Goal: Task Accomplishment & Management: Complete application form

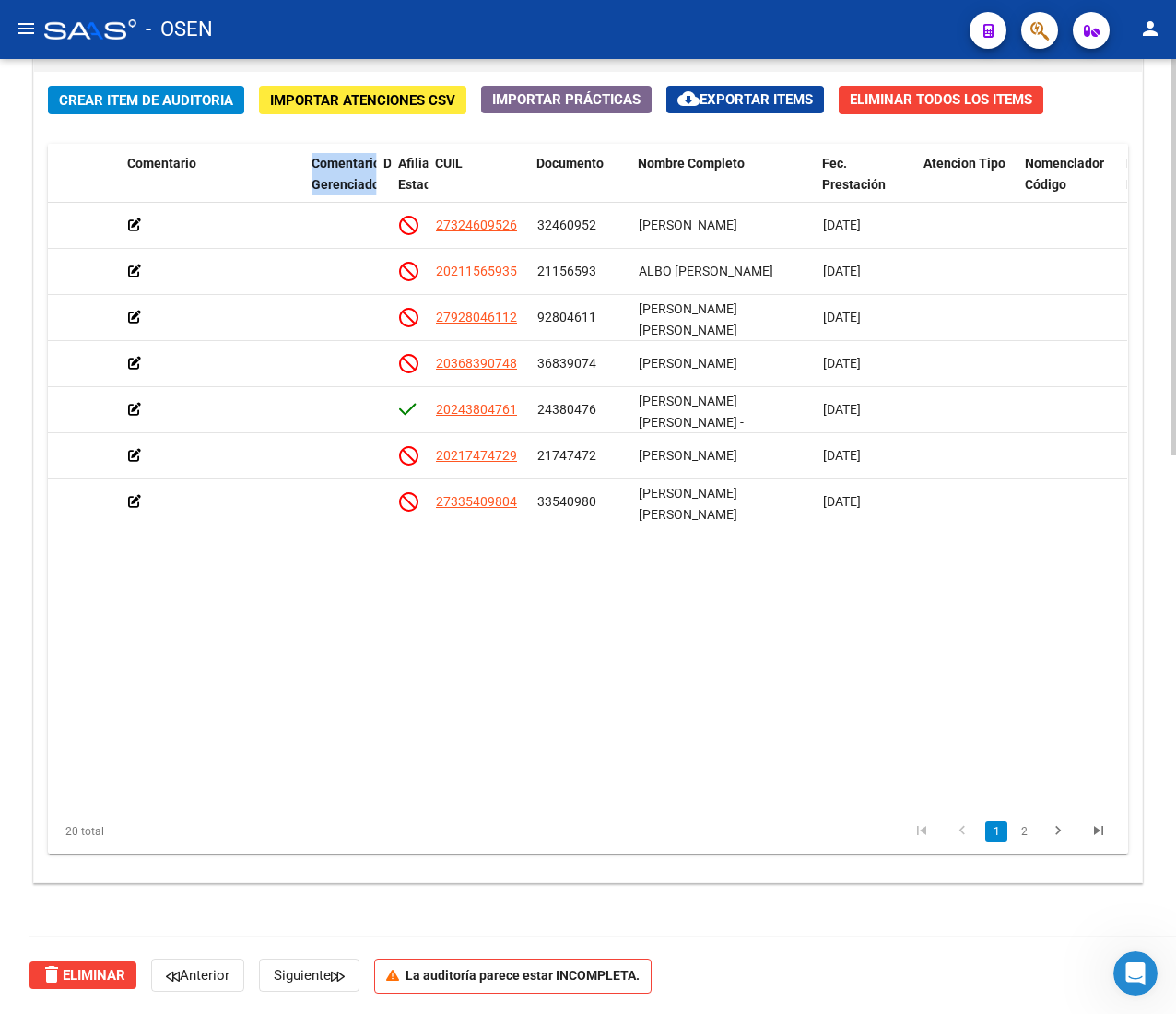
scroll to position [0, 762]
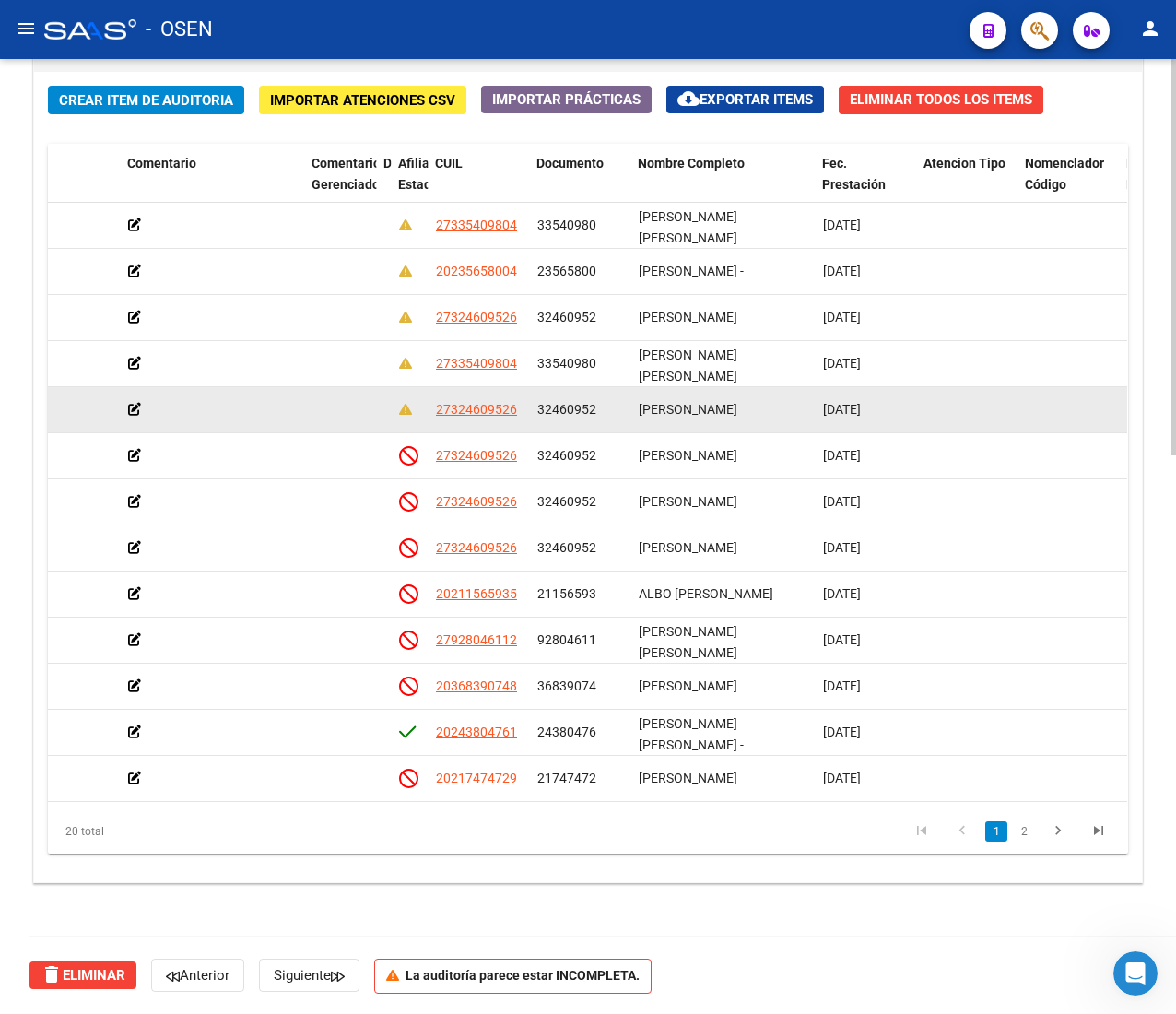
click at [701, 394] on datatable-body-cell "[PERSON_NAME]" at bounding box center [723, 410] width 184 height 46
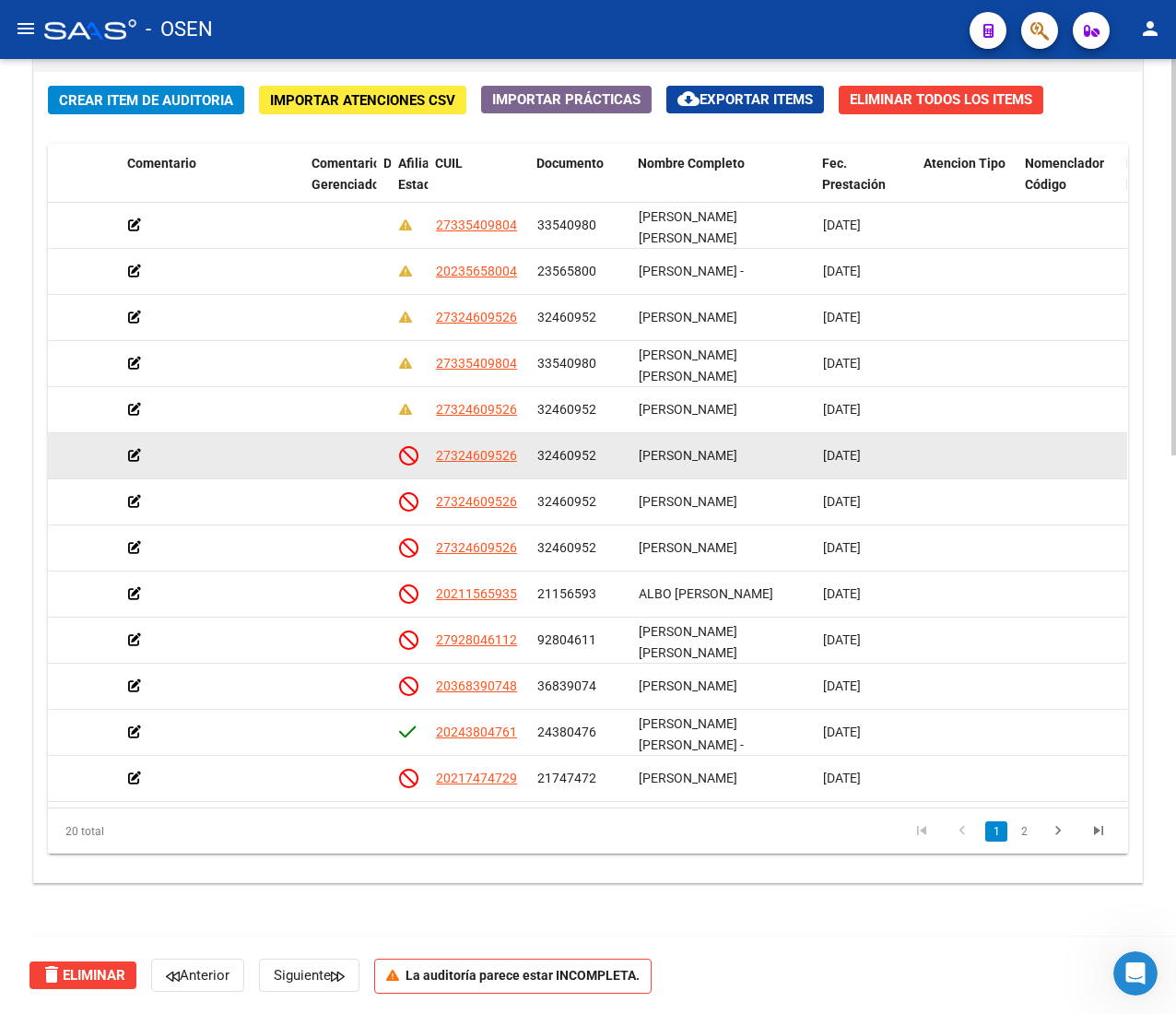
click at [698, 441] on datatable-body-cell "[PERSON_NAME]" at bounding box center [723, 456] width 184 height 46
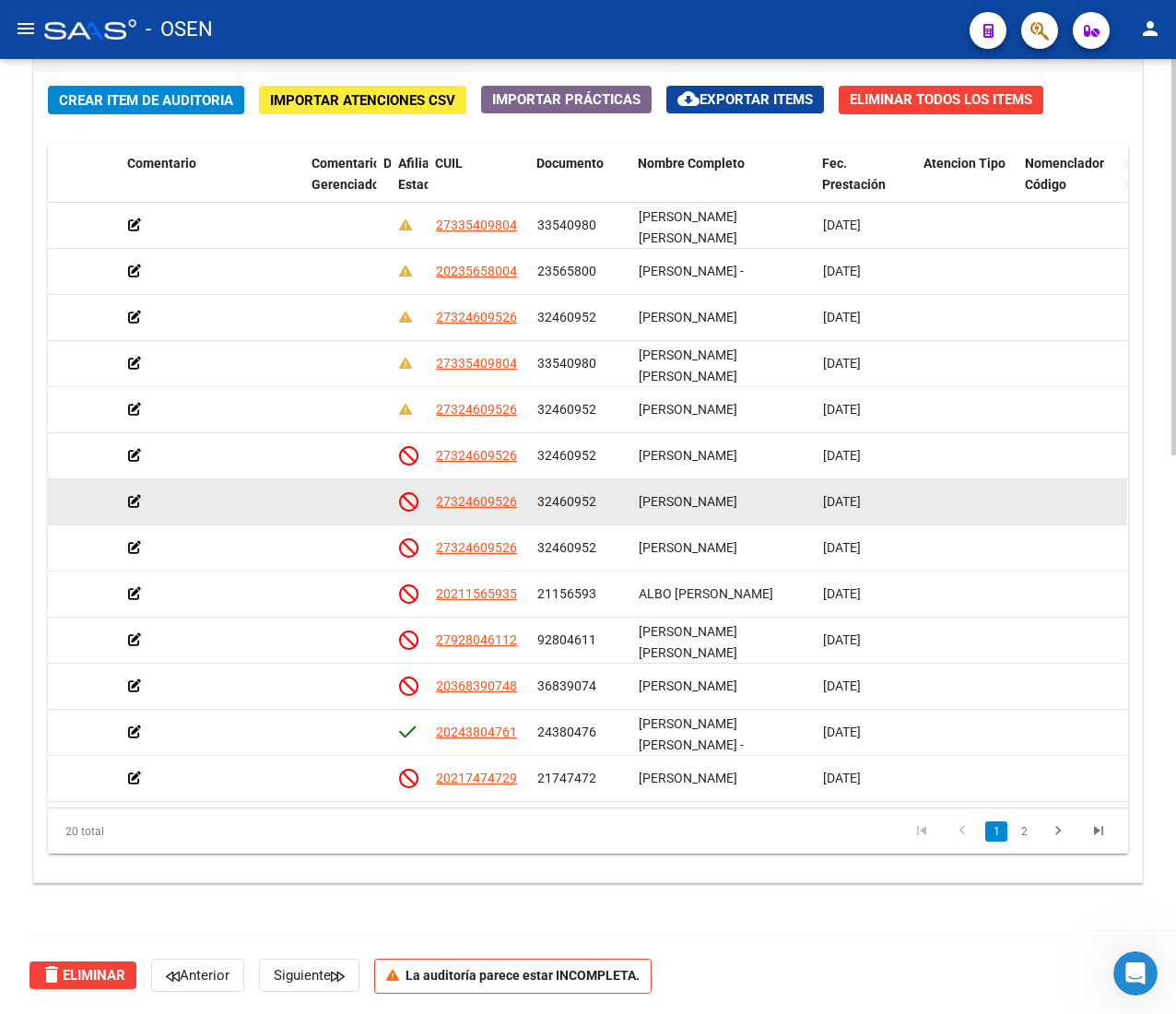
click at [705, 500] on span "[PERSON_NAME]" at bounding box center [688, 502] width 99 height 15
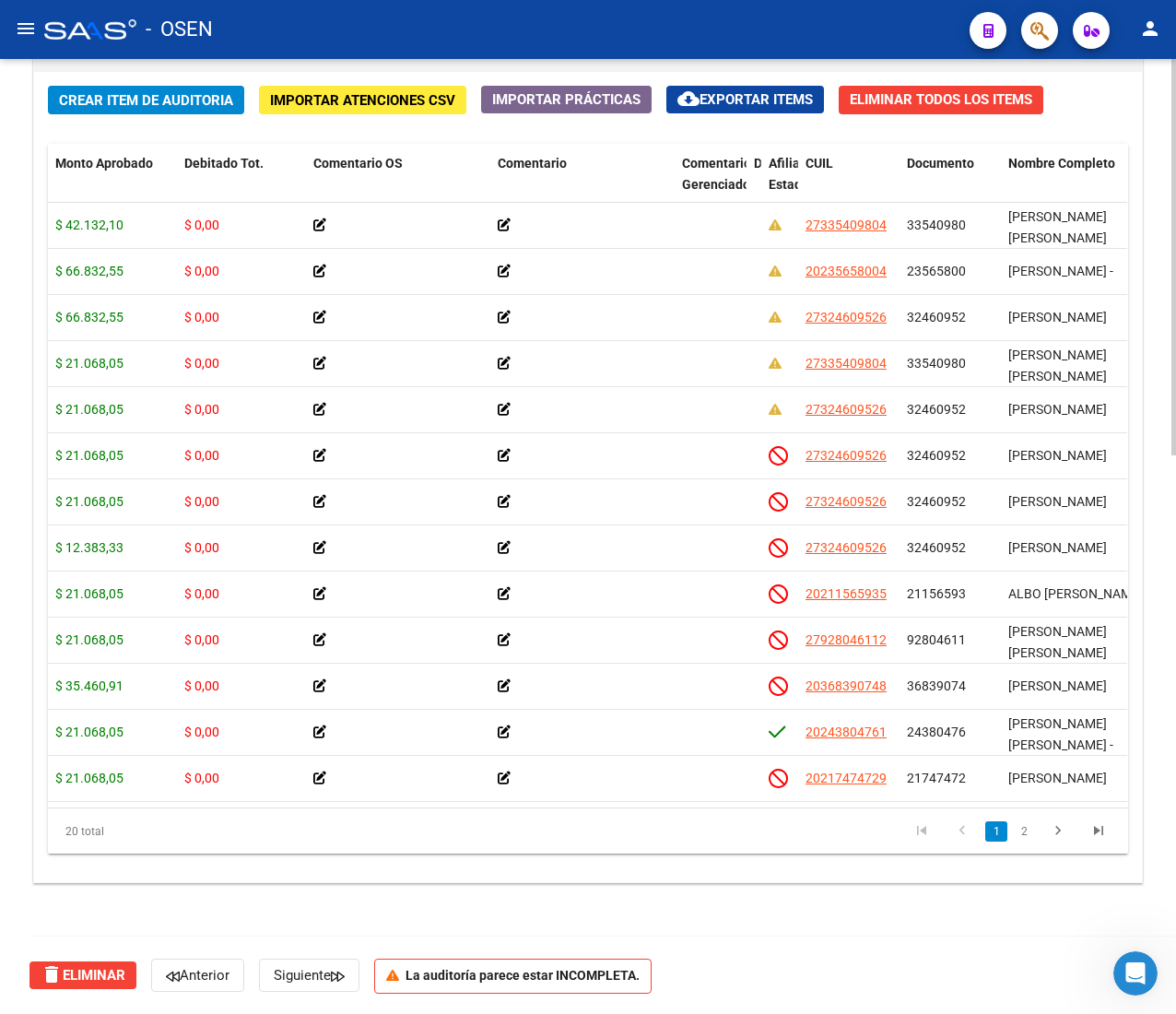
scroll to position [0, 373]
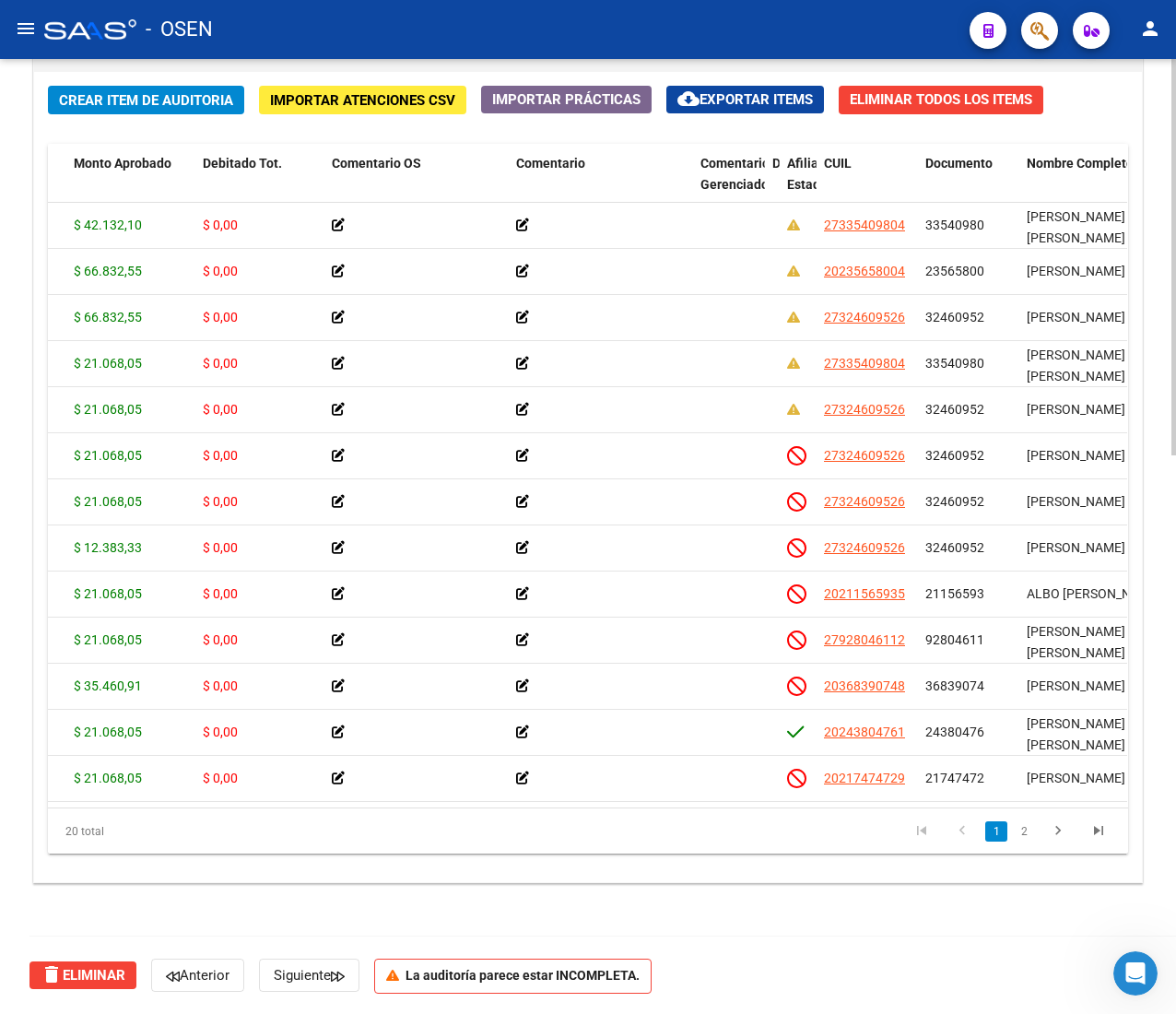
click at [149, 96] on span "Crear Item de Auditoria" at bounding box center [146, 100] width 174 height 17
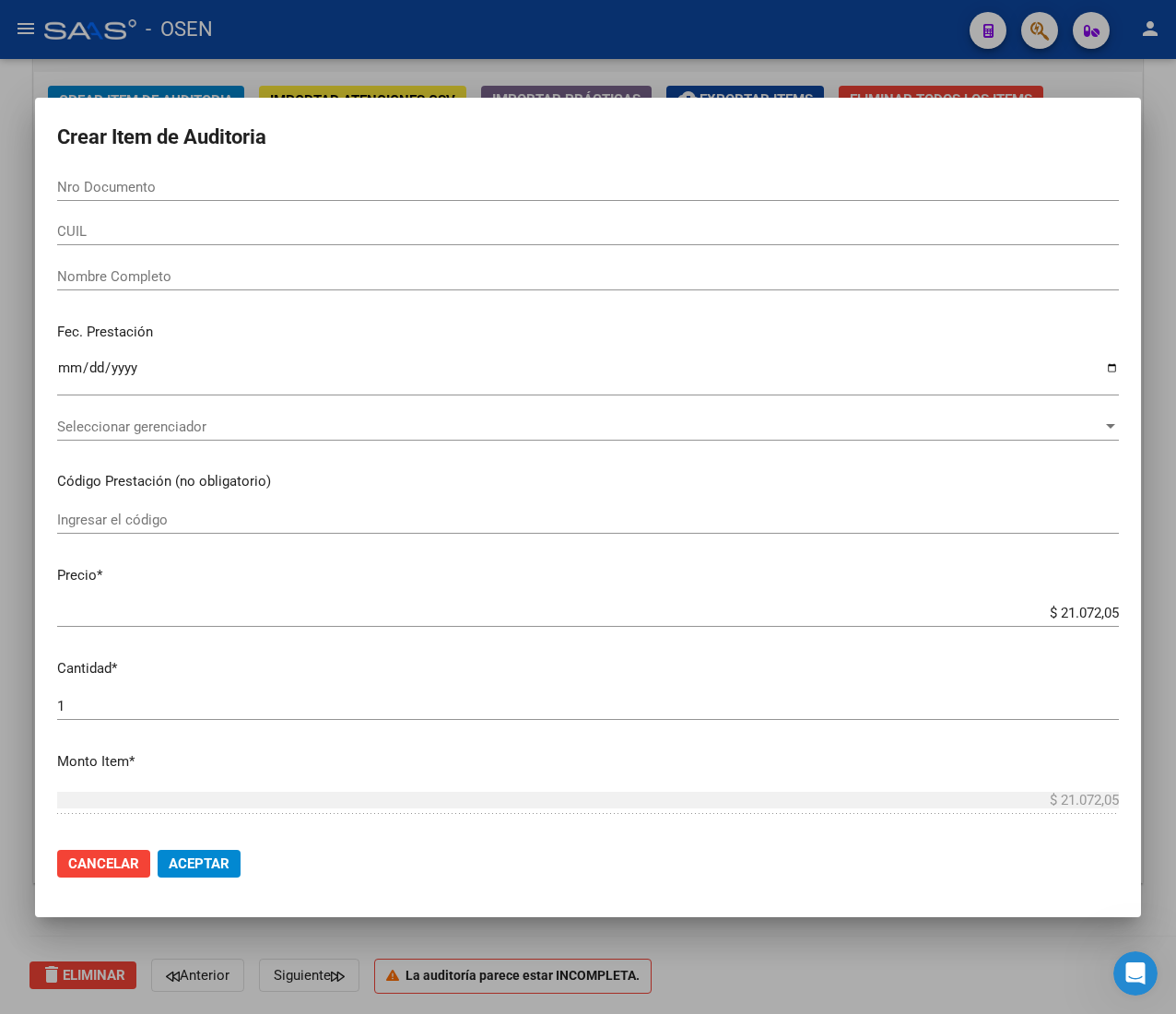
click at [248, 171] on form "Crear Item de Auditoria Nro Documento CUIL Nombre Completo Fec. Prestación Ingr…" at bounding box center [588, 507] width 1062 height 776
click at [241, 188] on input "Nro Documento" at bounding box center [588, 187] width 1062 height 17
paste input "32460952"
type input "32460952"
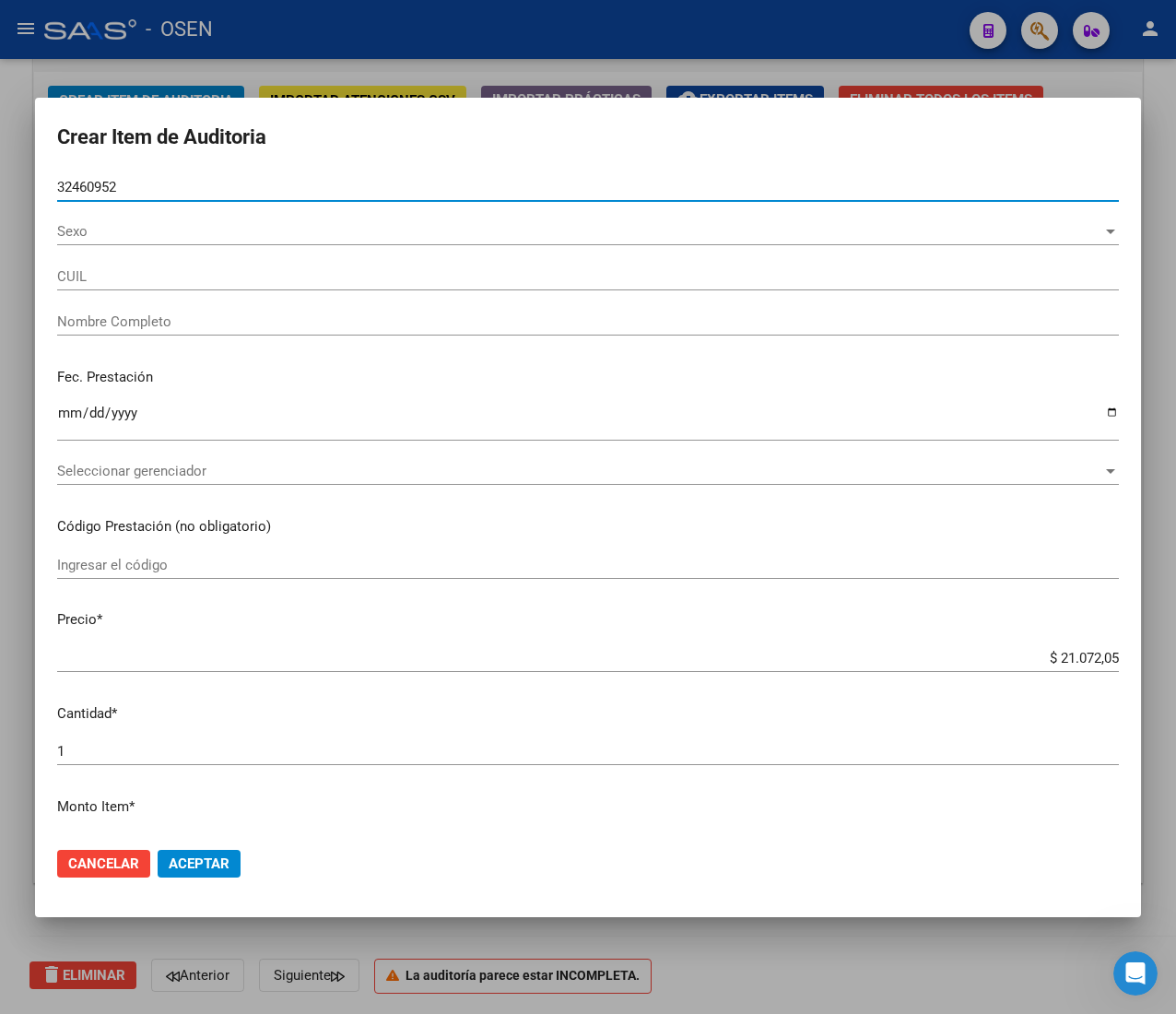
type input "27324609526"
type input "[PERSON_NAME]"
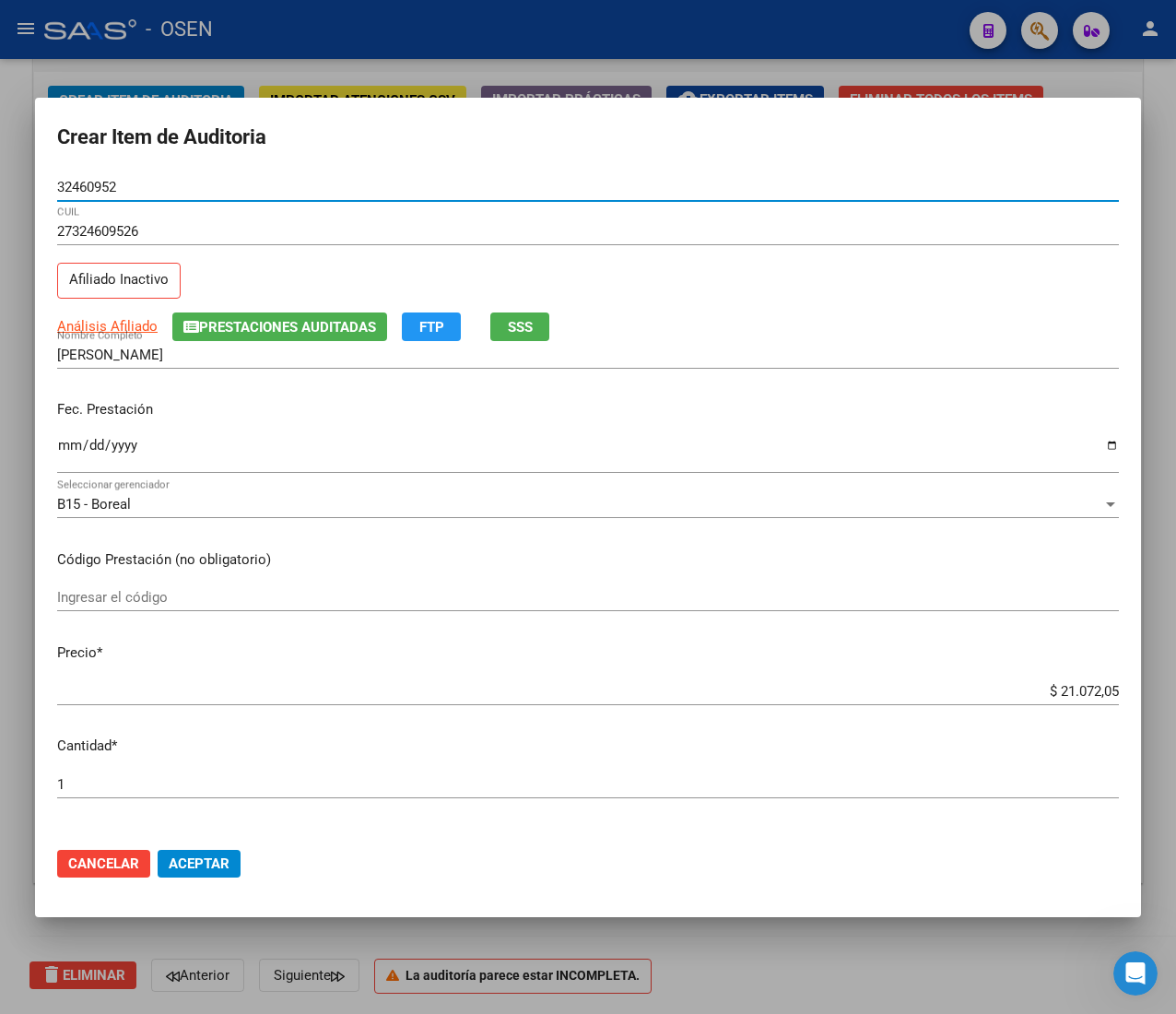
type input "32460952"
click at [74, 444] on input "Ingresar la fecha" at bounding box center [588, 453] width 1062 height 30
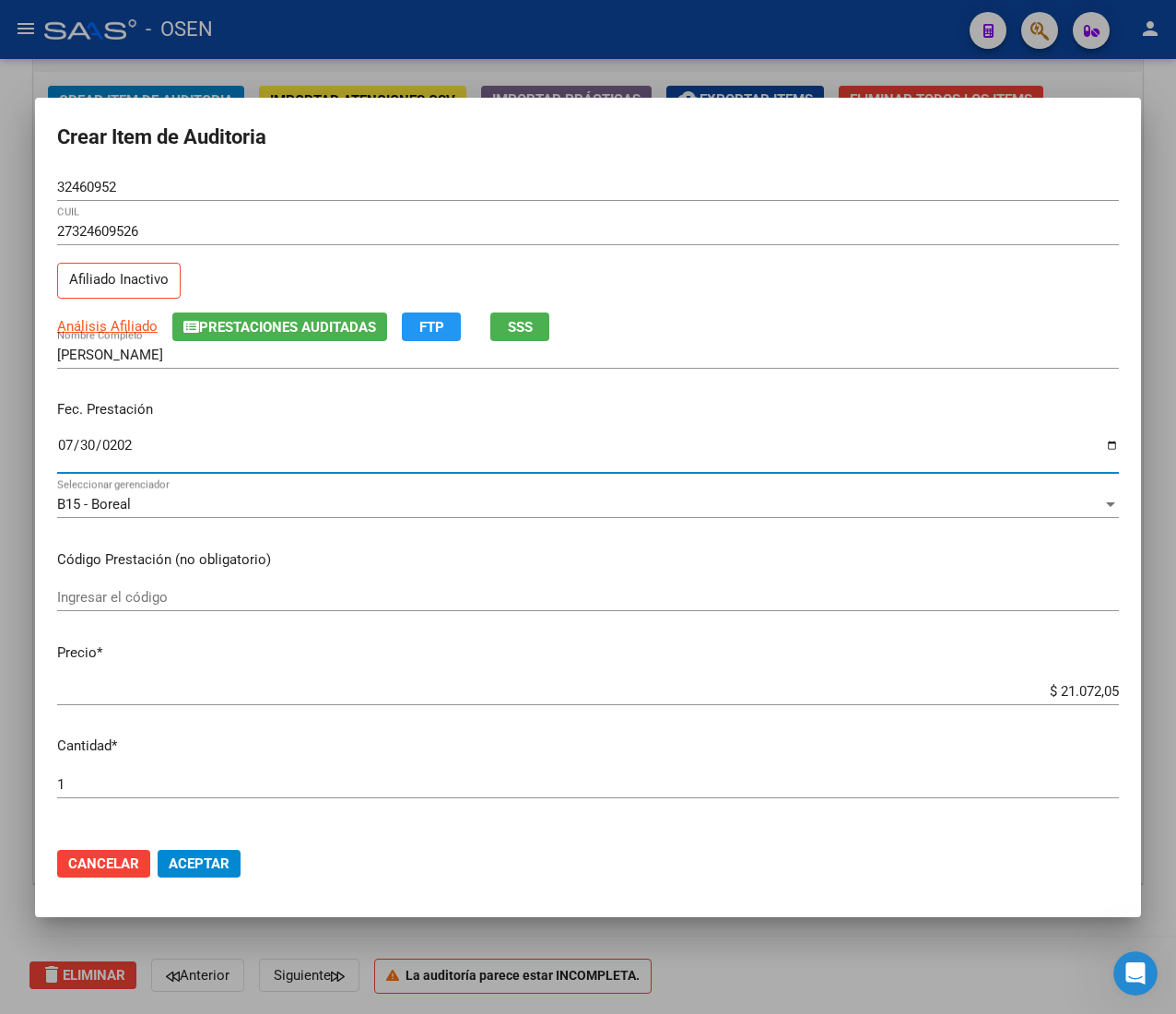
type input "[DATE]"
click at [224, 858] on span "Aceptar" at bounding box center [200, 864] width 61 height 17
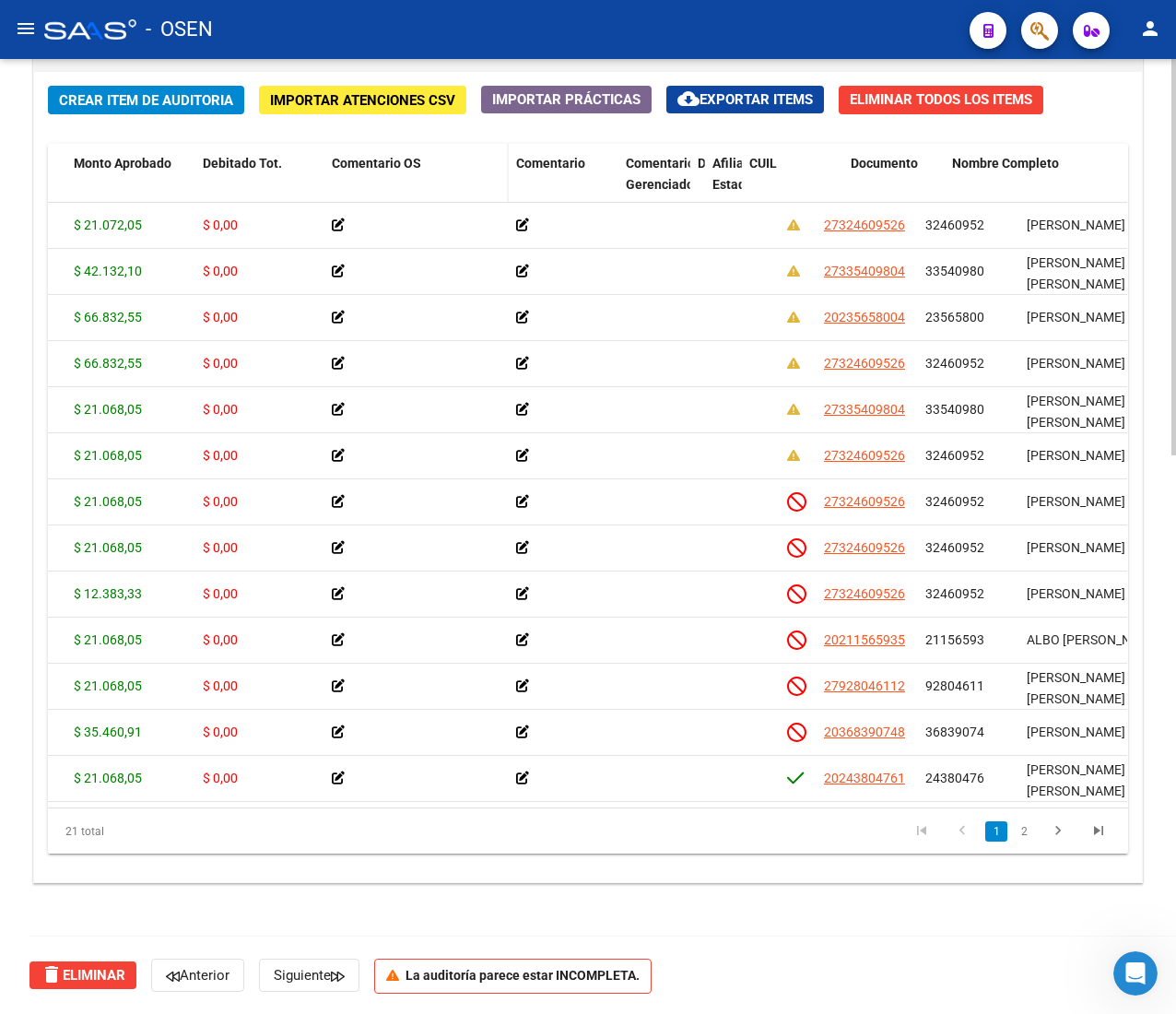
drag, startPoint x: 685, startPoint y: 169, endPoint x: 382, endPoint y: 175, distance: 303.1
click at [391, 172] on div "Id Gerenciador Monto Item Monto Aprobado Debitado Tot. Comentario OS Comentario…" at bounding box center [900, 184] width 2451 height 81
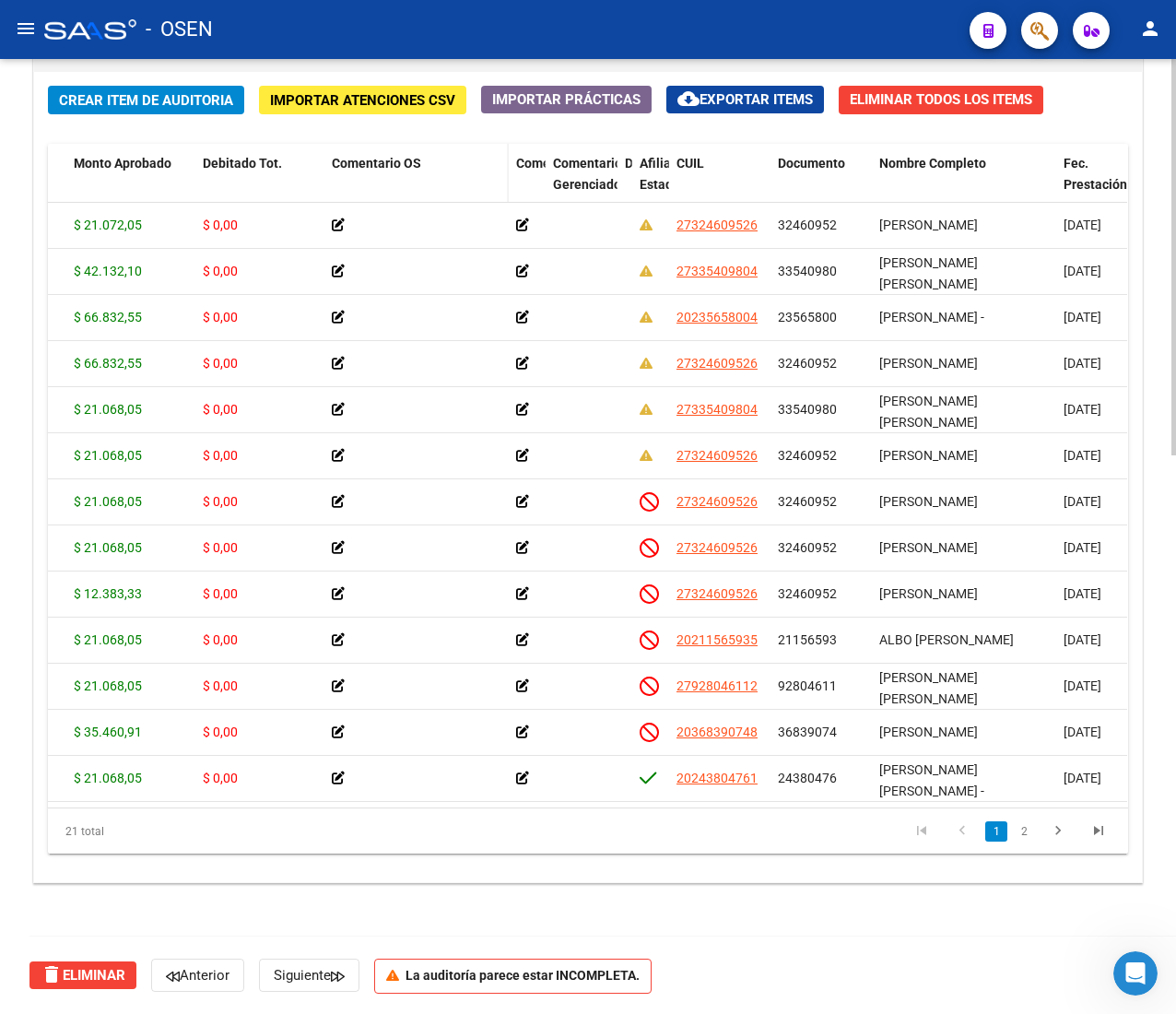
click at [485, 183] on datatable-header-cell "Comentario OS" at bounding box center [416, 184] width 184 height 81
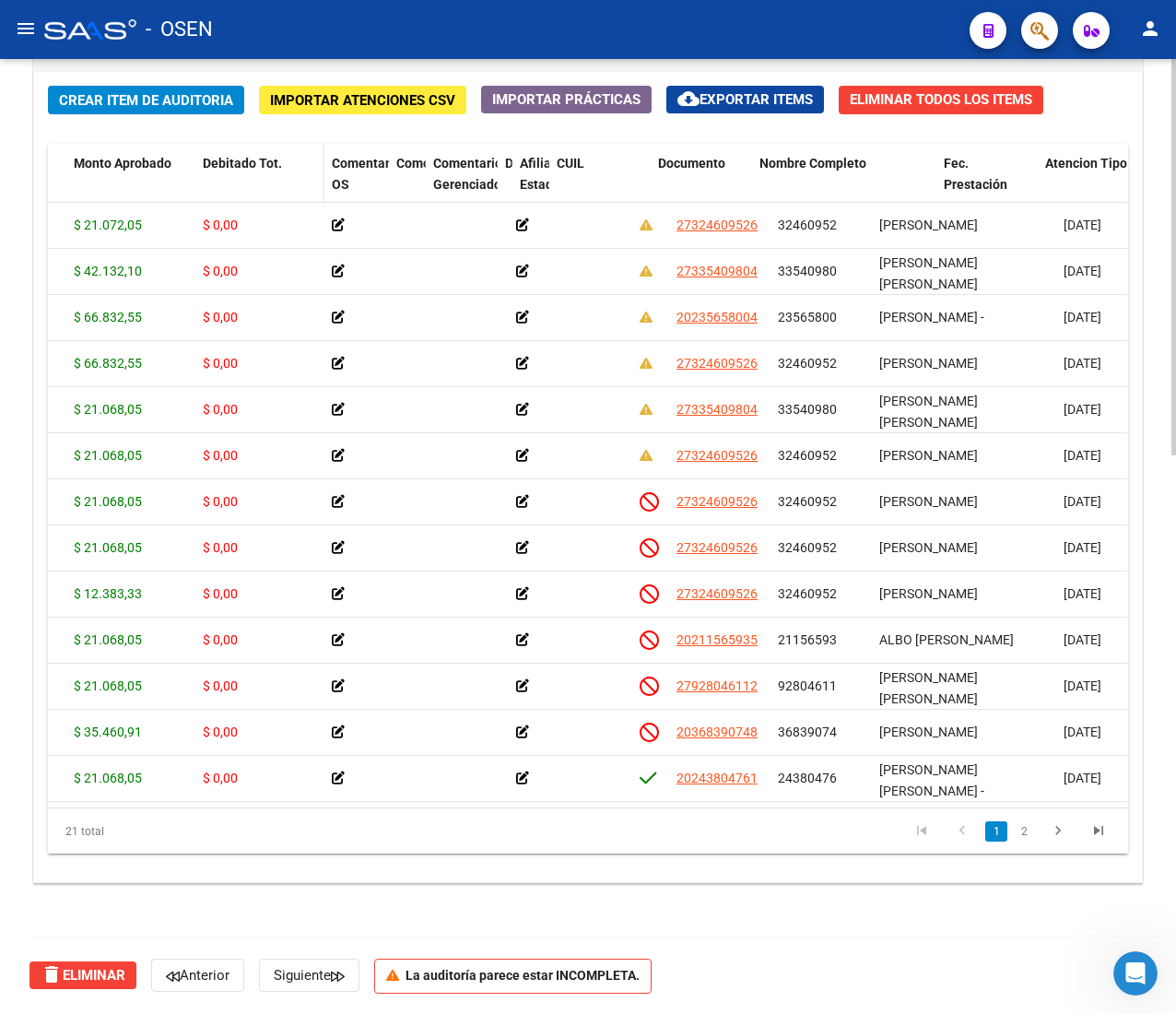
click at [262, 186] on datatable-header-cell "Debitado Tot." at bounding box center [260, 184] width 129 height 81
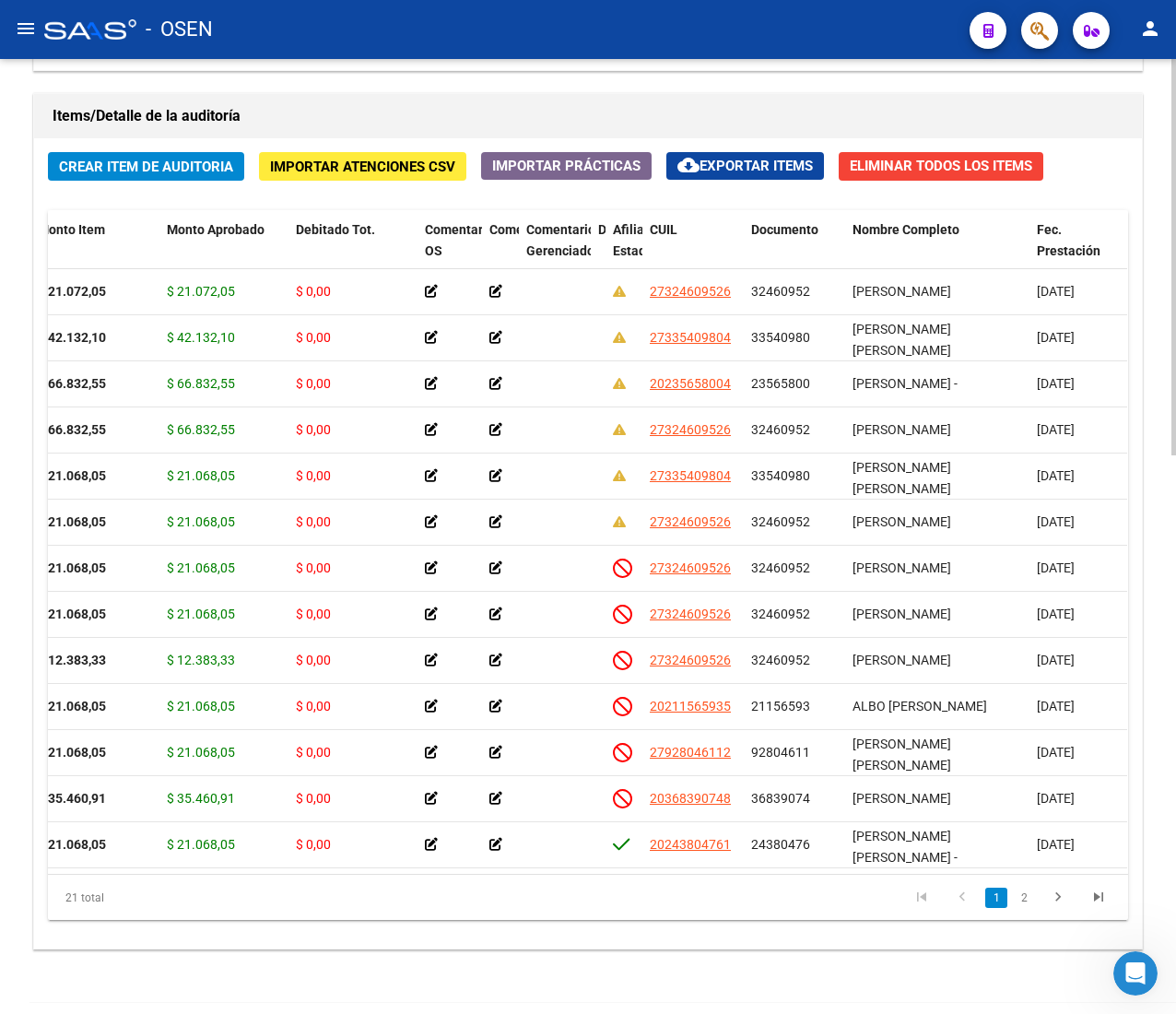
scroll to position [1346, 0]
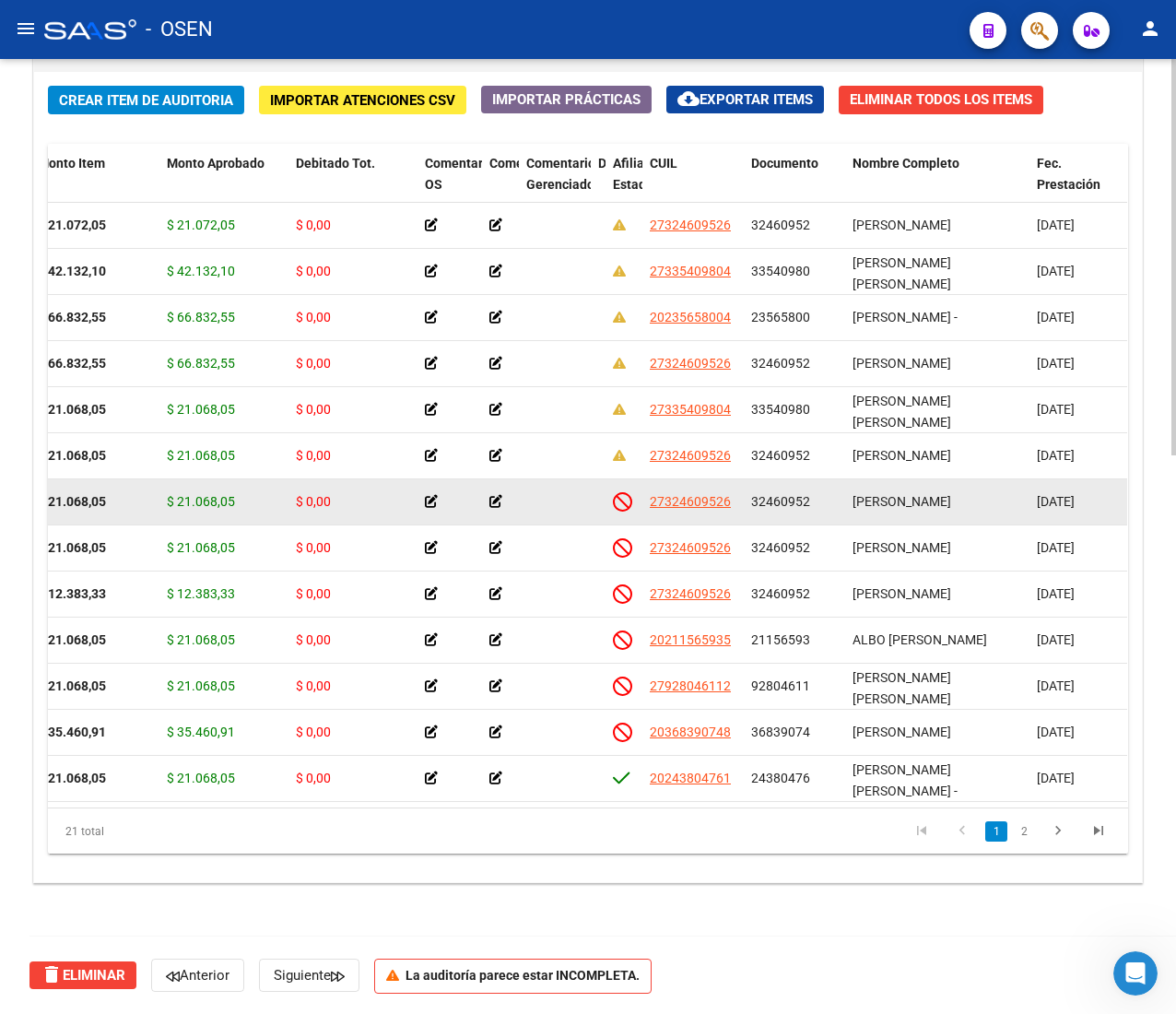
drag, startPoint x: 767, startPoint y: 502, endPoint x: 842, endPoint y: 504, distance: 75.0
click at [842, 504] on datatable-body-cell "32460952" at bounding box center [794, 503] width 102 height 46
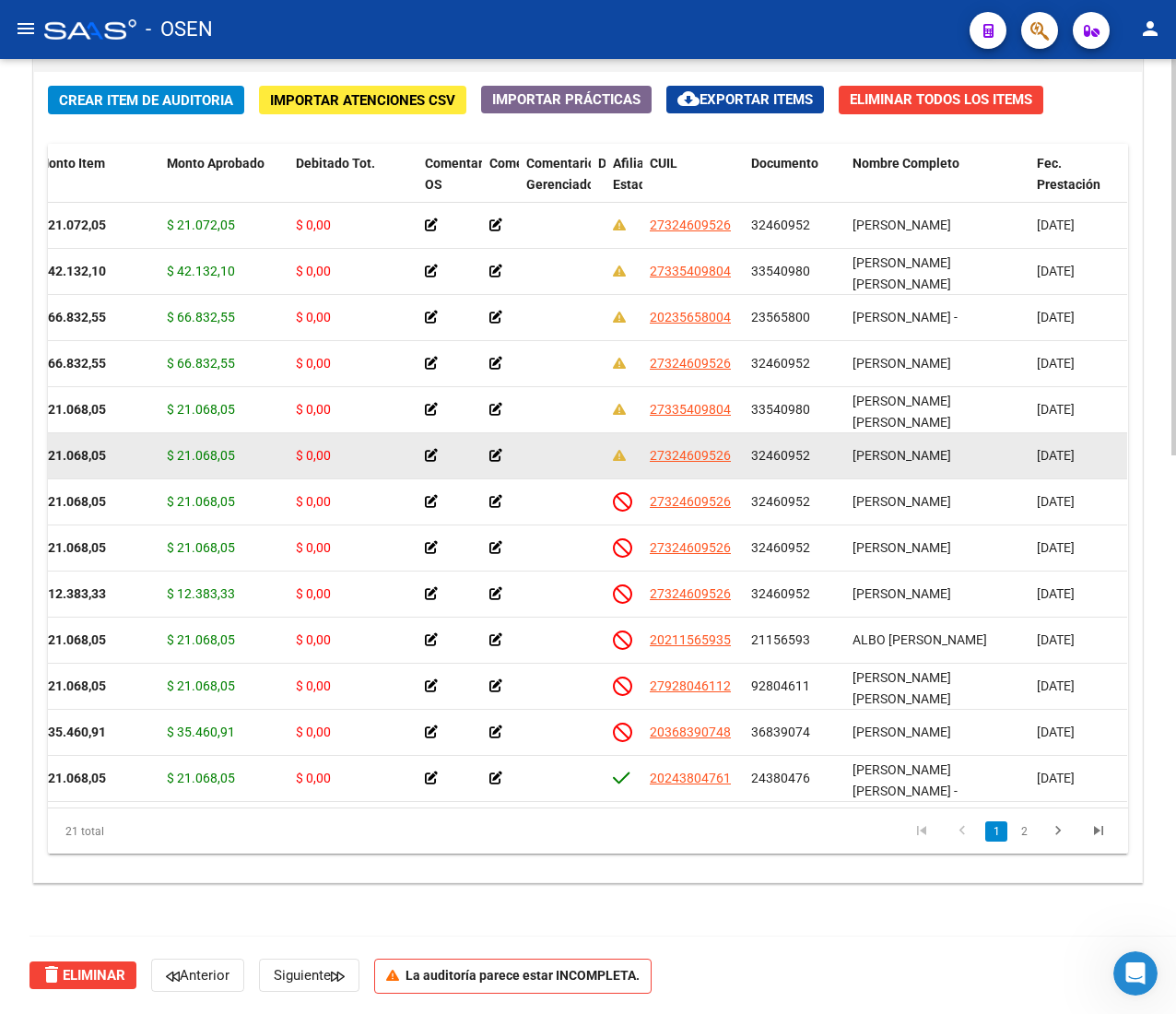
drag, startPoint x: 756, startPoint y: 448, endPoint x: 820, endPoint y: 456, distance: 64.5
click at [820, 456] on div "32460952" at bounding box center [795, 455] width 87 height 21
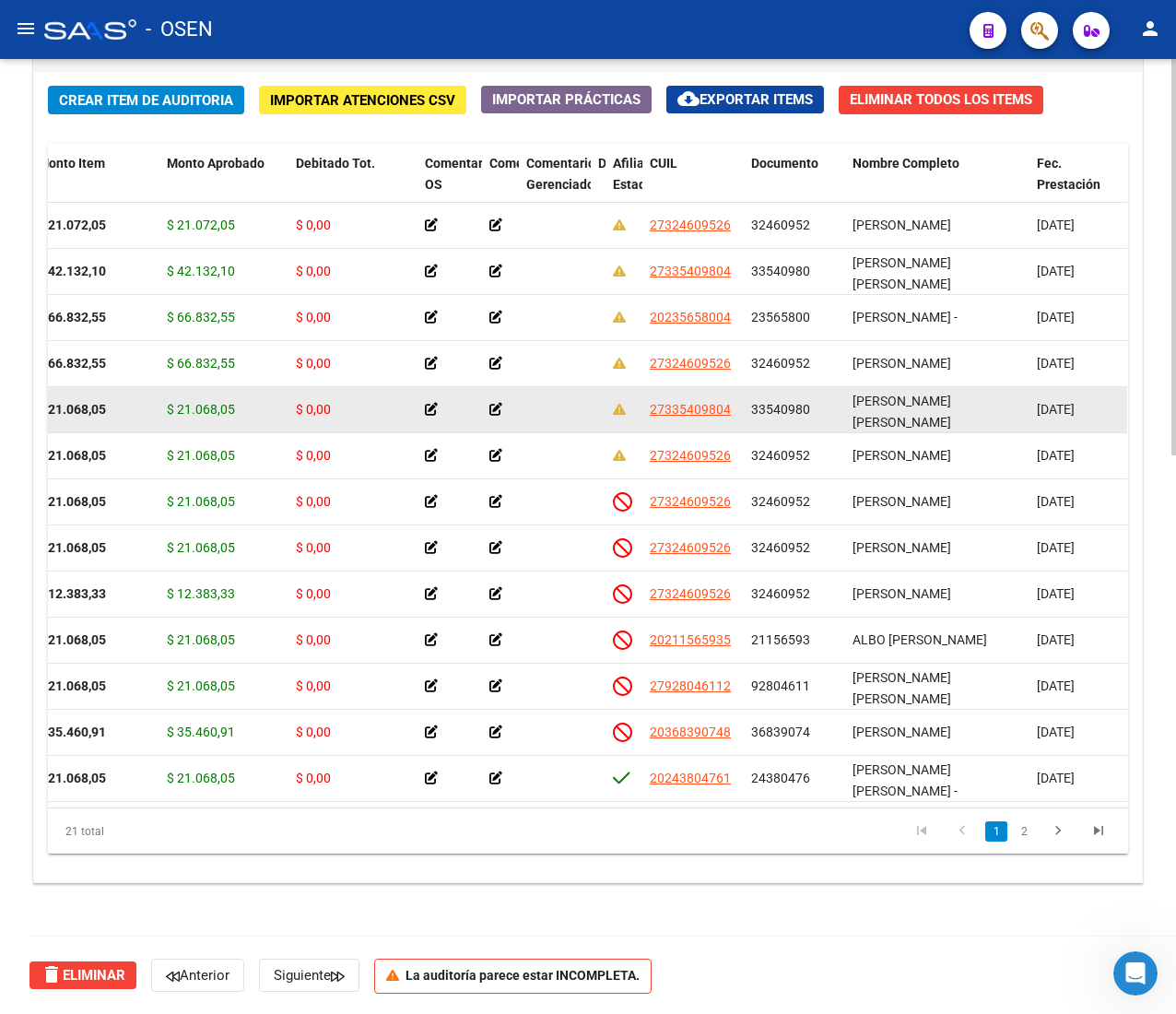
drag, startPoint x: 776, startPoint y: 410, endPoint x: 819, endPoint y: 409, distance: 43.0
click at [817, 410] on div "33540980" at bounding box center [795, 410] width 87 height 21
click at [819, 408] on div "33540980" at bounding box center [795, 410] width 87 height 21
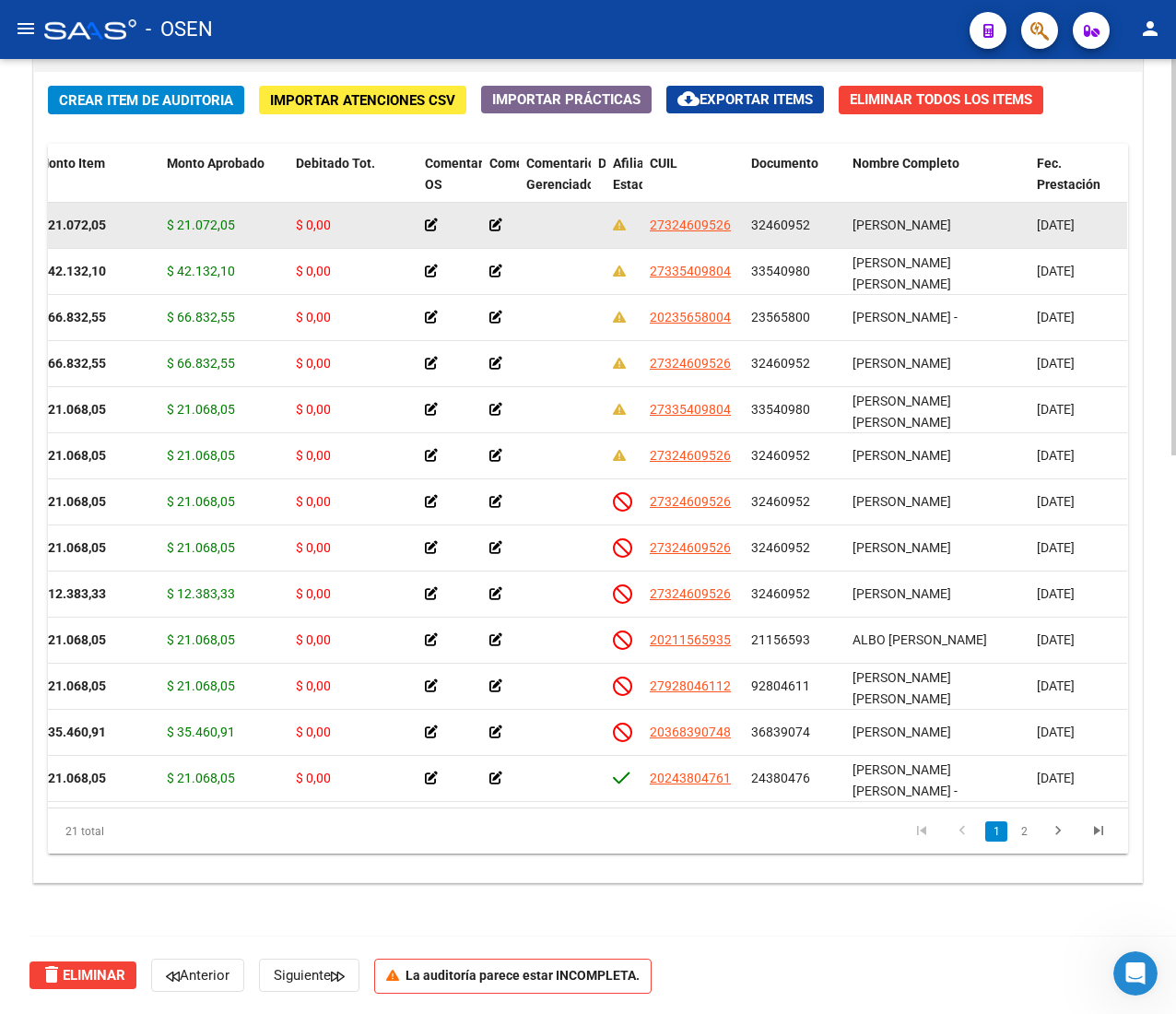
click at [781, 225] on span "32460952" at bounding box center [781, 225] width 59 height 15
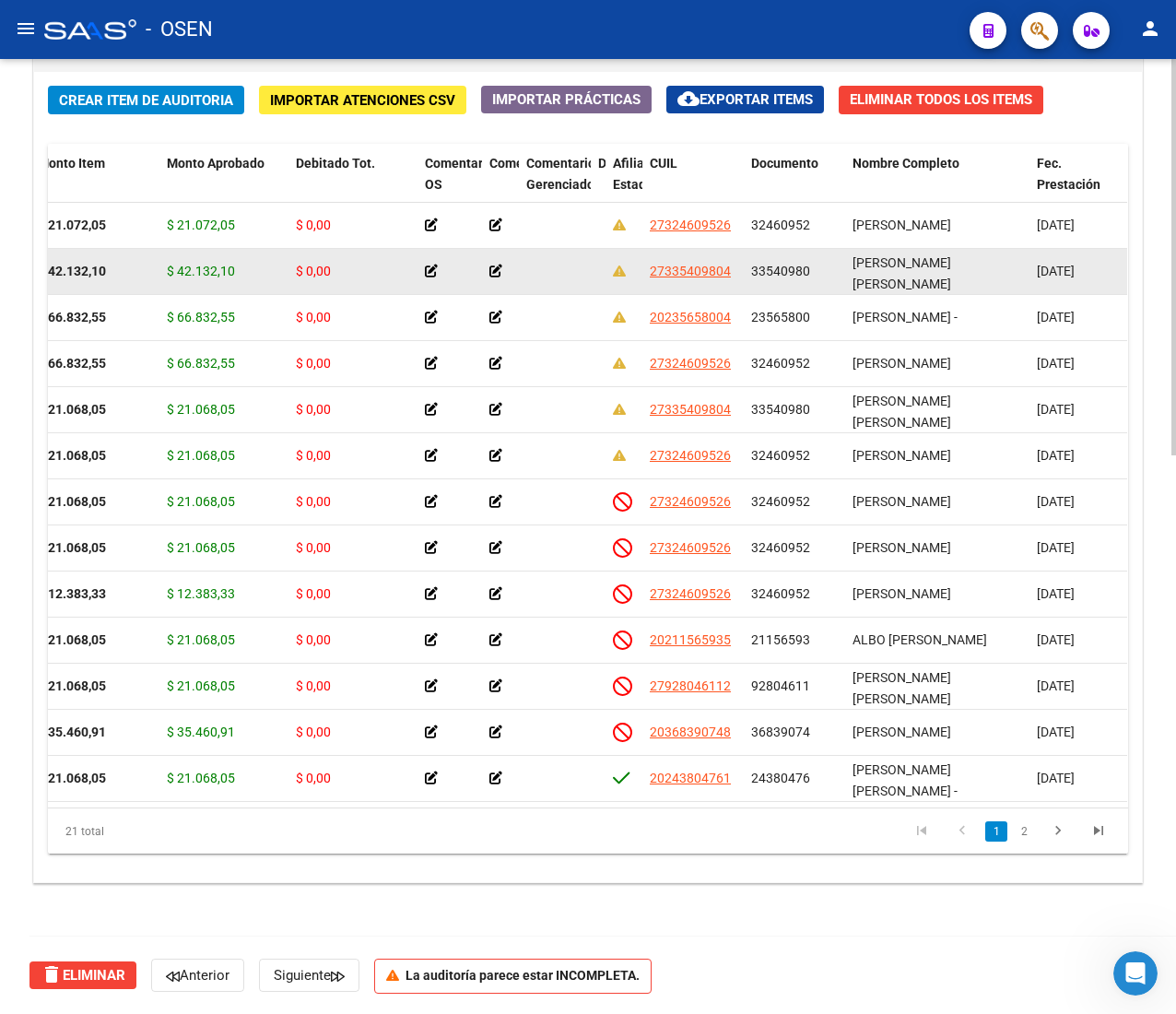
click at [782, 268] on span "33540980" at bounding box center [781, 271] width 59 height 15
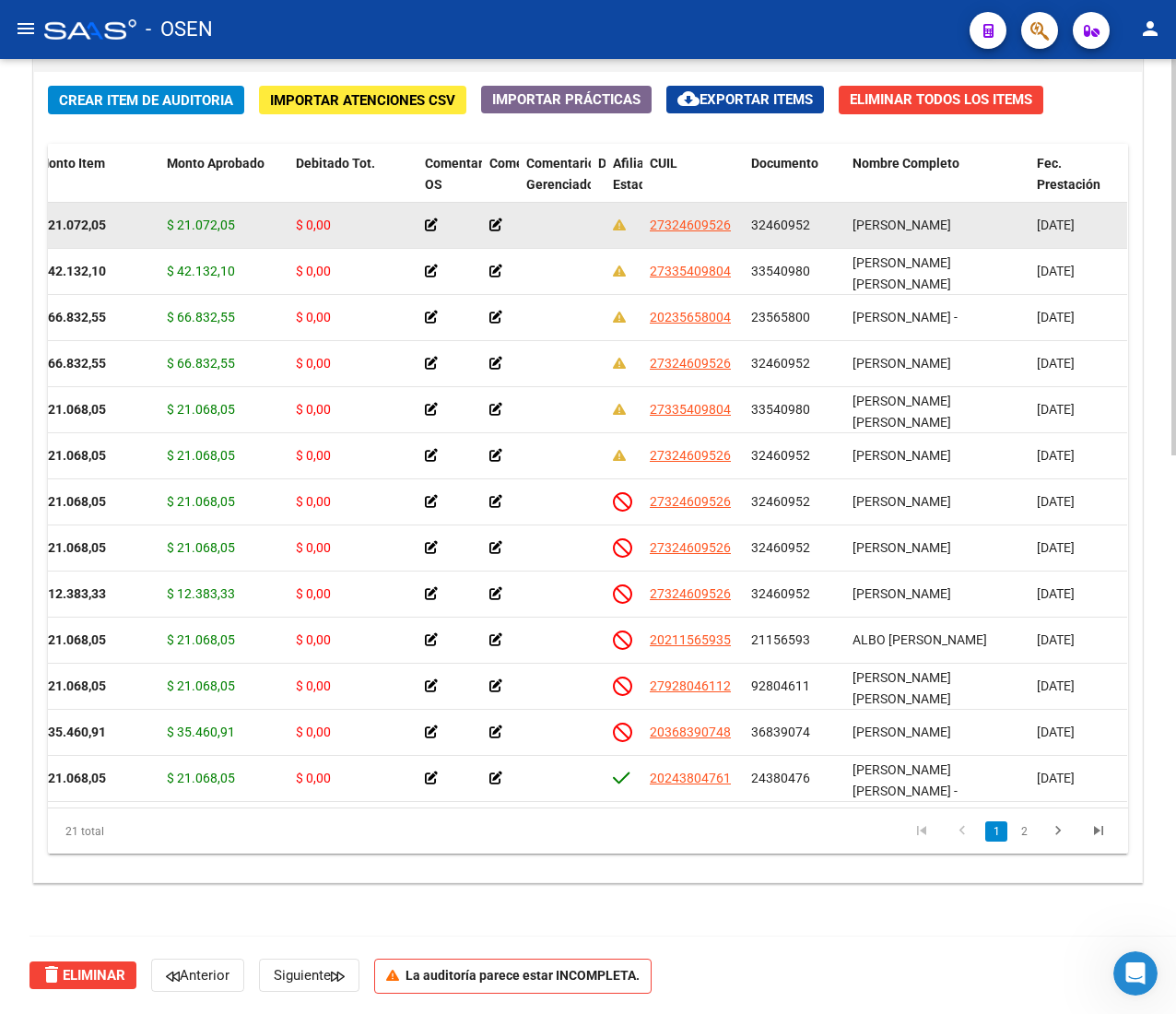
click at [793, 228] on span "32460952" at bounding box center [781, 225] width 59 height 15
click at [783, 224] on span "32460952" at bounding box center [781, 225] width 59 height 15
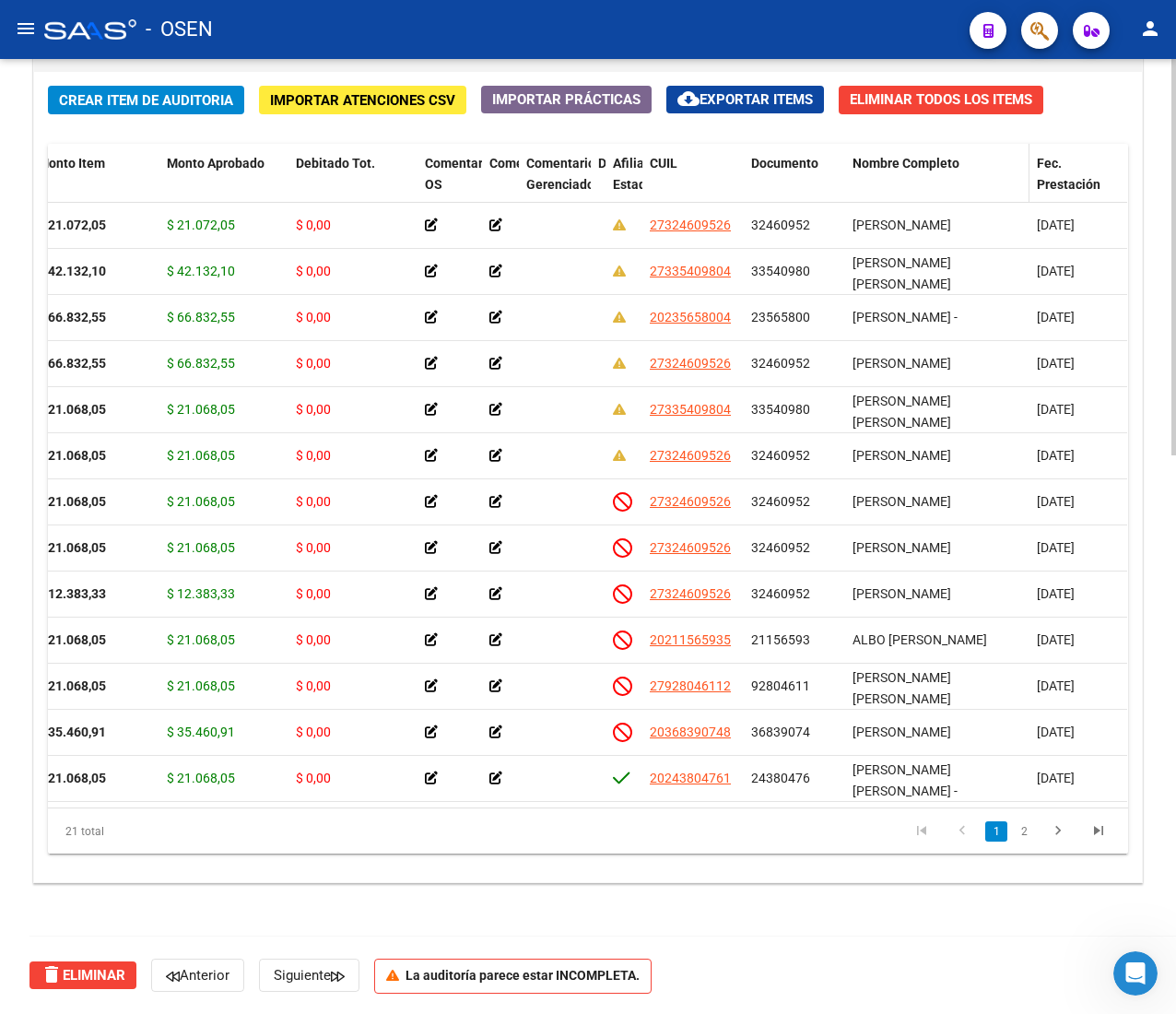
click at [927, 164] on span "Nombre Completo" at bounding box center [906, 163] width 107 height 15
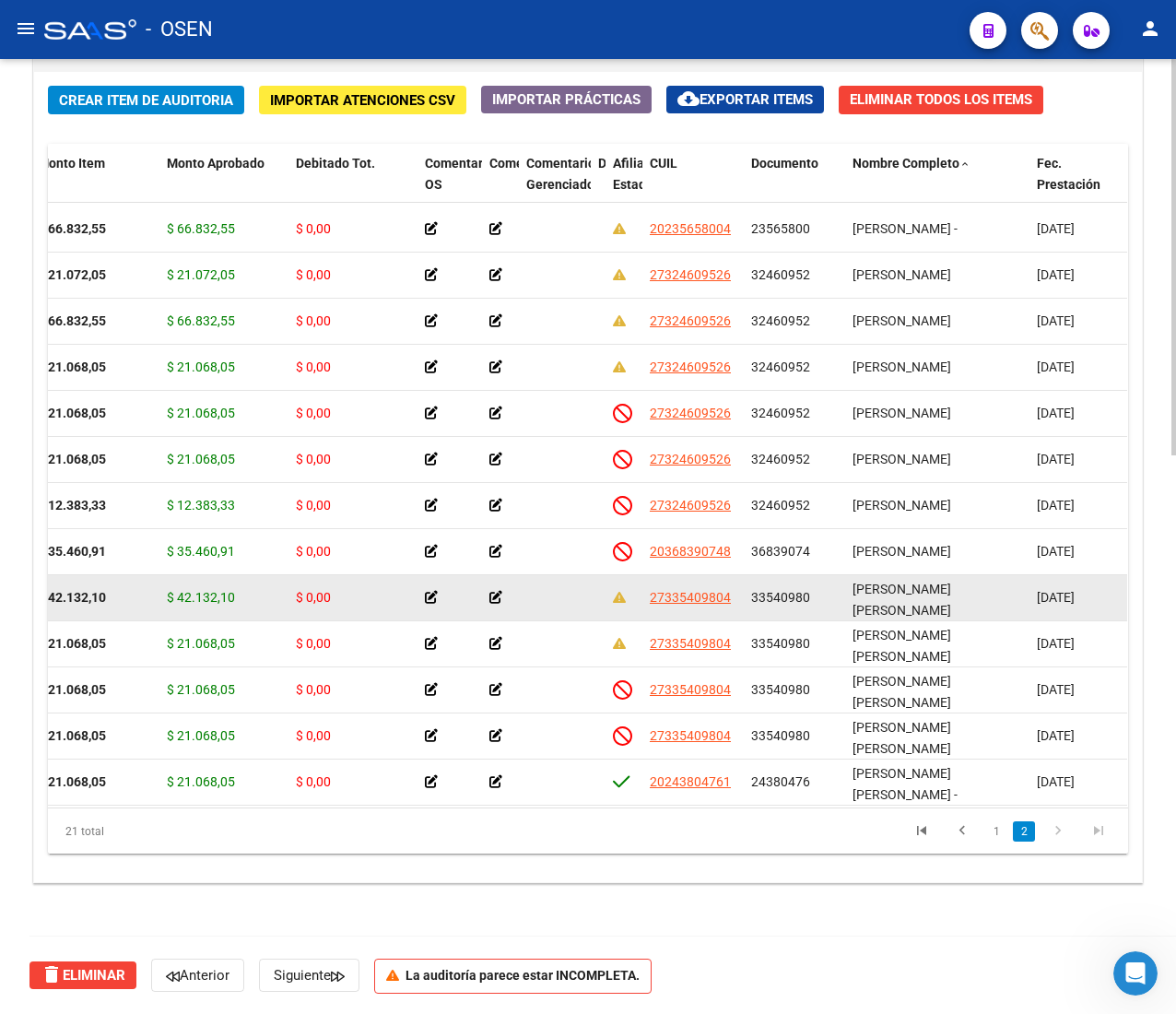
scroll to position [369, 280]
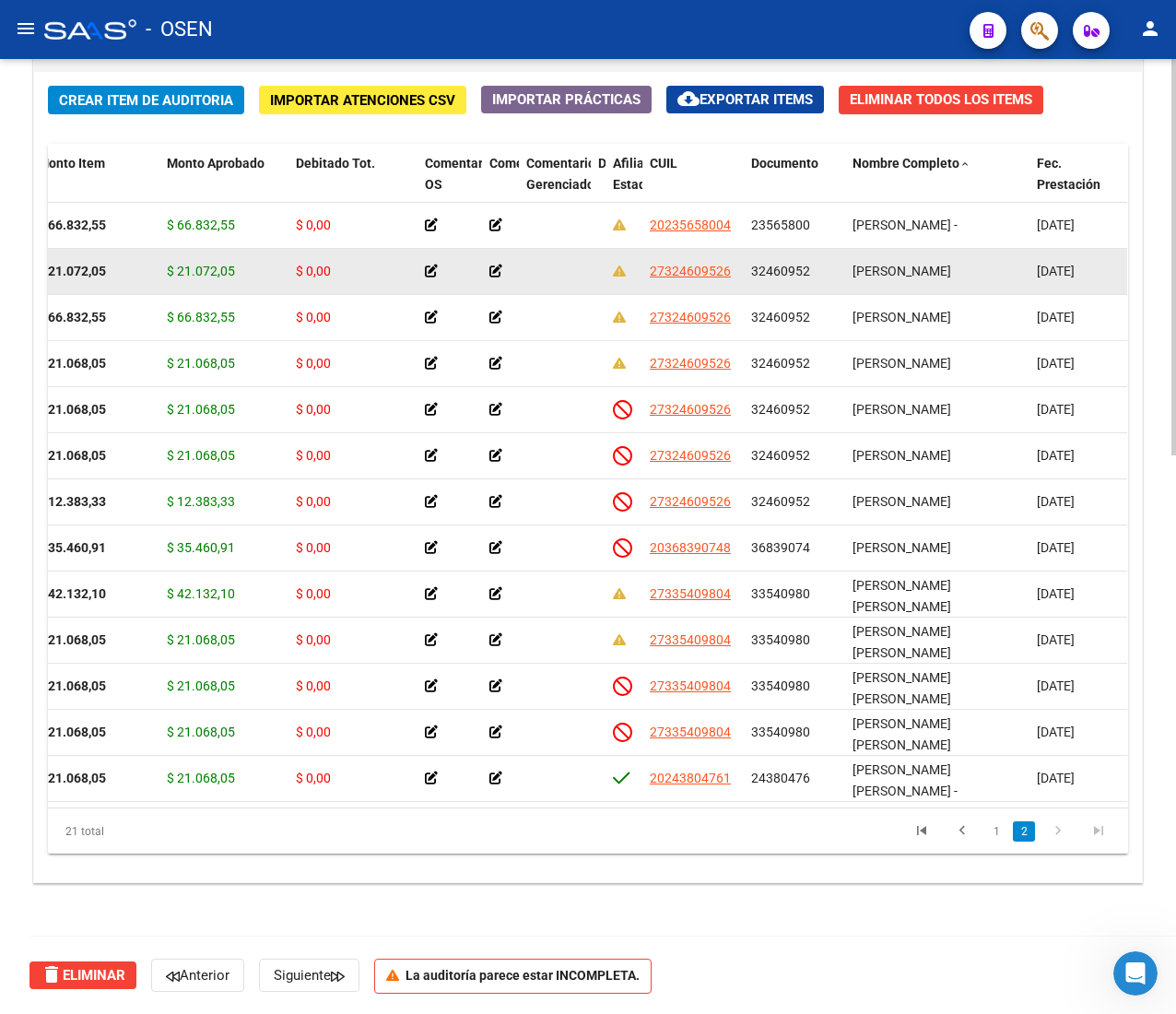
click at [893, 268] on span "[PERSON_NAME]" at bounding box center [902, 271] width 99 height 15
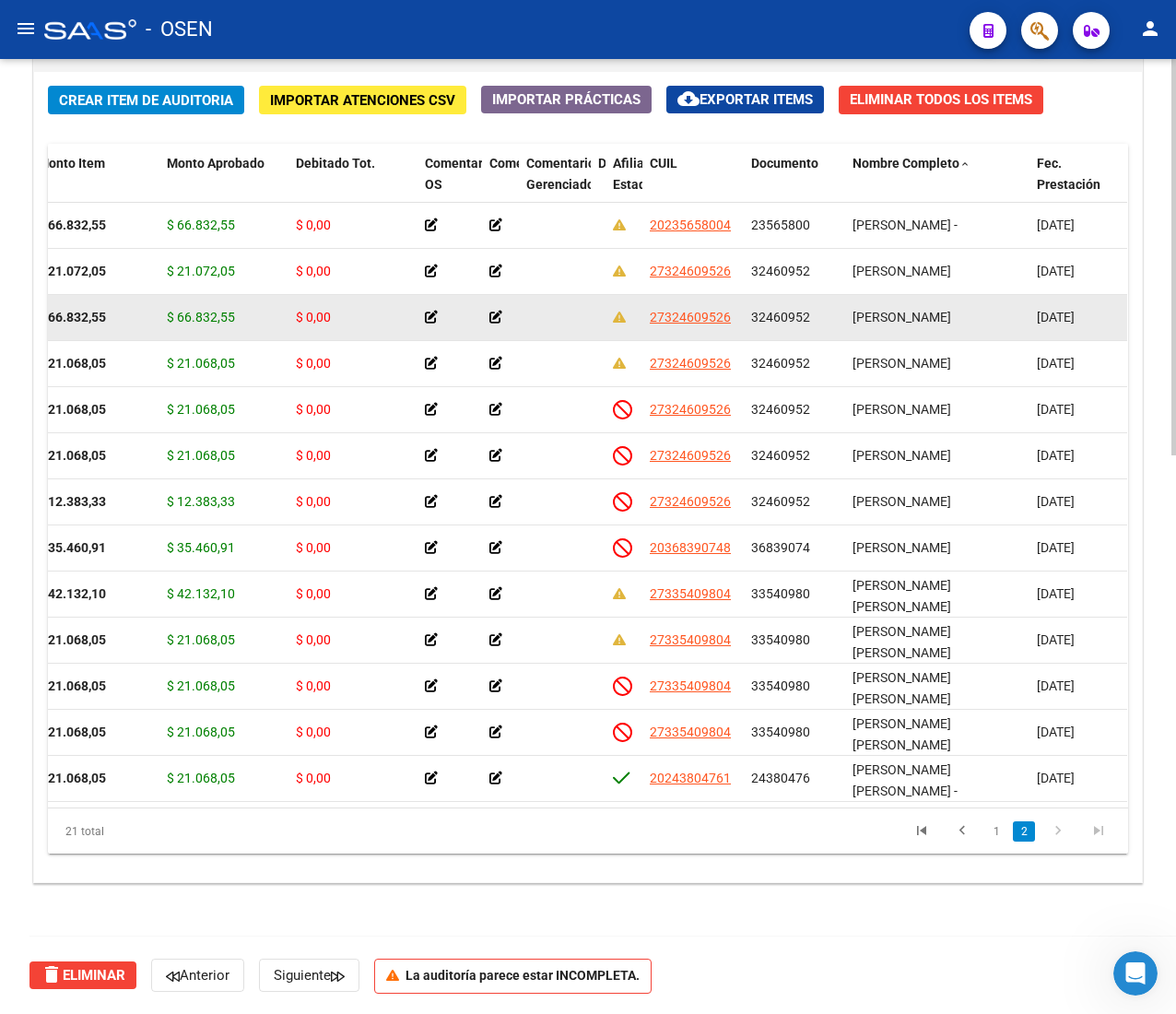
click at [901, 310] on span "[PERSON_NAME]" at bounding box center [902, 317] width 99 height 15
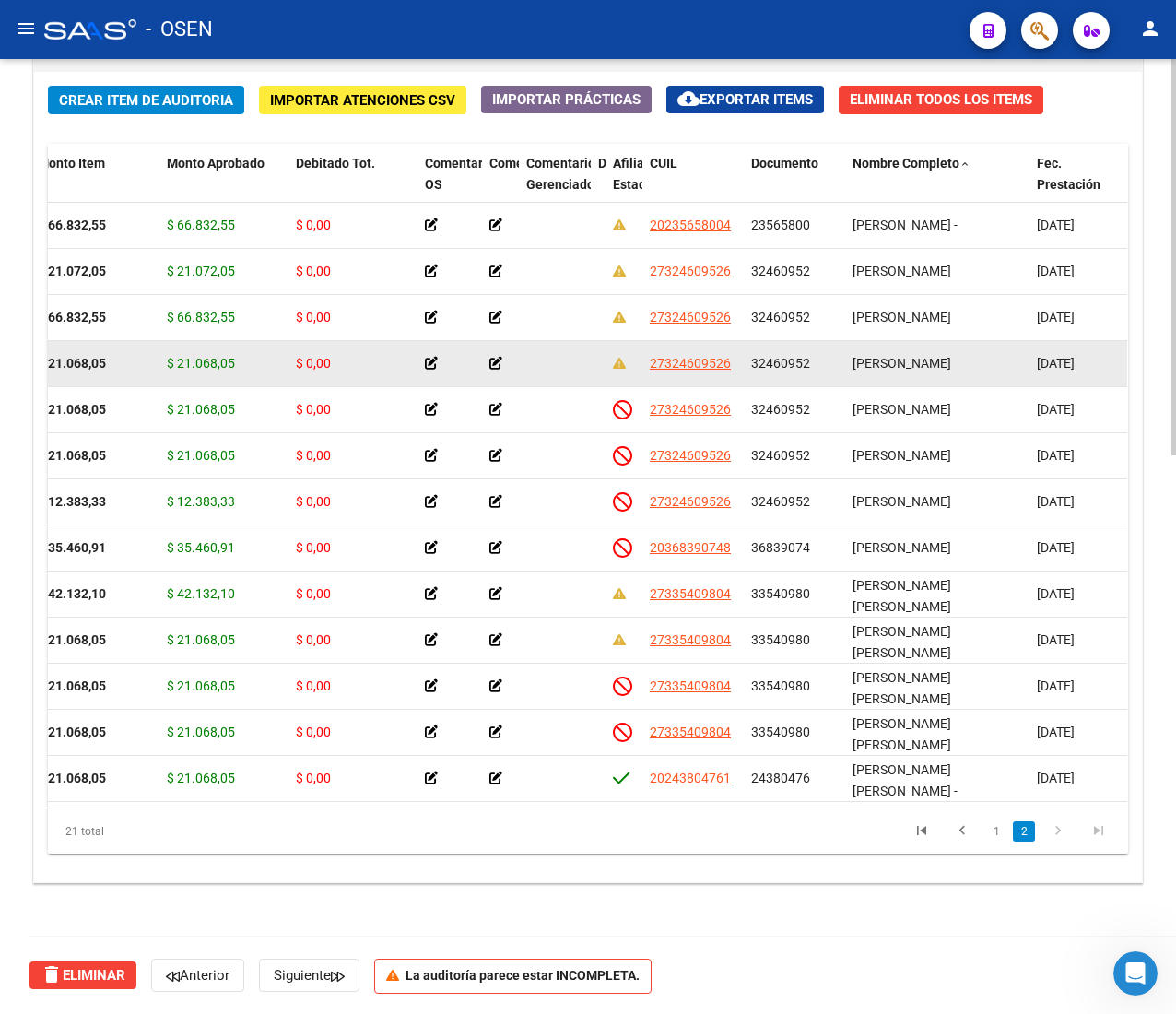
click at [907, 353] on div "[PERSON_NAME]" at bounding box center [937, 363] width 169 height 21
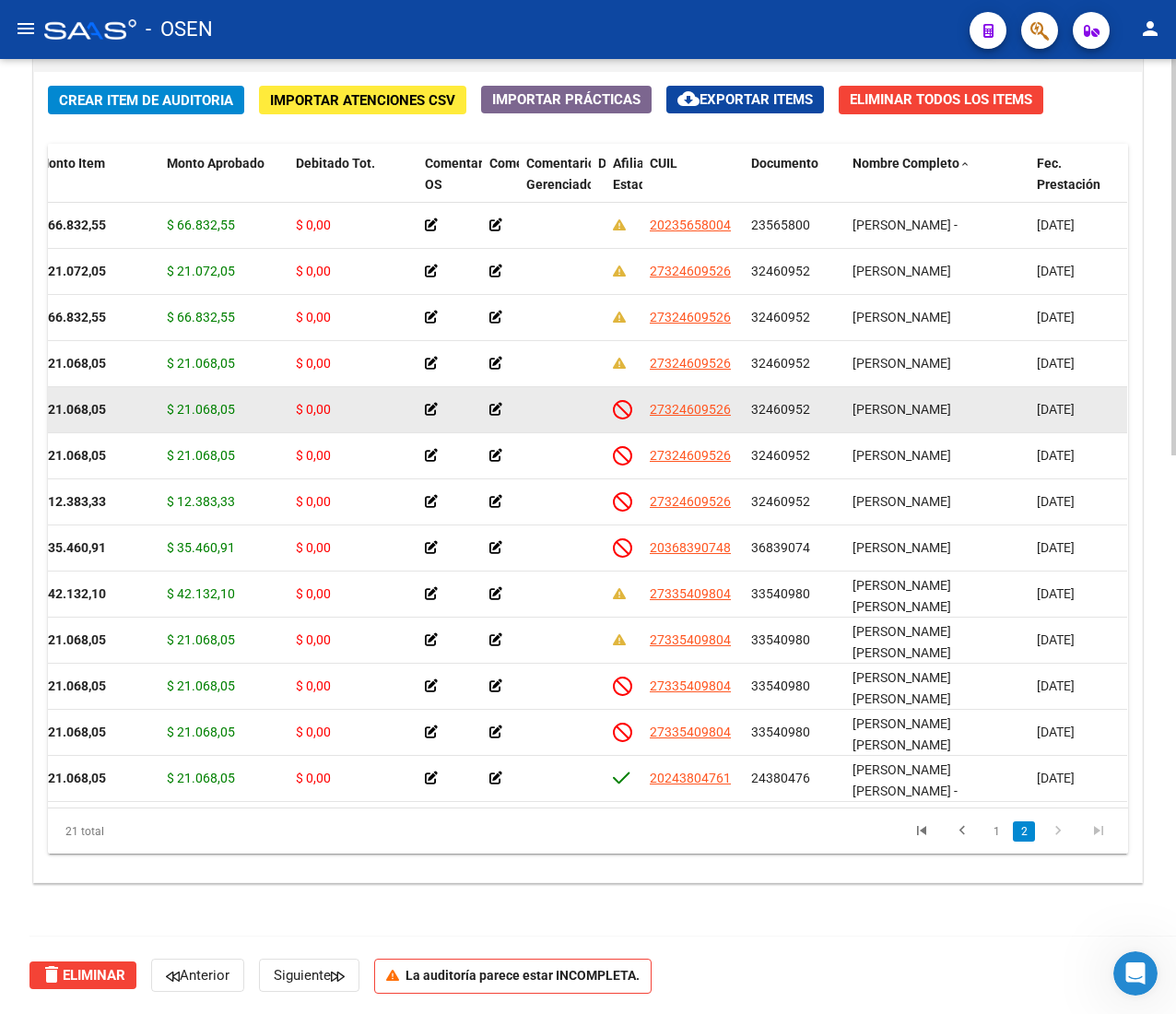
click at [908, 402] on span "[PERSON_NAME]" at bounding box center [902, 409] width 99 height 15
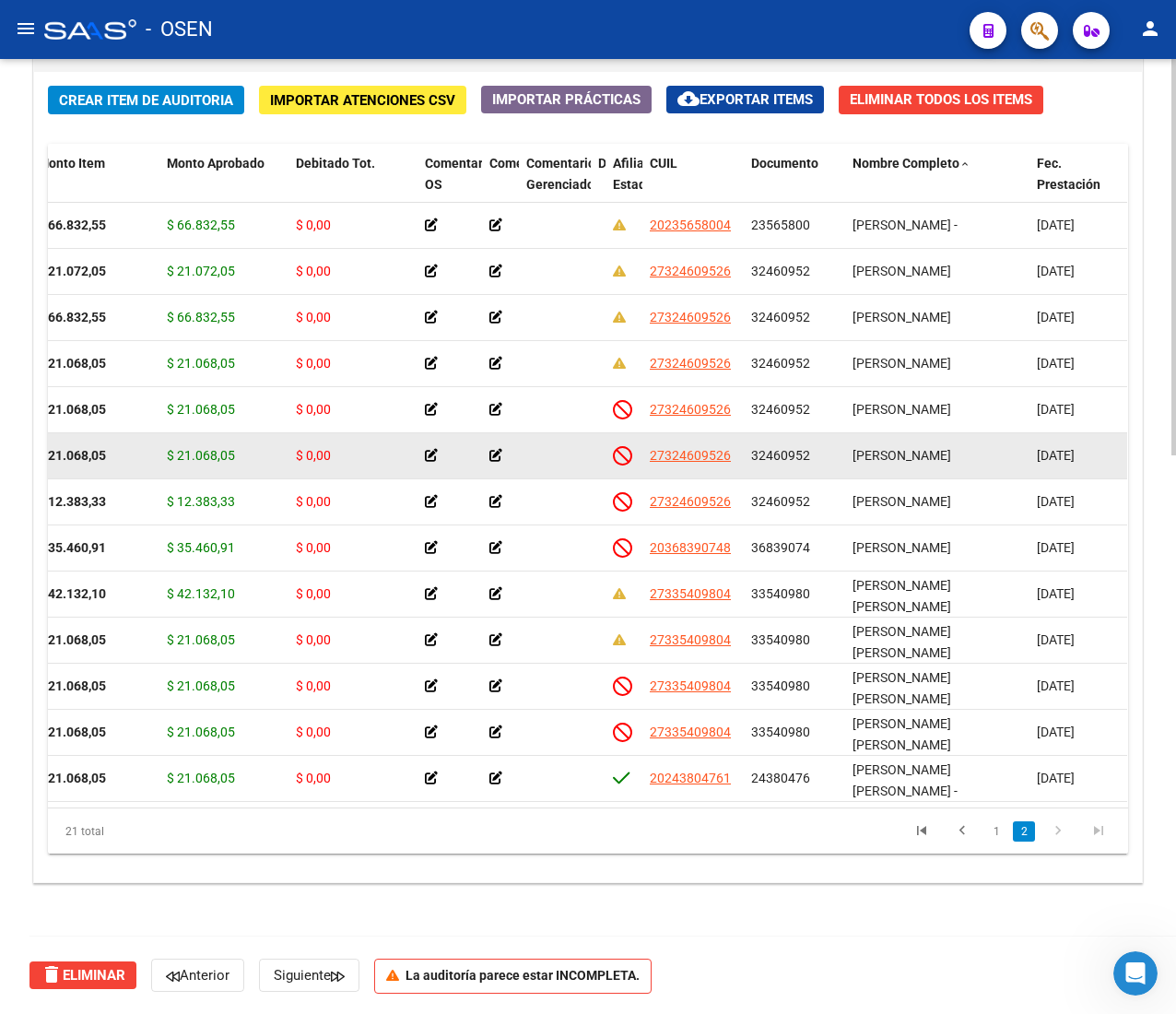
click at [901, 439] on datatable-body-cell "[PERSON_NAME]" at bounding box center [938, 456] width 184 height 46
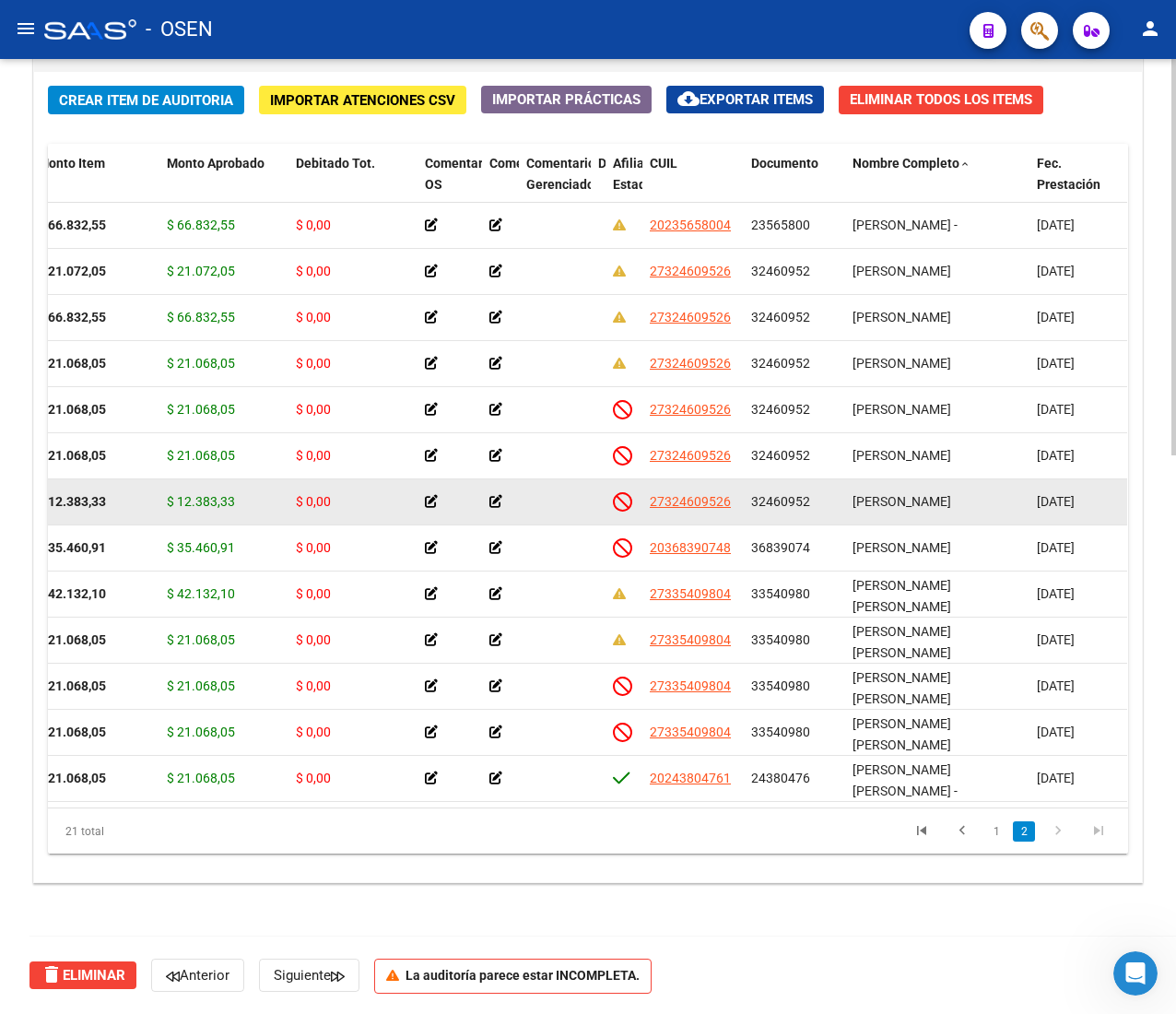
drag, startPoint x: 897, startPoint y: 485, endPoint x: 867, endPoint y: 482, distance: 30.1
click at [893, 483] on datatable-body-cell "[PERSON_NAME]" at bounding box center [938, 503] width 184 height 46
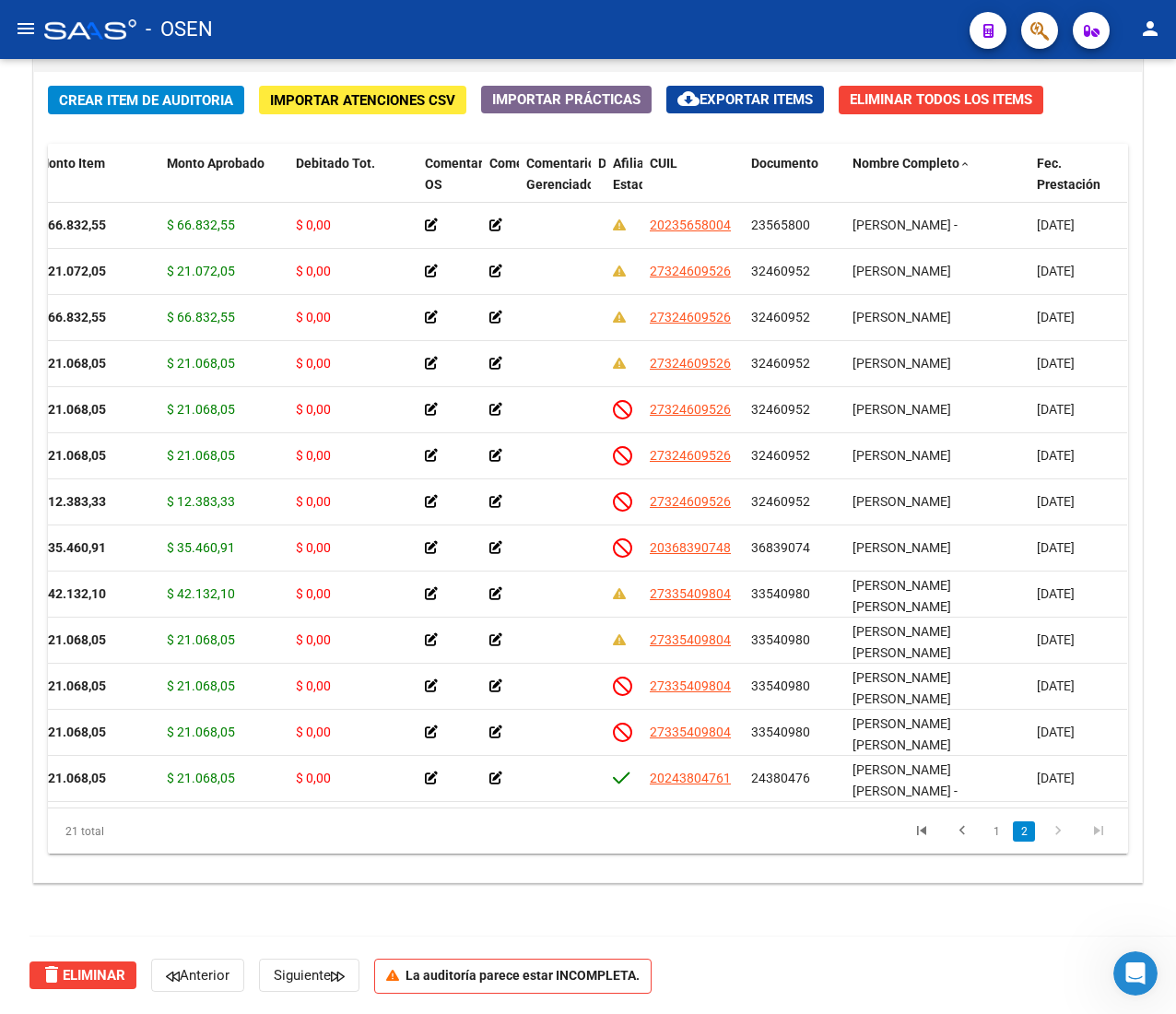
click at [393, 33] on div "- OSEN" at bounding box center [499, 29] width 911 height 41
click at [577, 24] on div "- OSEN" at bounding box center [499, 29] width 911 height 41
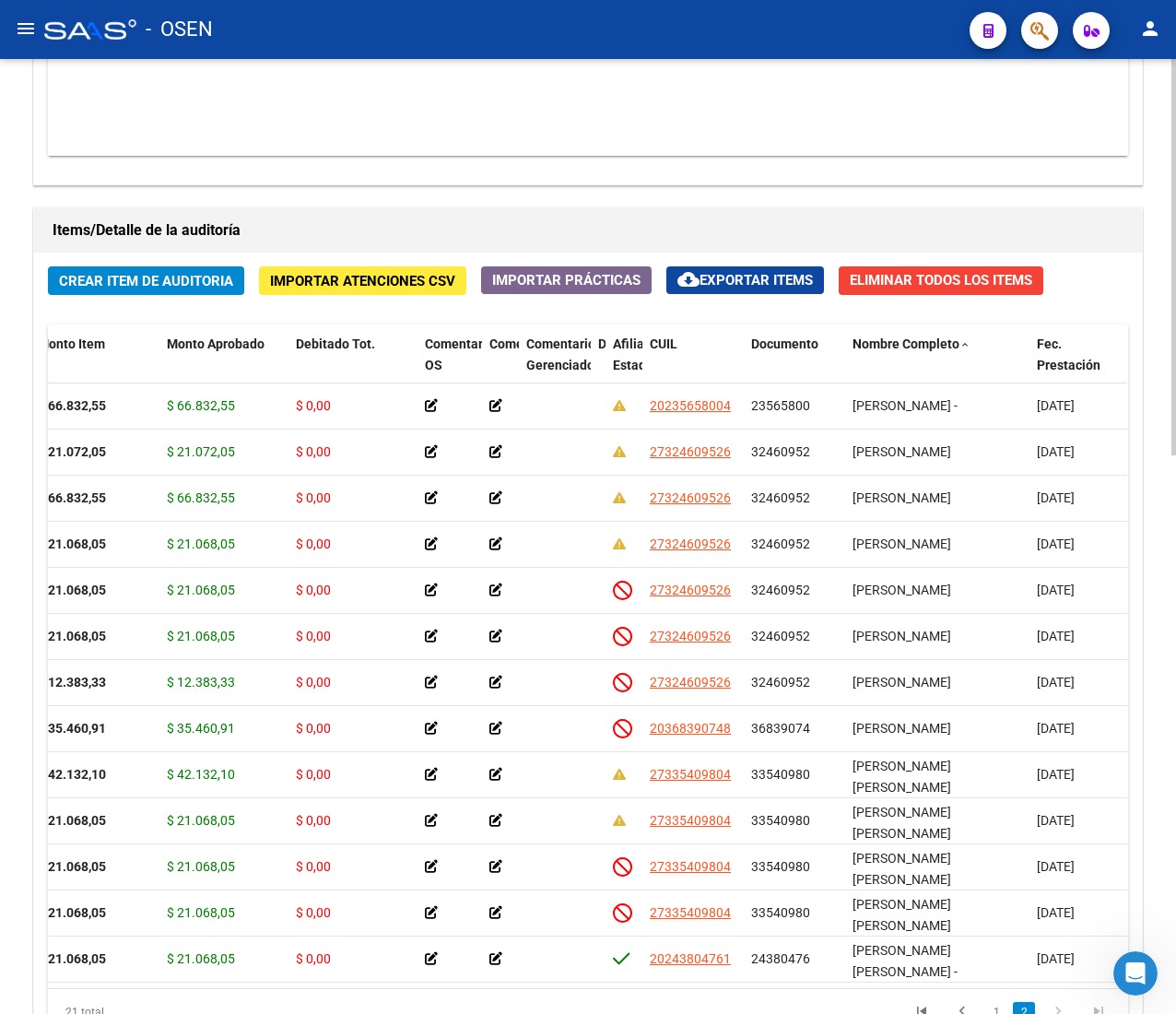
scroll to position [1346, 0]
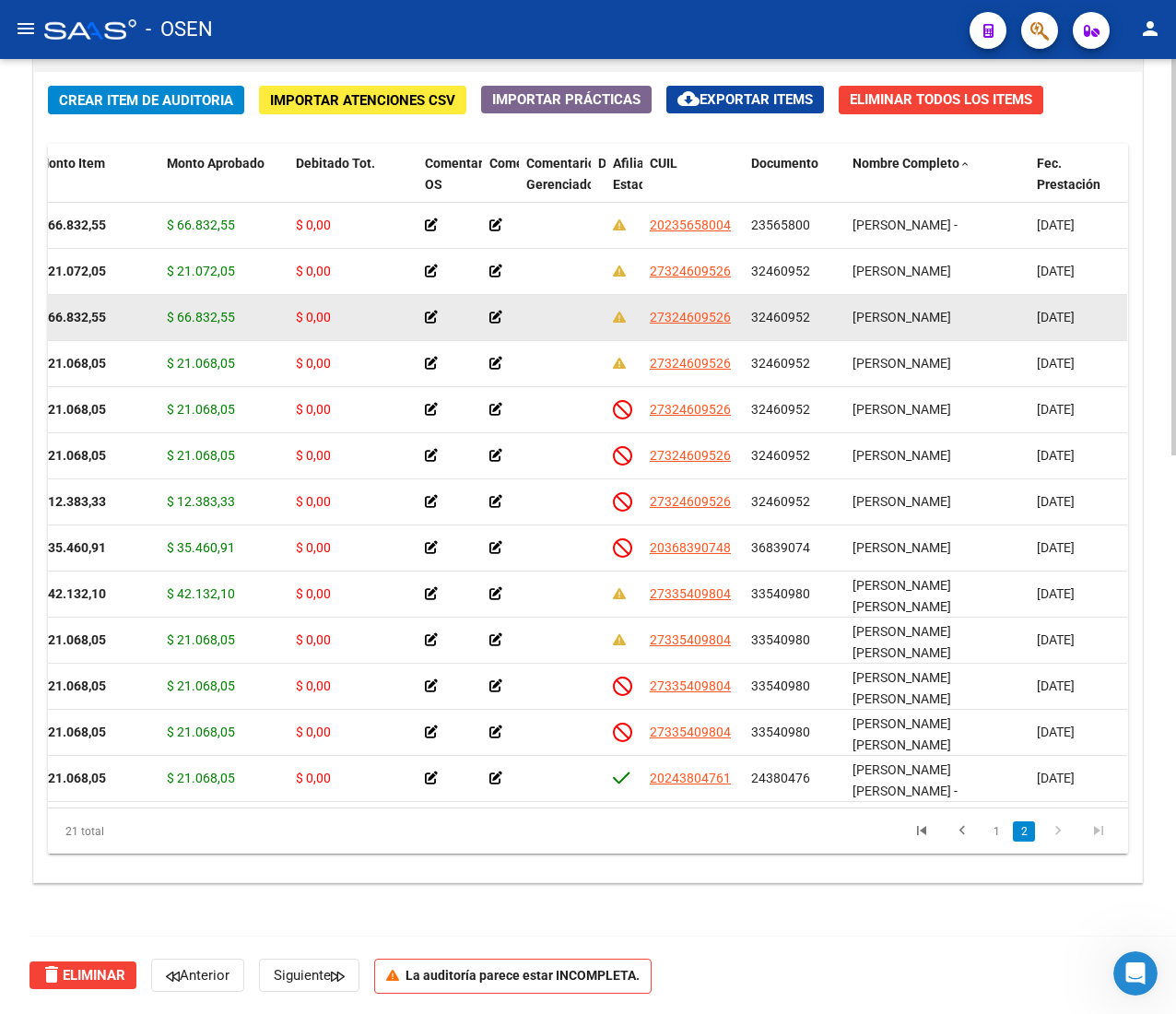
click at [764, 313] on span "32460952" at bounding box center [781, 317] width 59 height 15
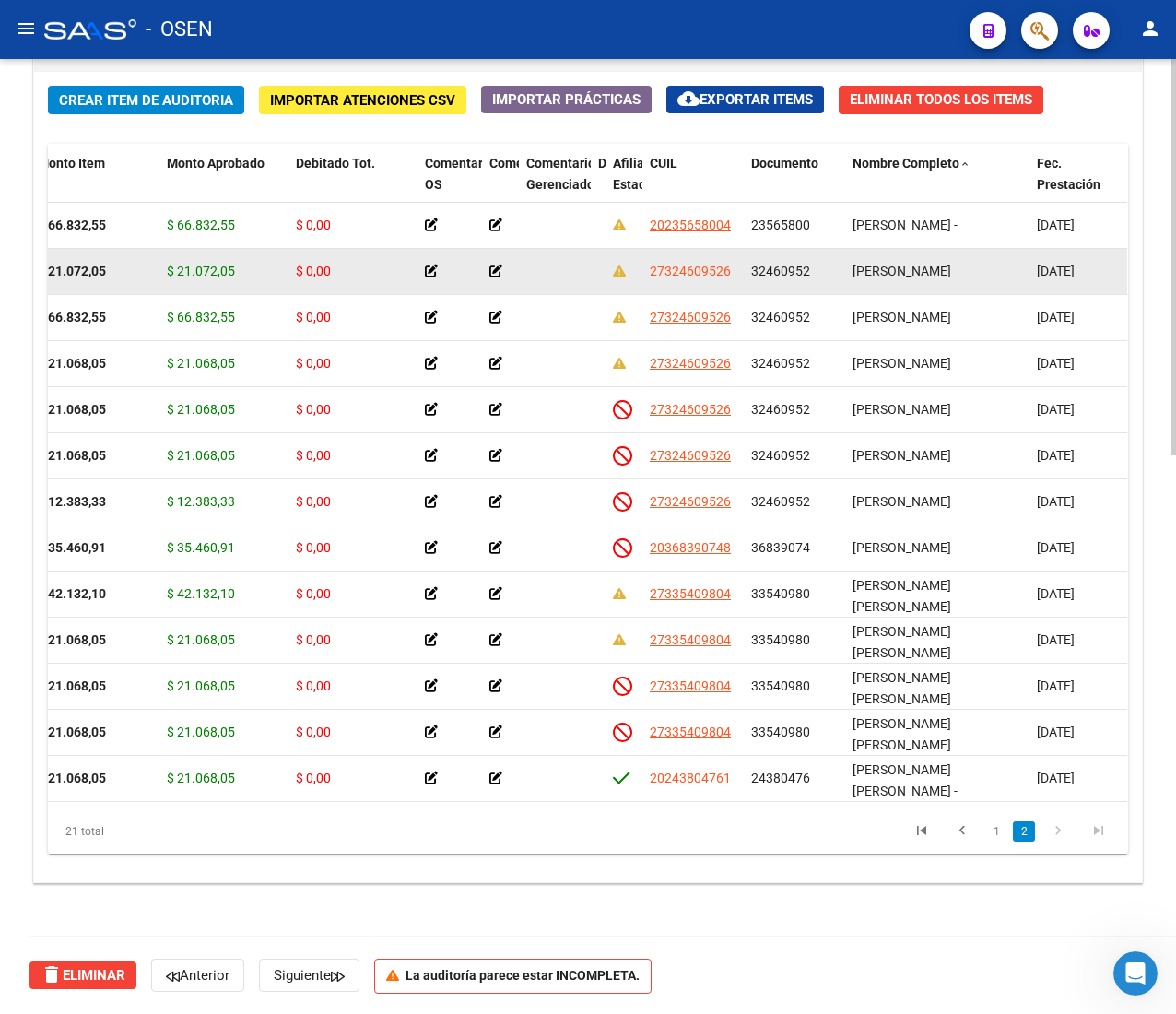
click at [782, 254] on datatable-body-cell "32460952" at bounding box center [794, 272] width 102 height 46
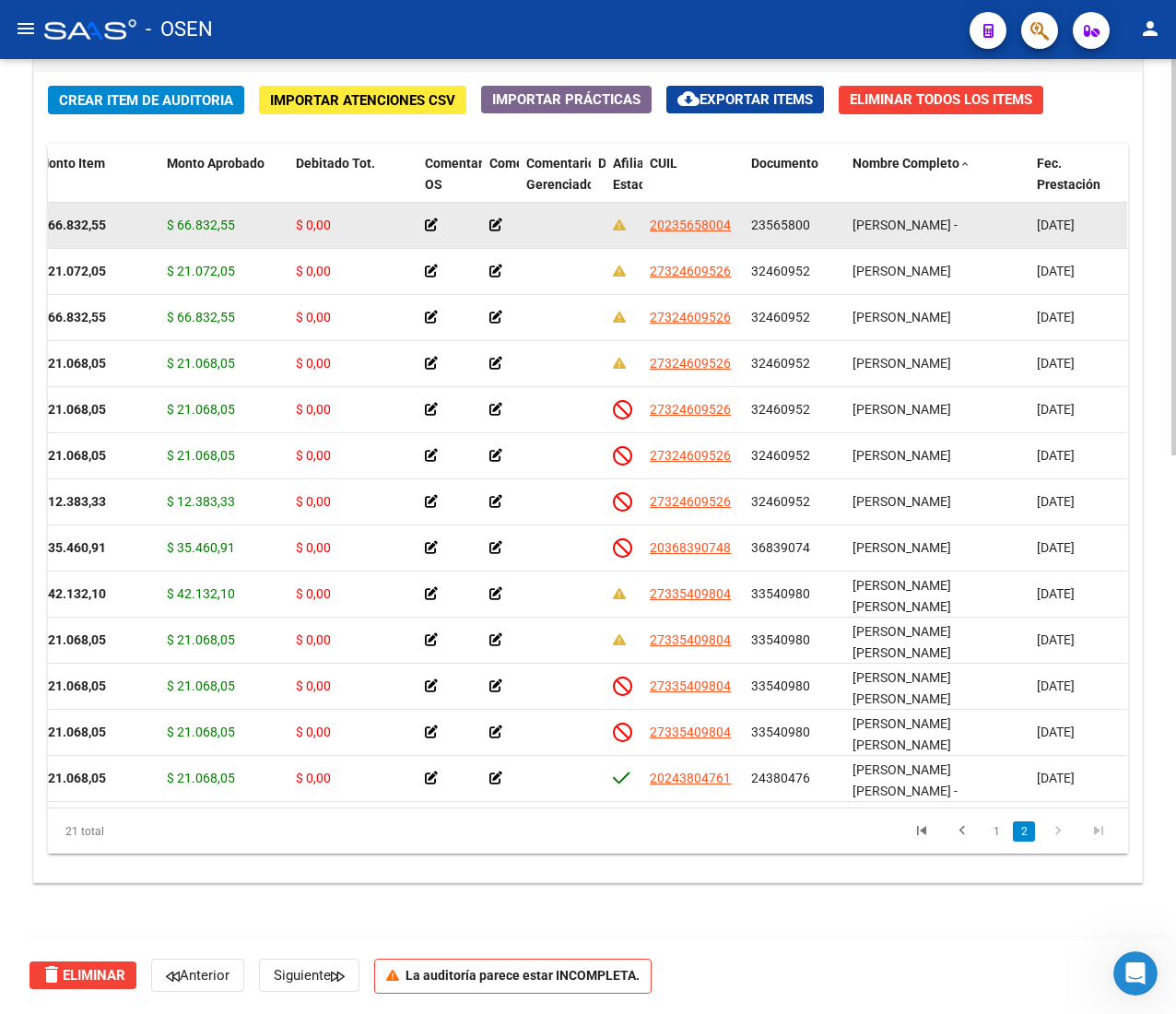
click at [789, 209] on datatable-body-cell "23565800" at bounding box center [794, 226] width 102 height 46
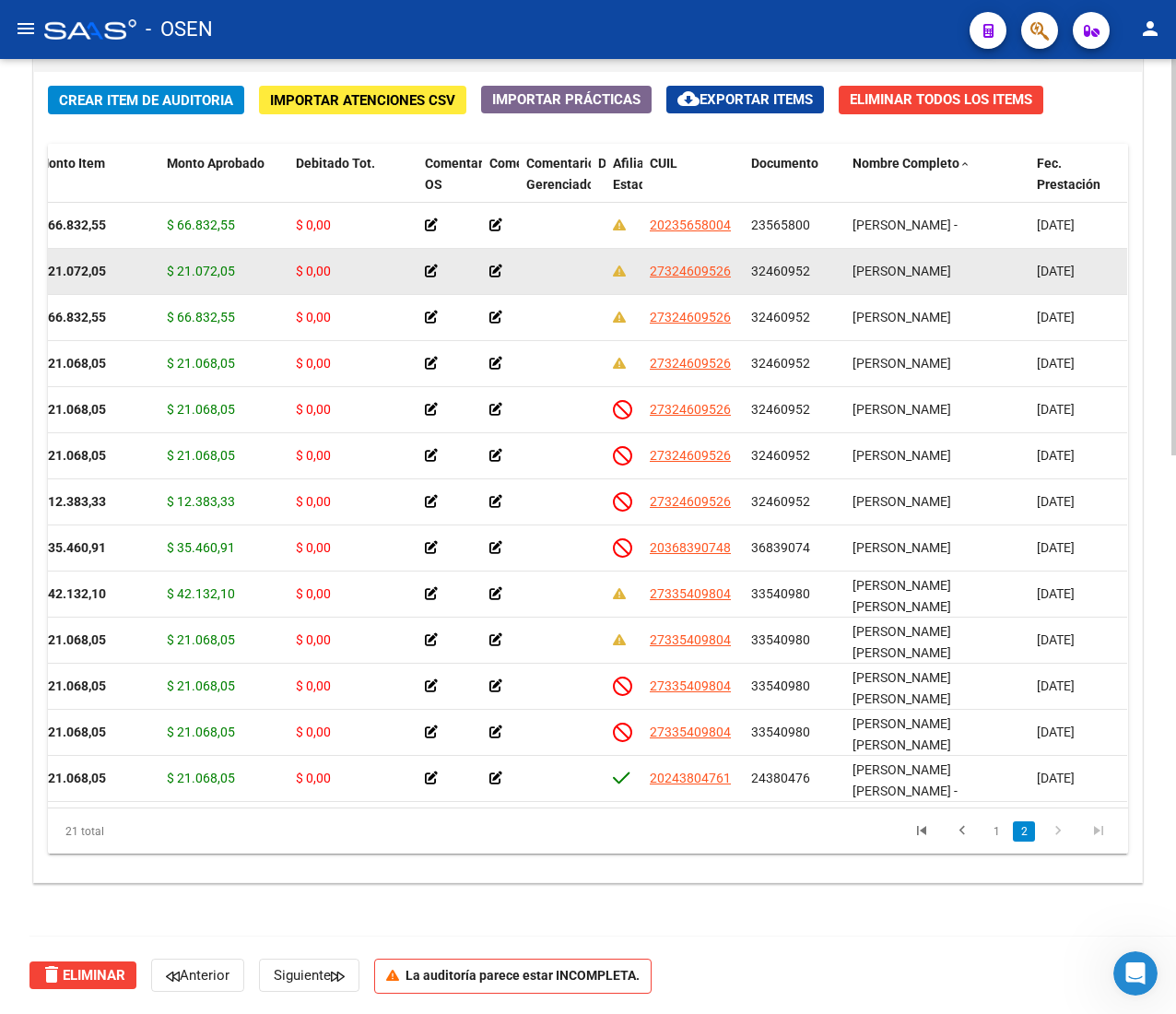
drag, startPoint x: 758, startPoint y: 268, endPoint x: 790, endPoint y: 275, distance: 32.8
click at [789, 275] on span "32460952" at bounding box center [781, 271] width 59 height 15
click at [791, 271] on span "32460952" at bounding box center [781, 271] width 59 height 15
drag, startPoint x: 807, startPoint y: 265, endPoint x: 764, endPoint y: 268, distance: 43.1
click at [764, 268] on span "32460952" at bounding box center [781, 271] width 59 height 15
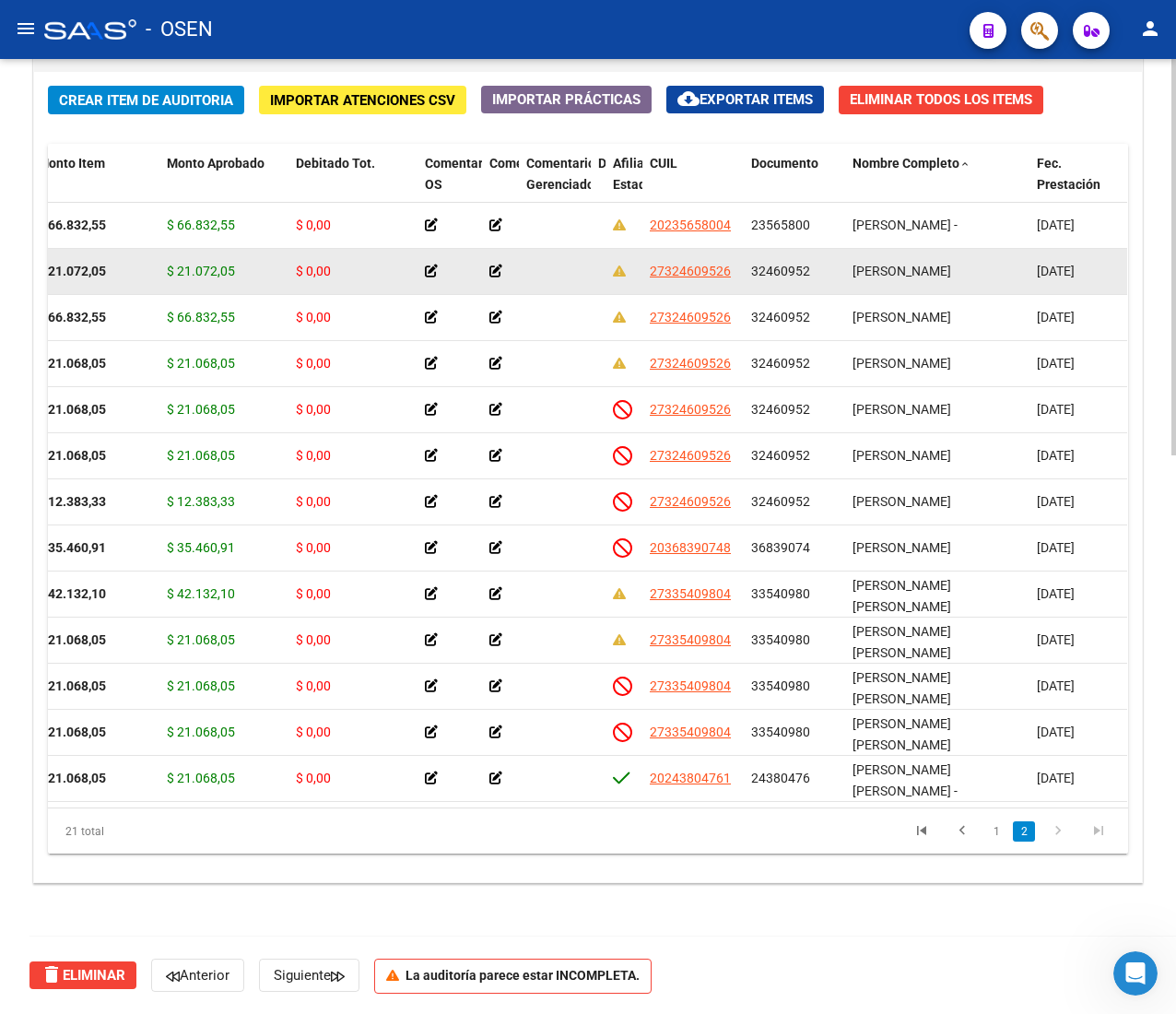
click at [764, 268] on span "32460952" at bounding box center [781, 271] width 59 height 15
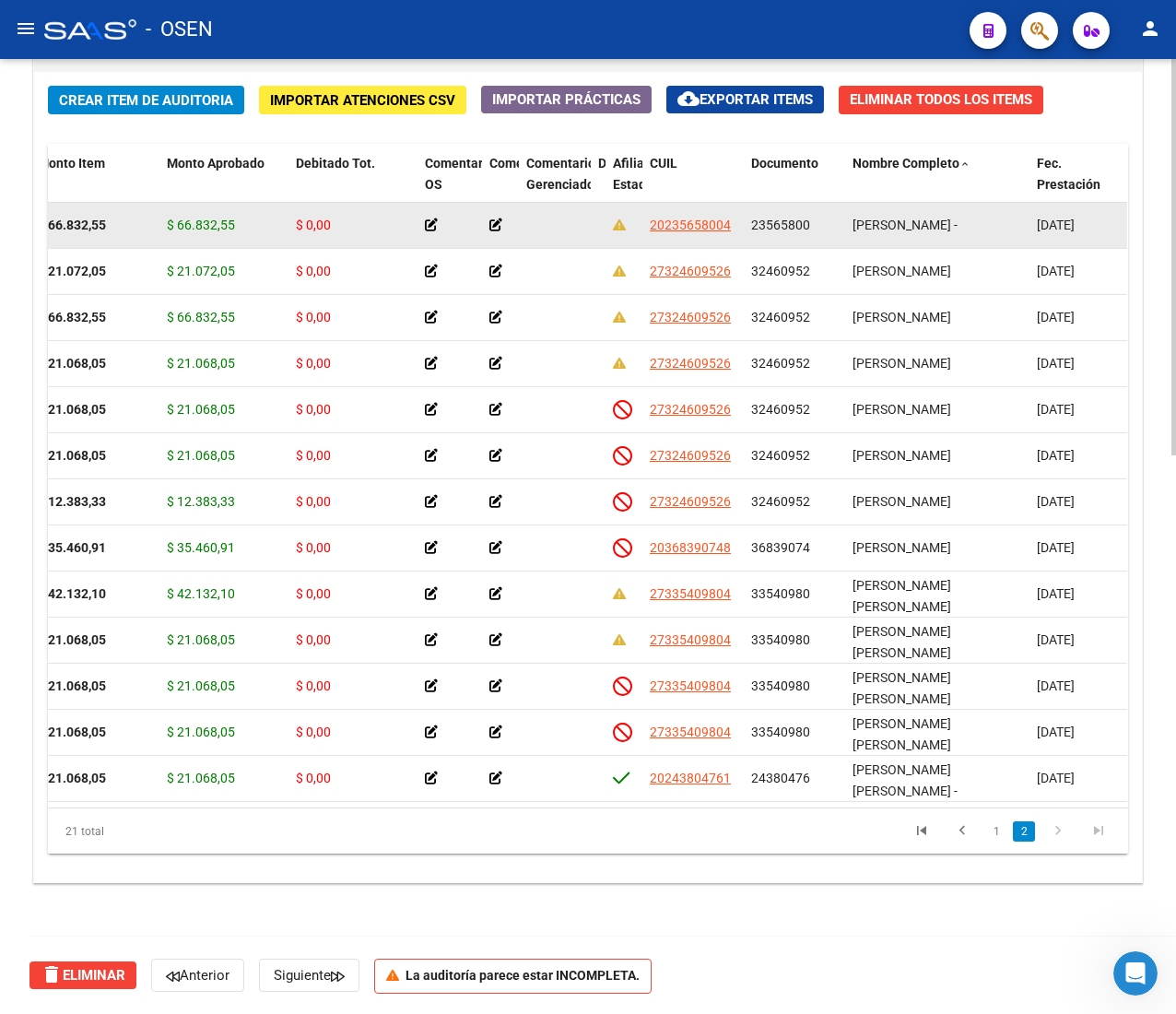
click at [781, 212] on datatable-body-cell "23565800" at bounding box center [794, 226] width 102 height 46
click at [779, 224] on span "23565800" at bounding box center [781, 225] width 59 height 15
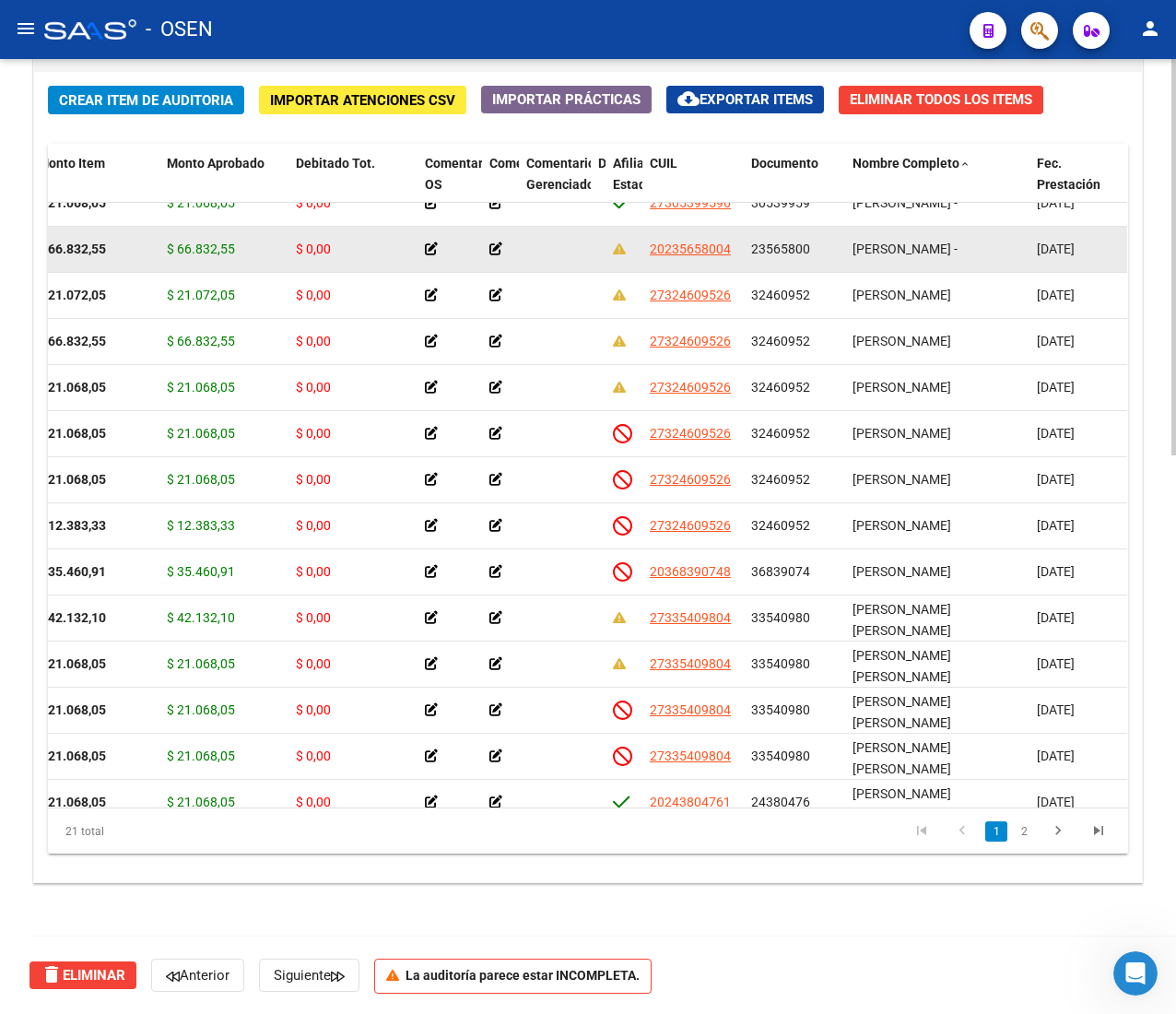
drag, startPoint x: 794, startPoint y: 225, endPoint x: 728, endPoint y: 224, distance: 66.0
click at [728, 224] on datatable-scroller "162103 B15 - Boreal $ 21.068,05 $ 21.068,05 $ 0,00 27305399596 30539959 [PERSON…" at bounding box center [307, 341] width 1079 height 968
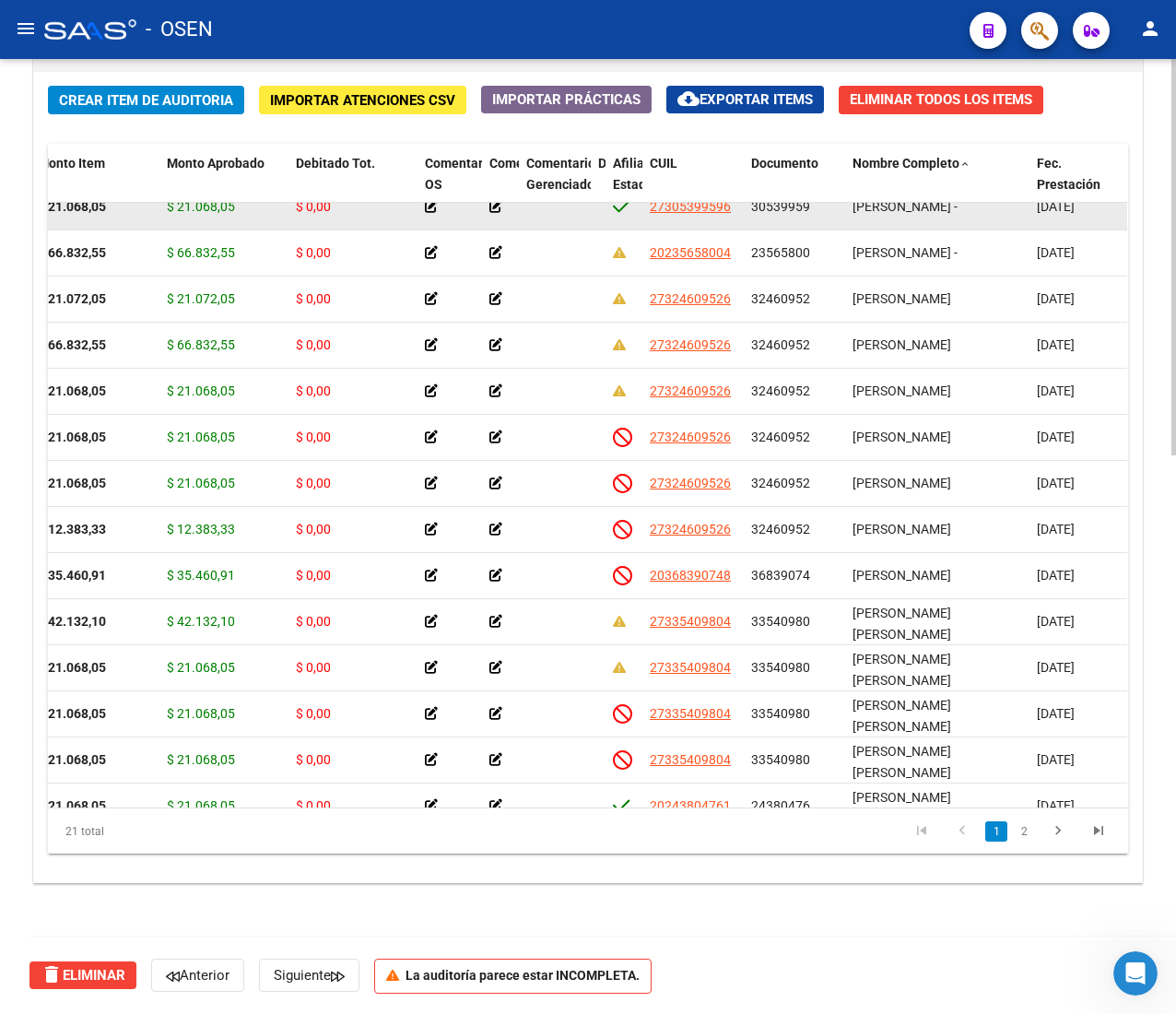
drag, startPoint x: 770, startPoint y: 224, endPoint x: 781, endPoint y: 236, distance: 16.3
click at [772, 227] on datatable-body-cell "30539959" at bounding box center [794, 207] width 102 height 46
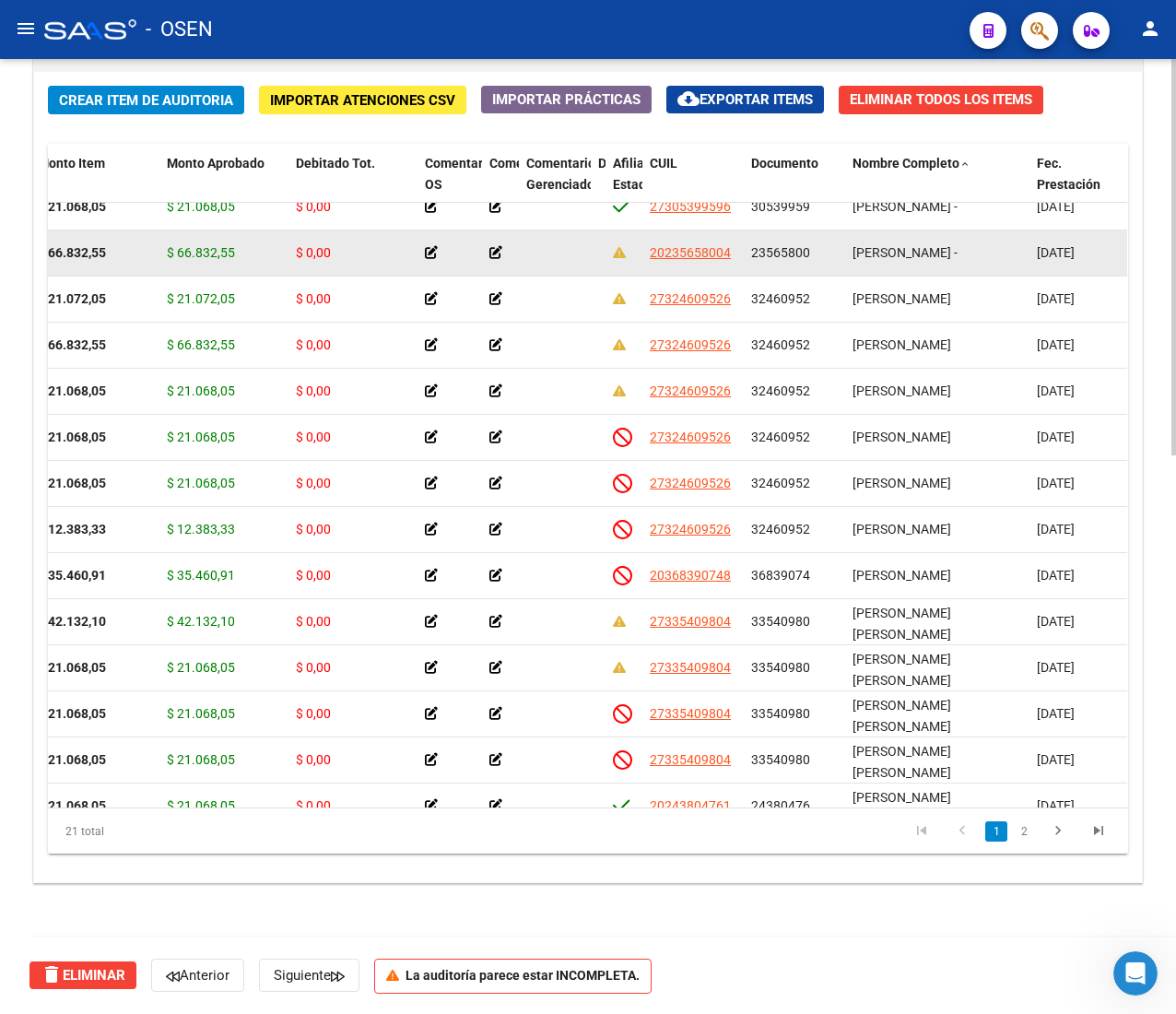
click at [785, 262] on datatable-body-cell "23565800" at bounding box center [794, 253] width 102 height 46
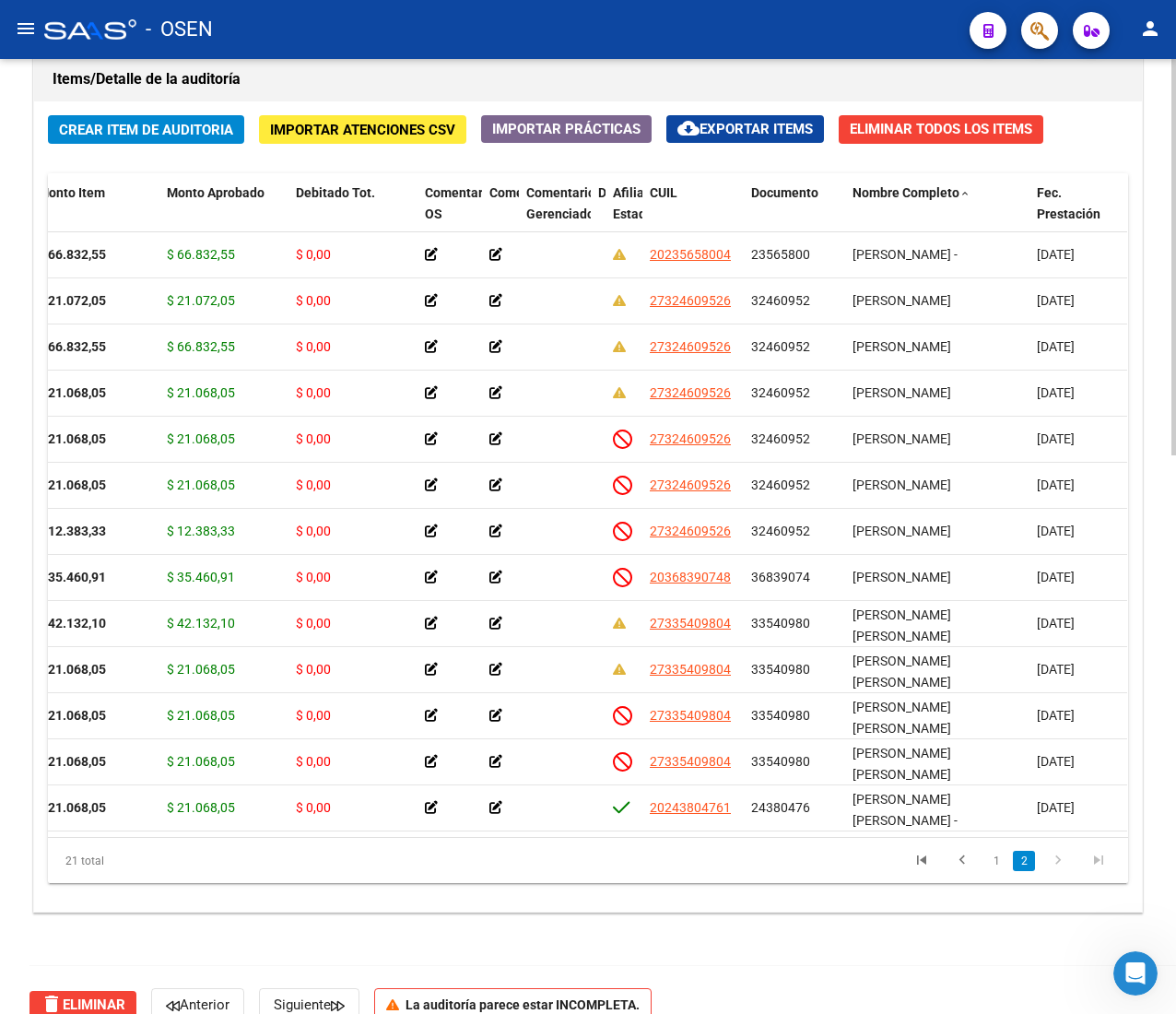
scroll to position [1346, 0]
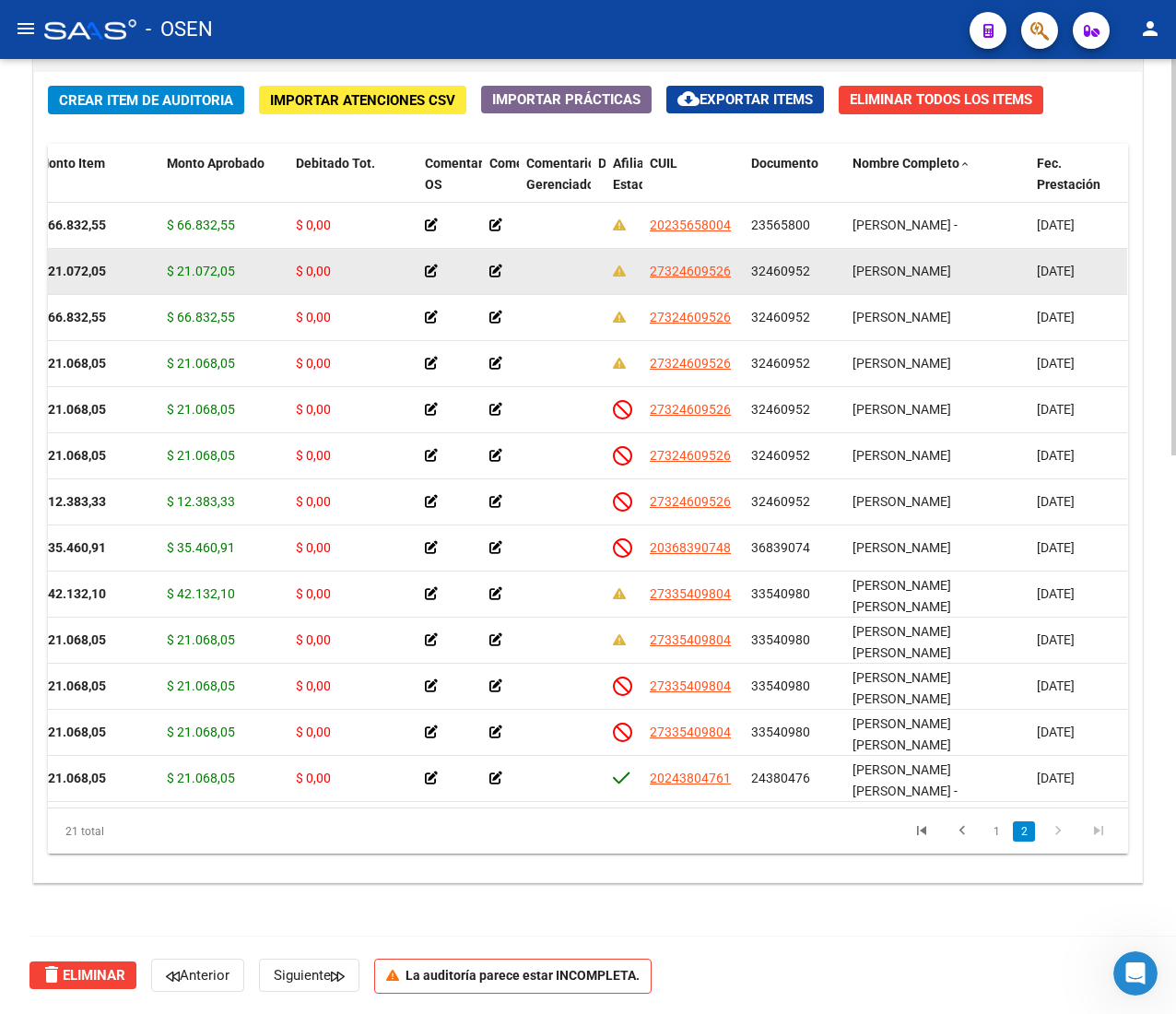
click at [796, 264] on span "32460952" at bounding box center [781, 271] width 59 height 15
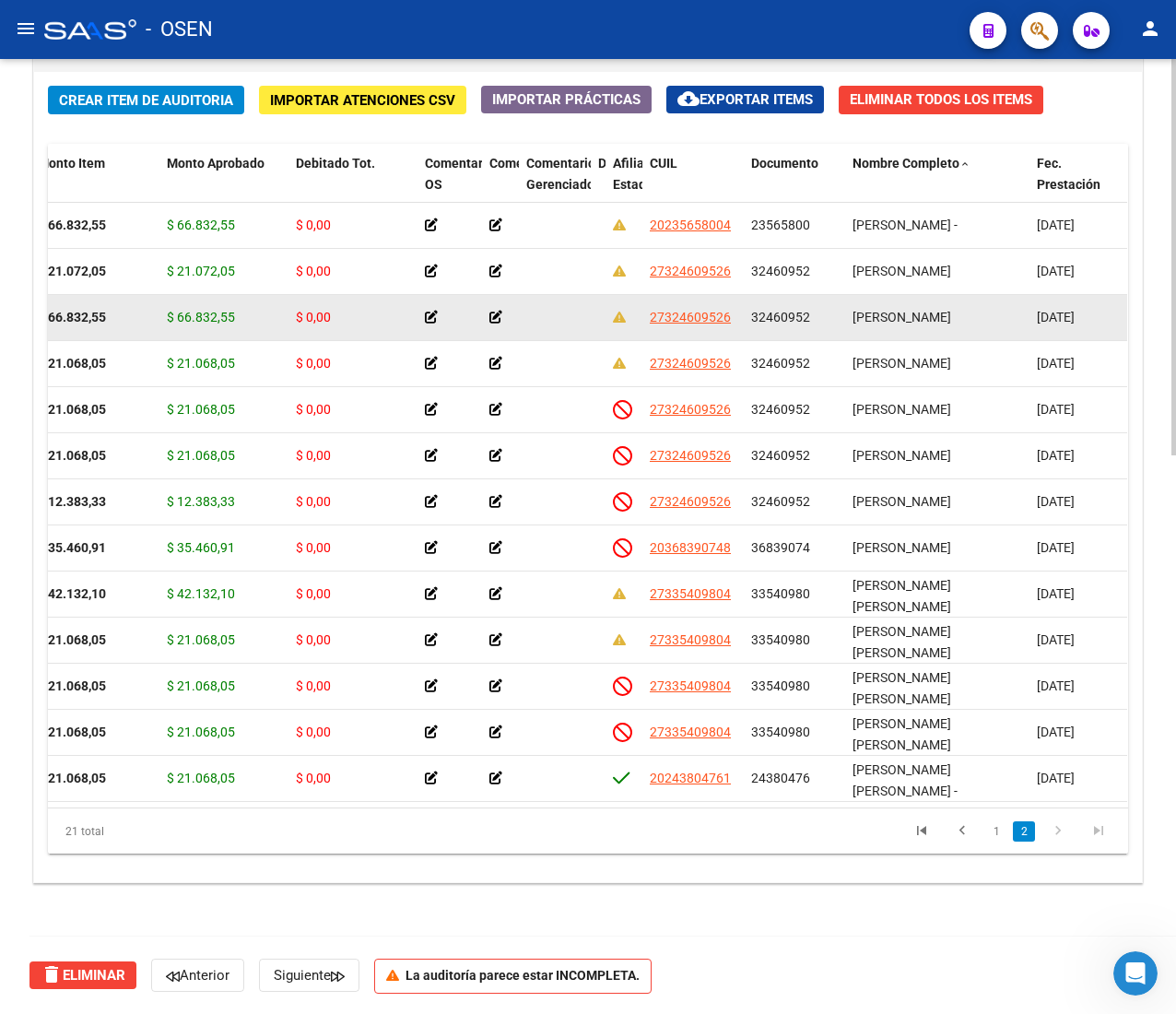
click at [793, 307] on div "32460952" at bounding box center [795, 317] width 87 height 21
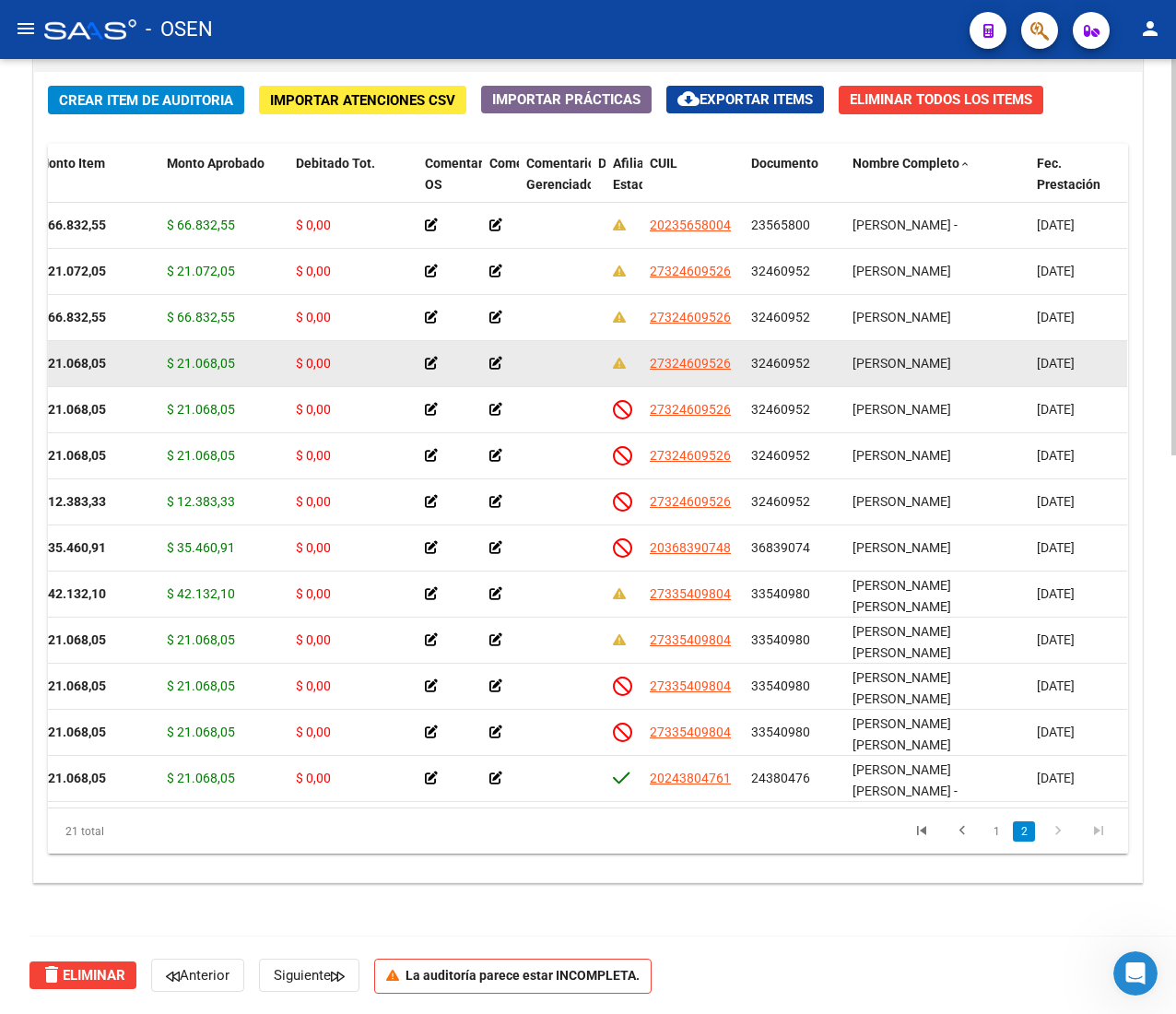
click at [785, 356] on span "32460952" at bounding box center [781, 363] width 59 height 15
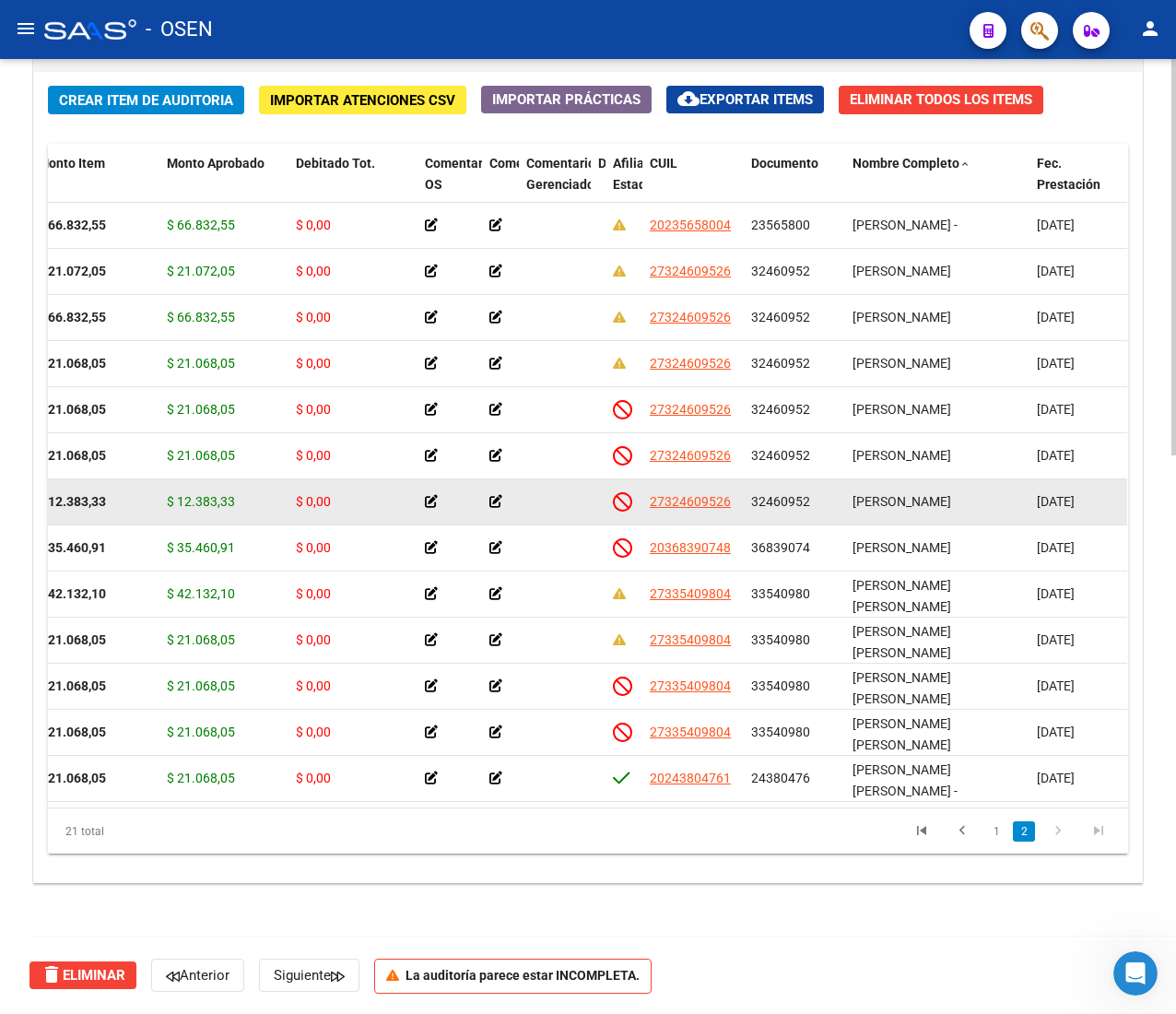
click at [203, 495] on span "$ 12.383,33" at bounding box center [201, 502] width 68 height 15
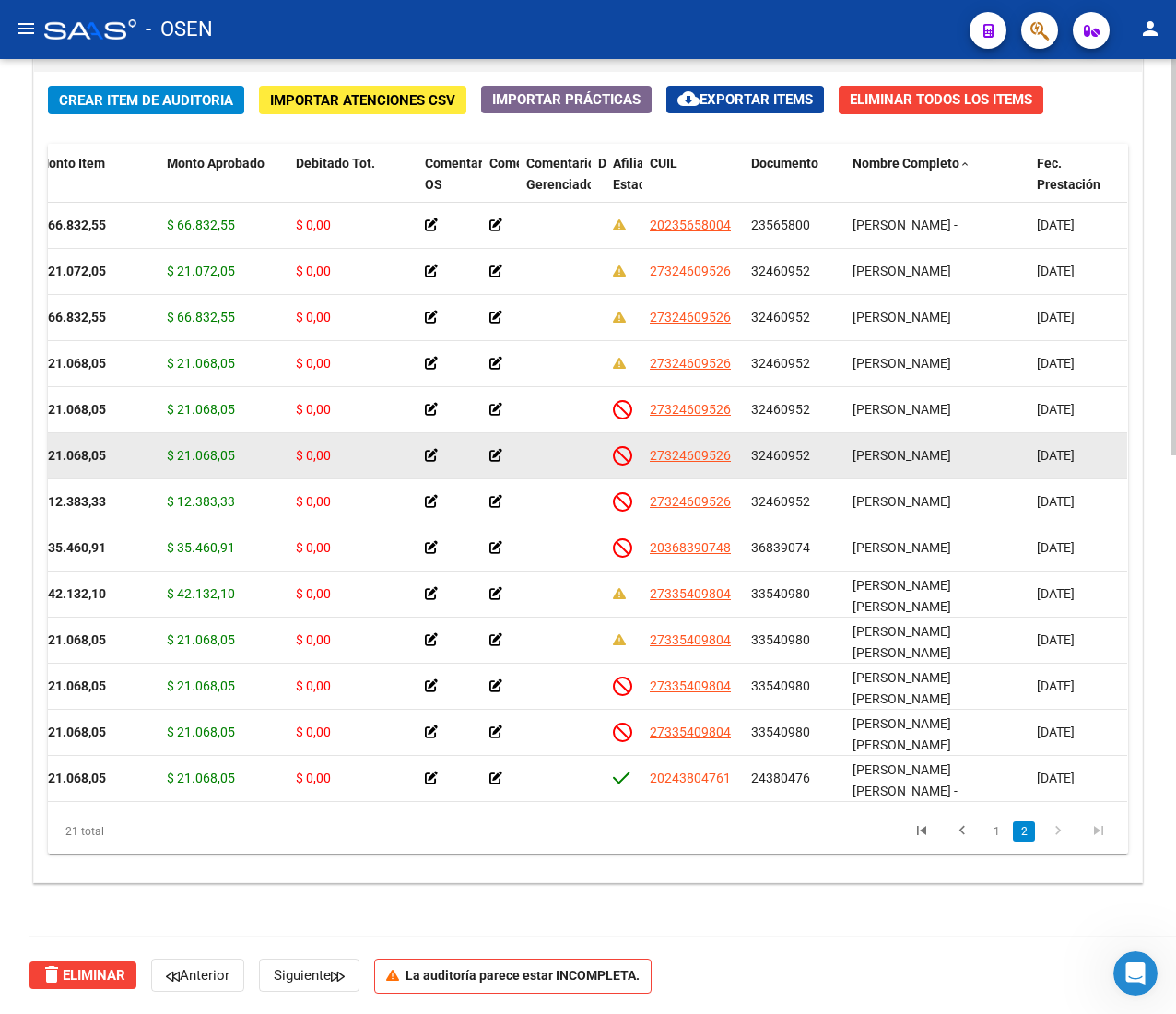
click at [201, 448] on span "$ 21.068,05" at bounding box center [201, 455] width 68 height 15
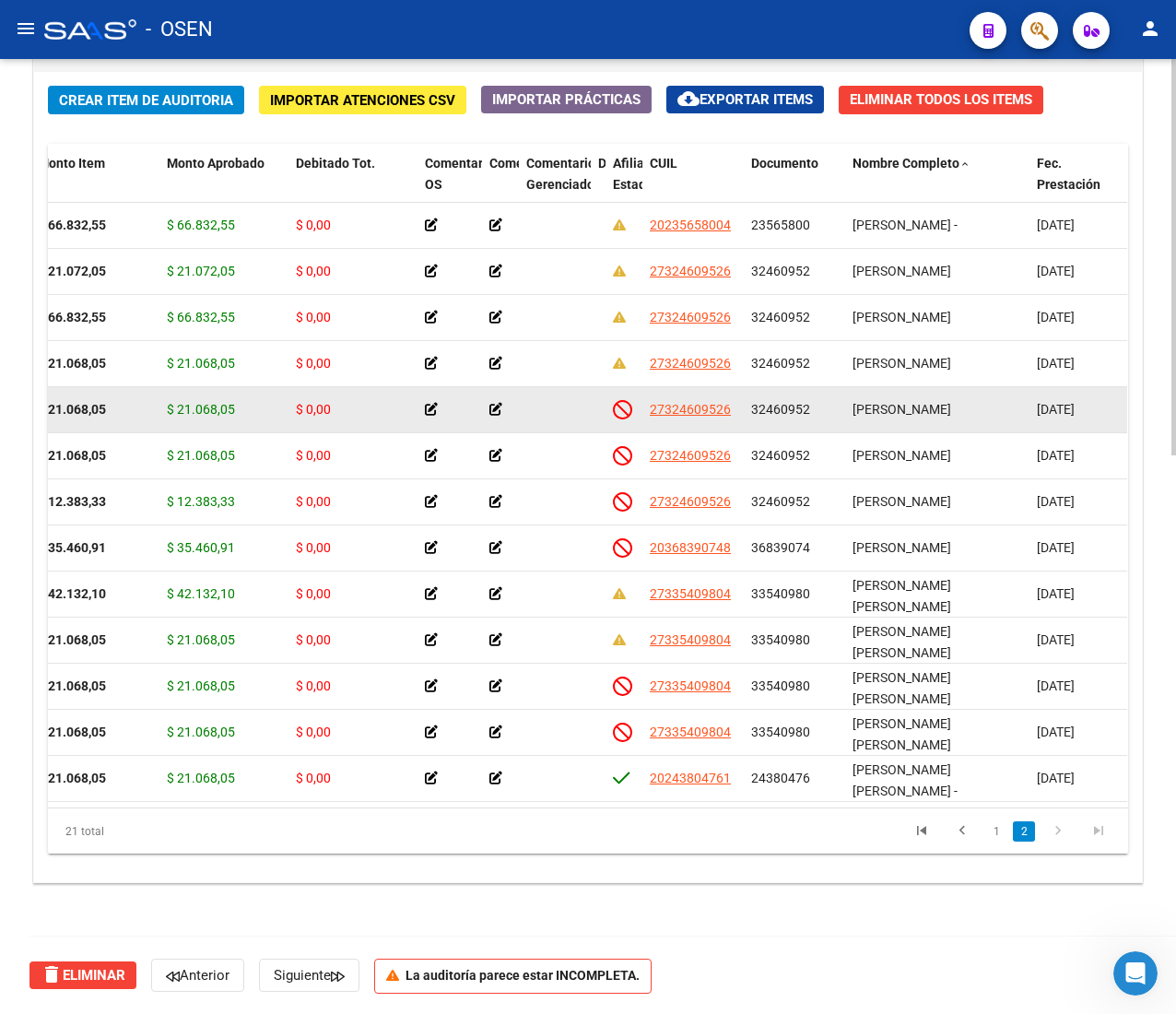
click at [201, 402] on span "$ 21.068,05" at bounding box center [201, 409] width 68 height 15
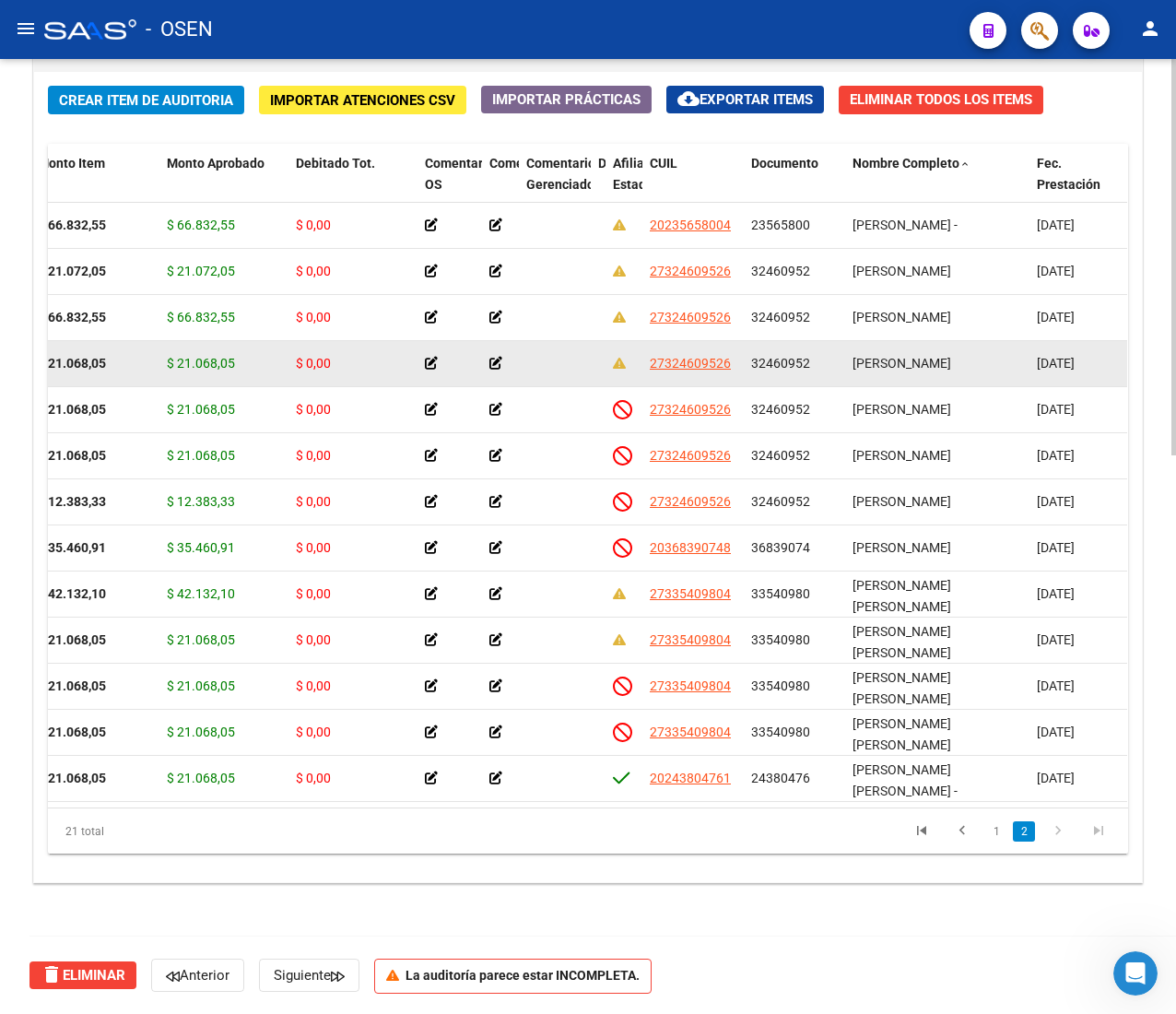
click at [207, 356] on span "$ 21.068,05" at bounding box center [201, 363] width 68 height 15
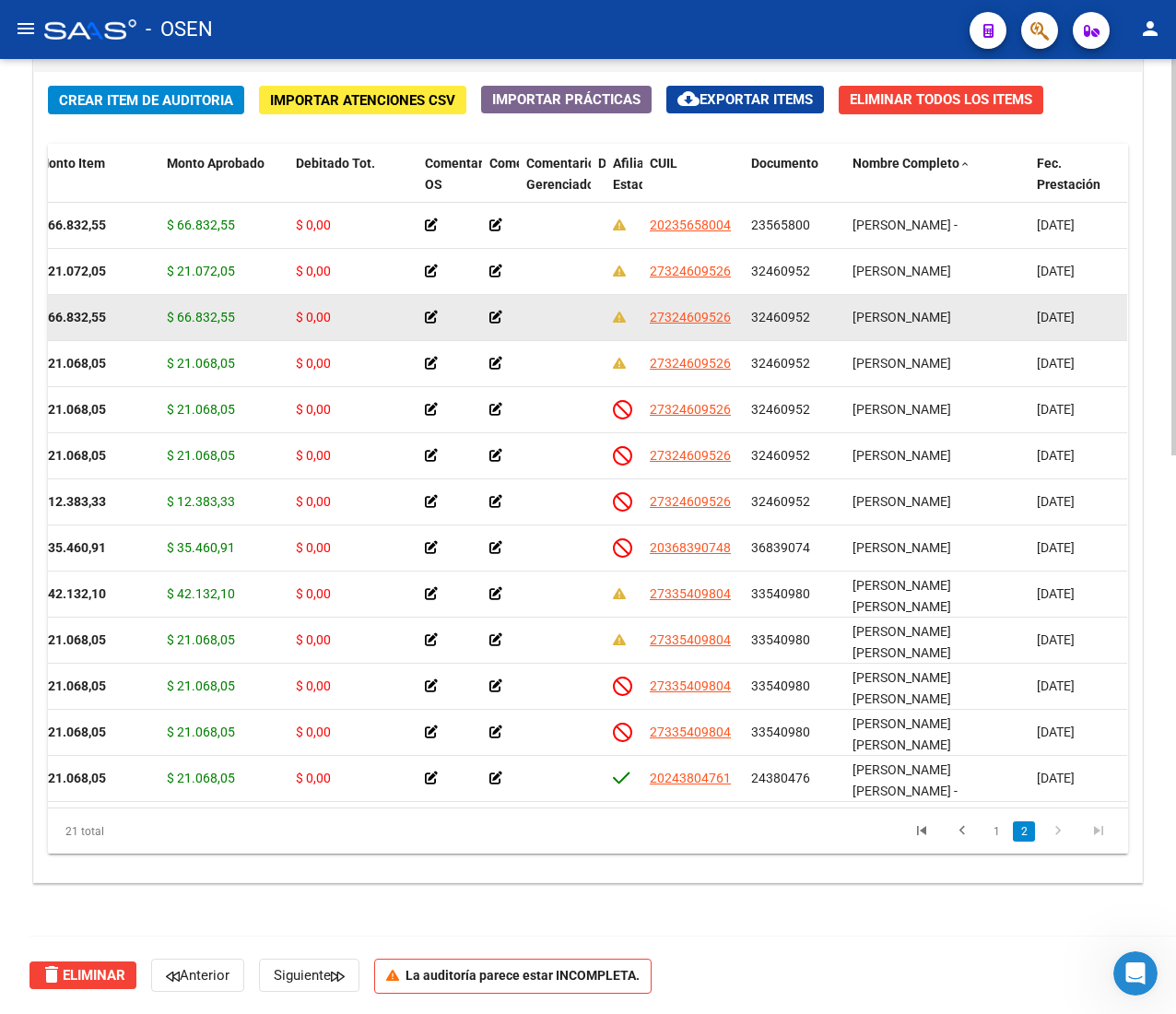
click at [205, 310] on span "$ 66.832,55" at bounding box center [201, 317] width 68 height 15
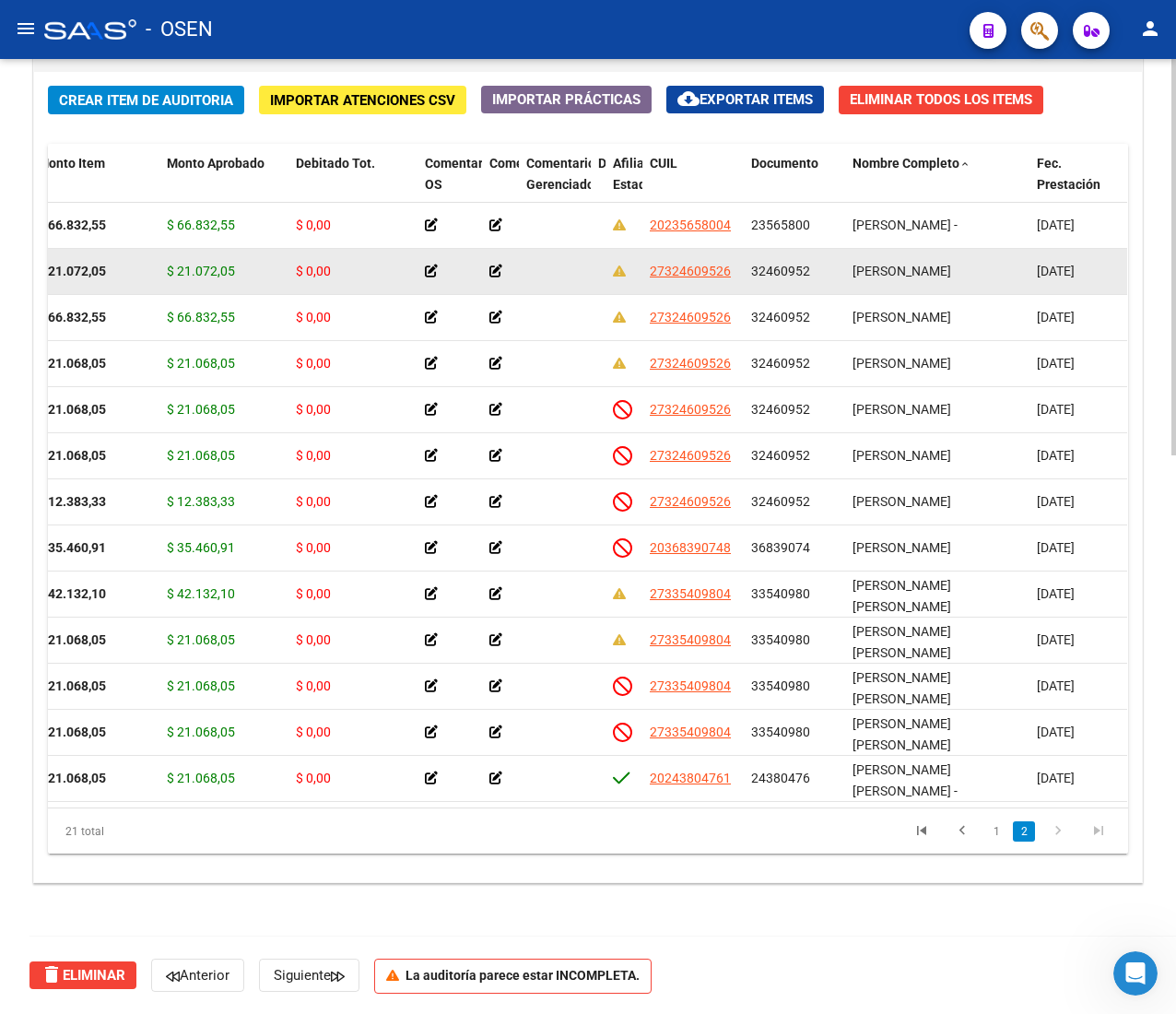
click at [209, 253] on datatable-body-cell "$ 21.072,05" at bounding box center [224, 272] width 129 height 46
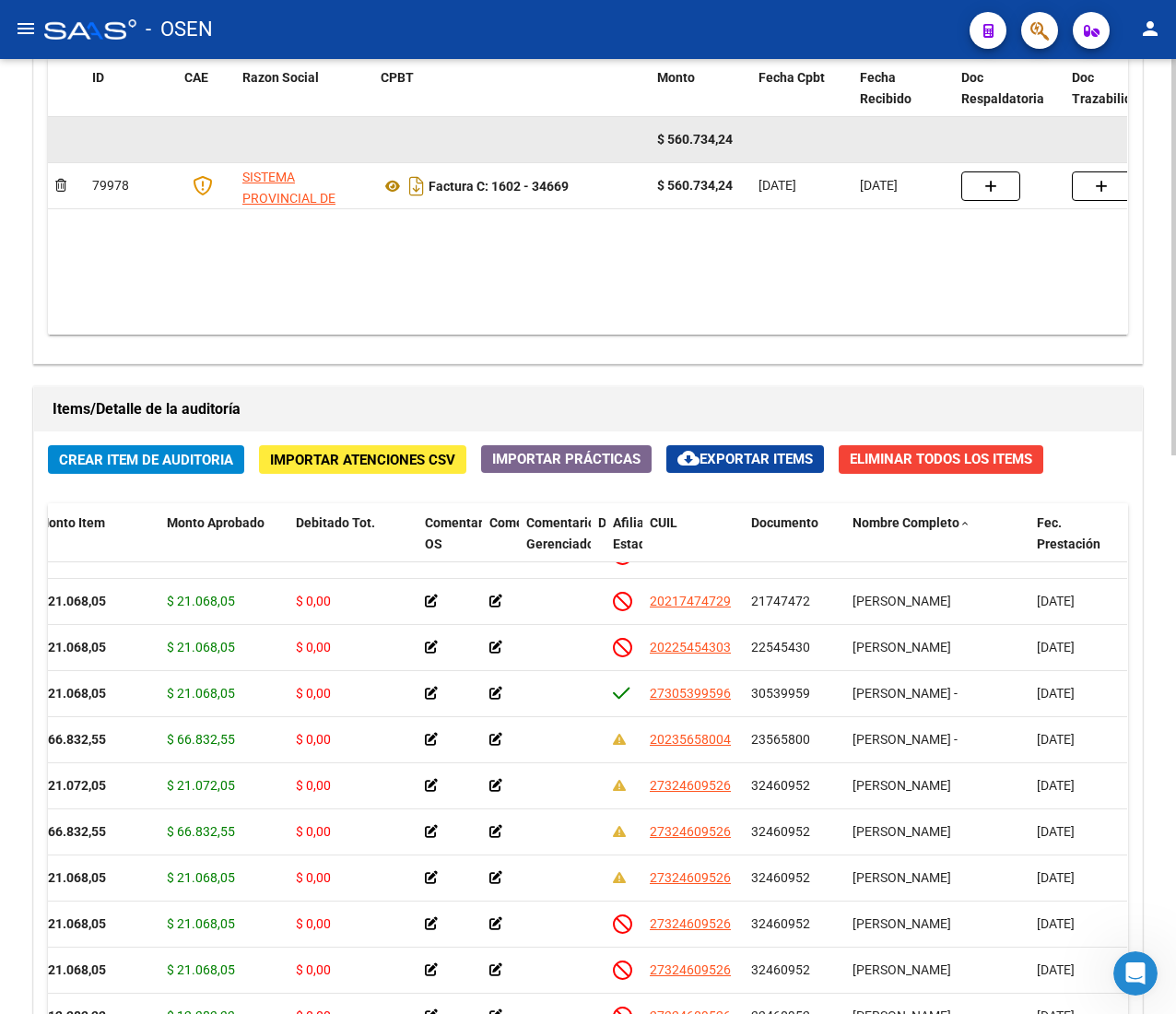
scroll to position [977, 0]
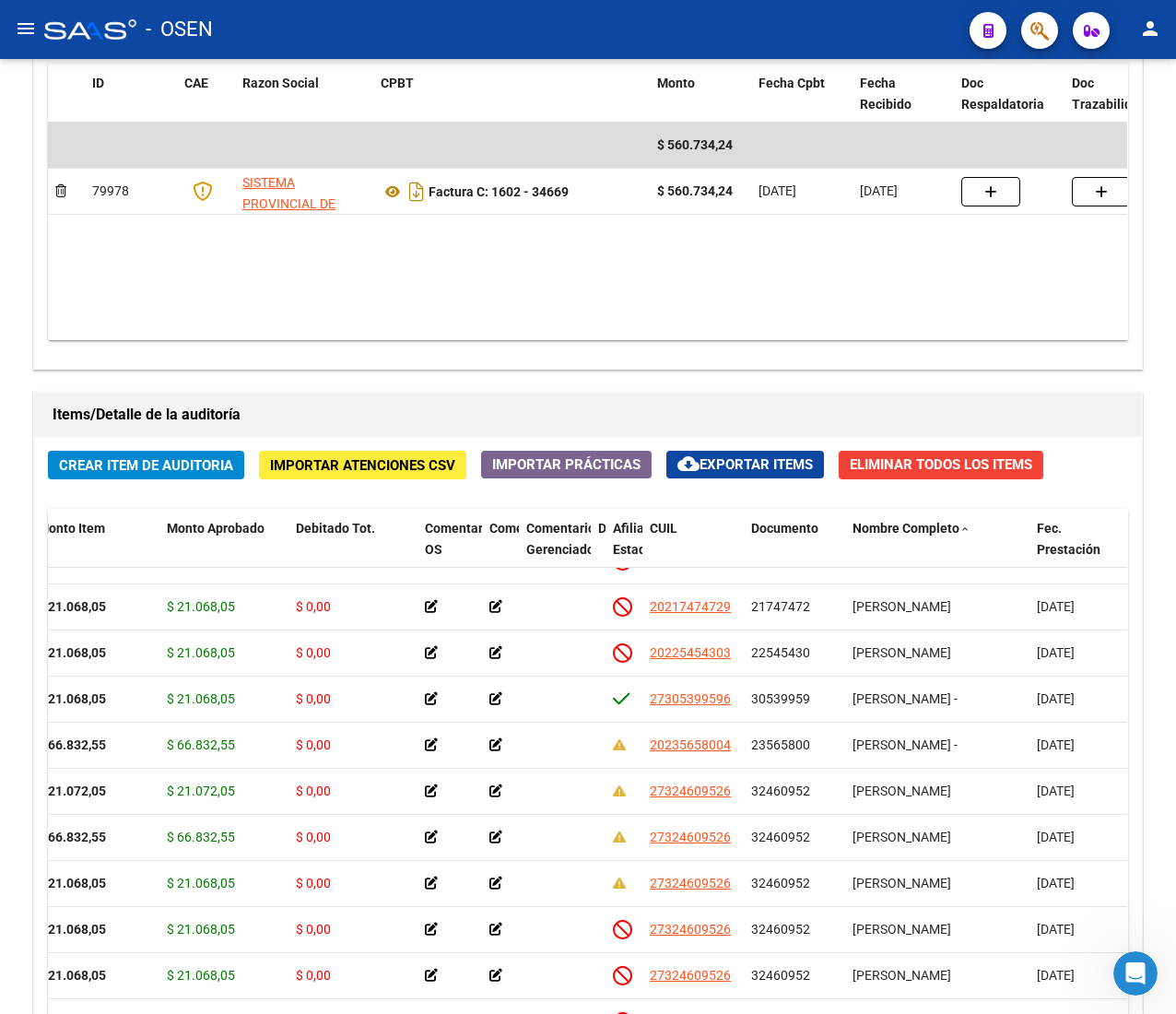
click at [27, 25] on mat-icon "menu" at bounding box center [26, 29] width 22 height 22
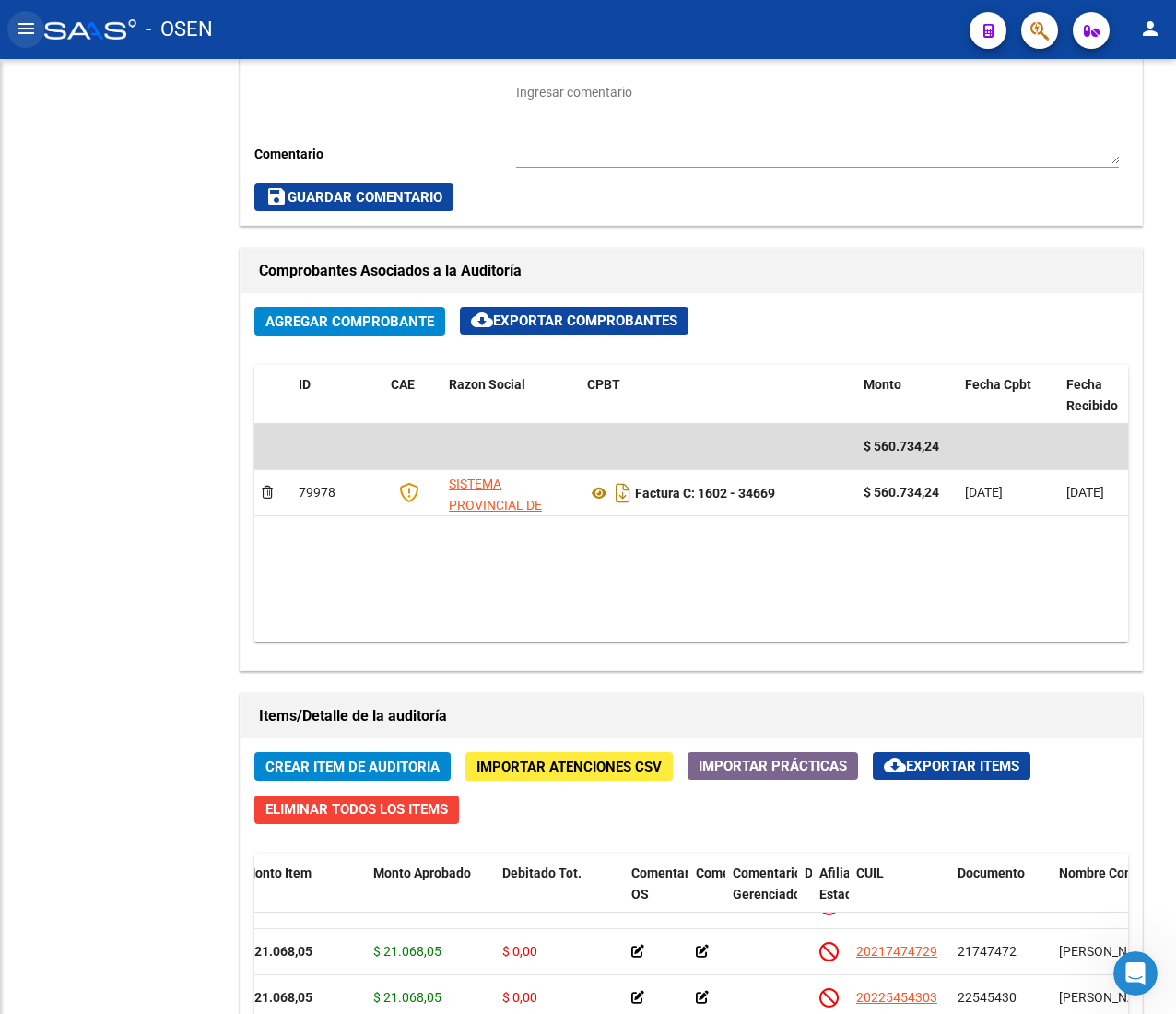
scroll to position [1280, 0]
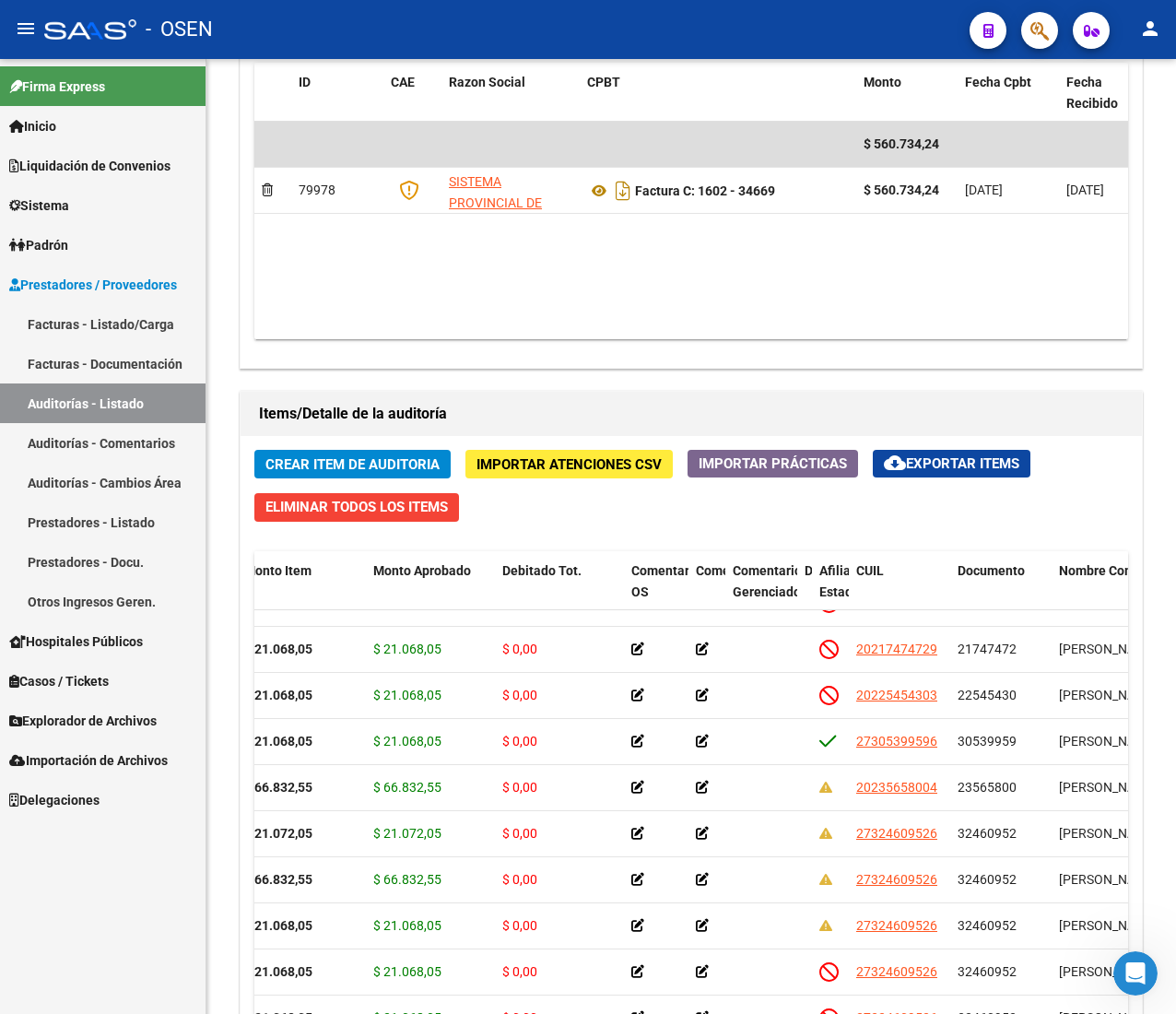
click at [135, 321] on link "Facturas - Listado/Carga" at bounding box center [103, 324] width 206 height 40
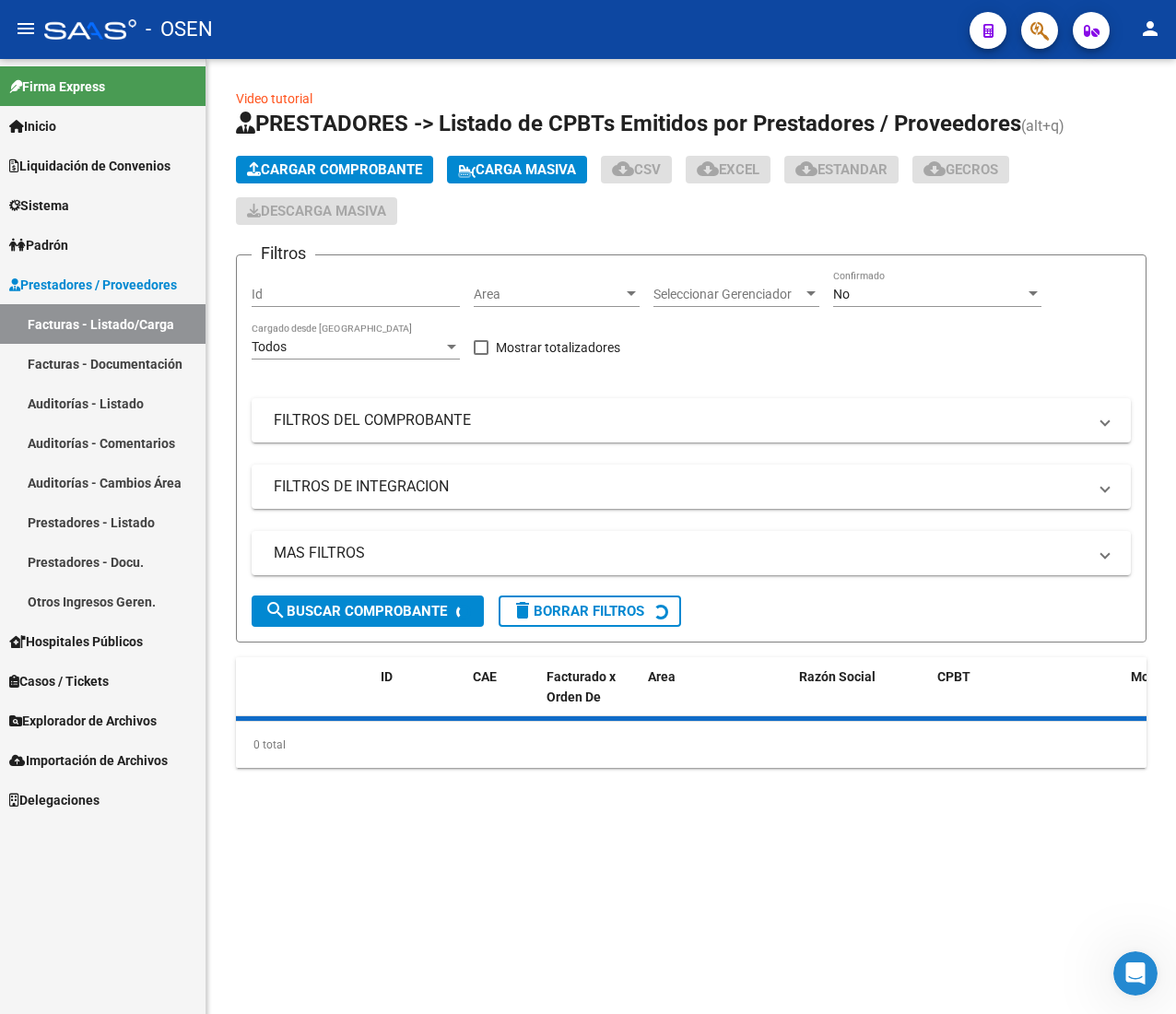
click at [21, 14] on button "menu" at bounding box center [25, 29] width 37 height 37
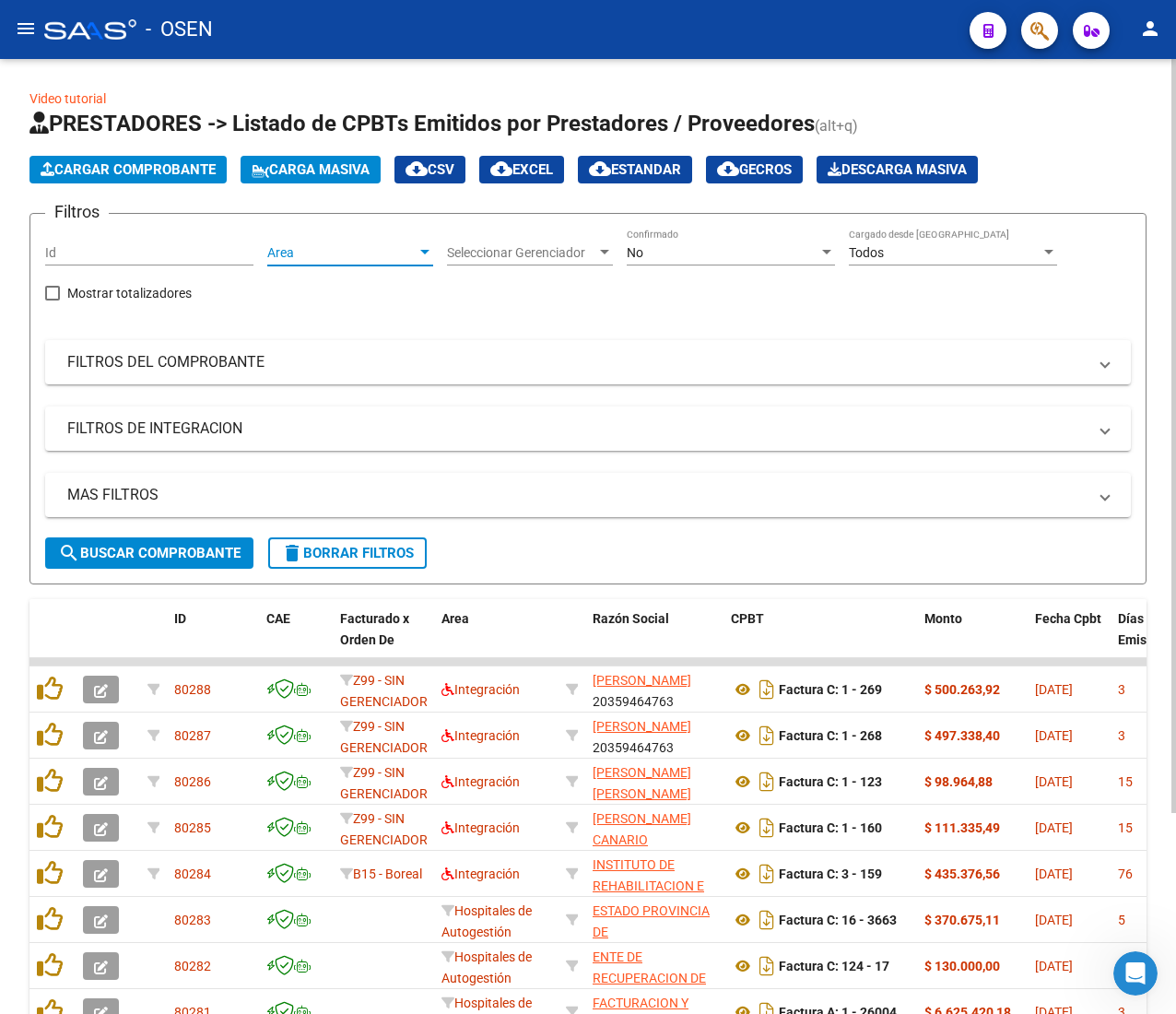
click at [395, 249] on span "Area" at bounding box center [341, 253] width 149 height 16
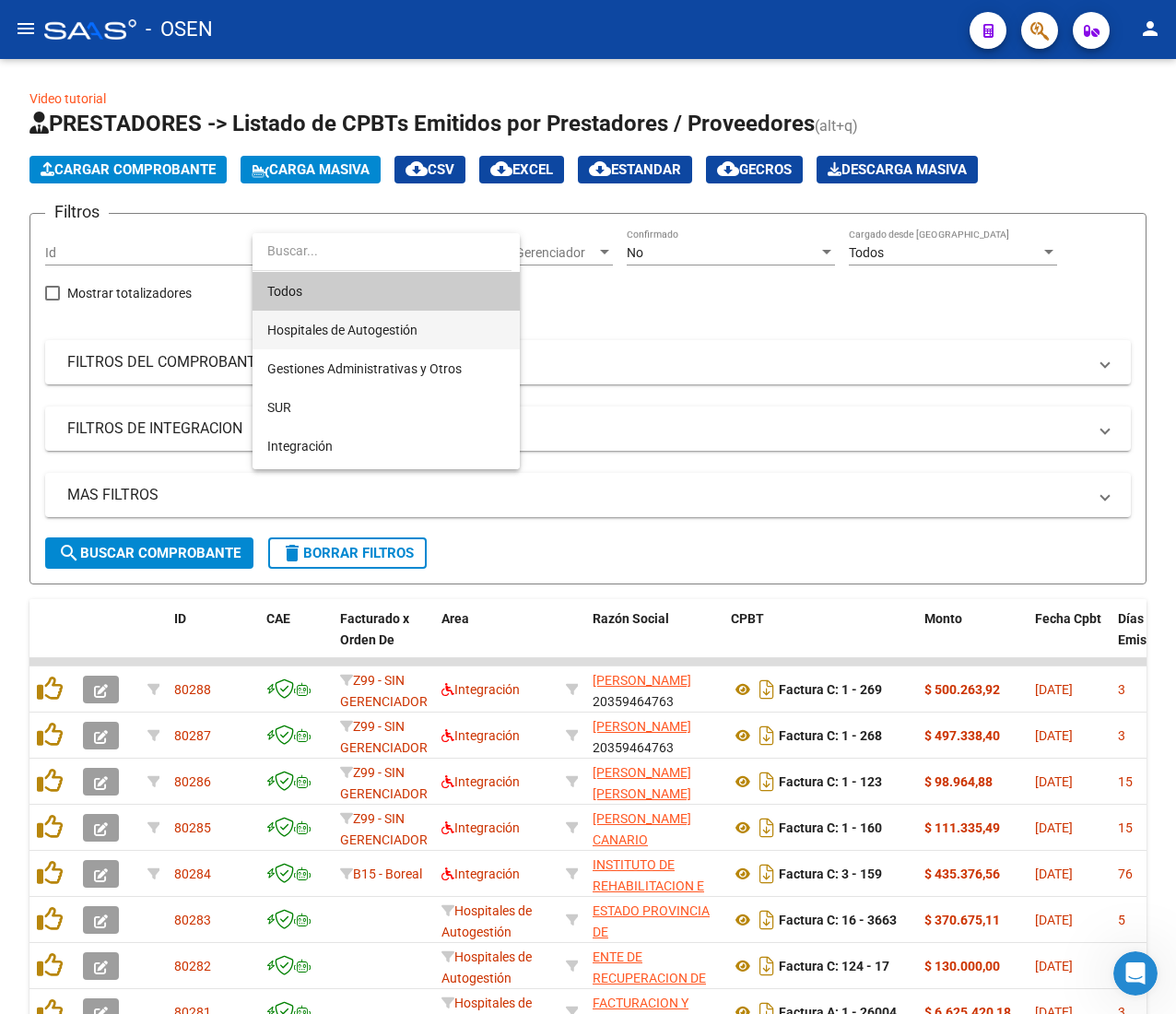
click at [397, 332] on span "Hospitales de Autogestión" at bounding box center [342, 329] width 150 height 15
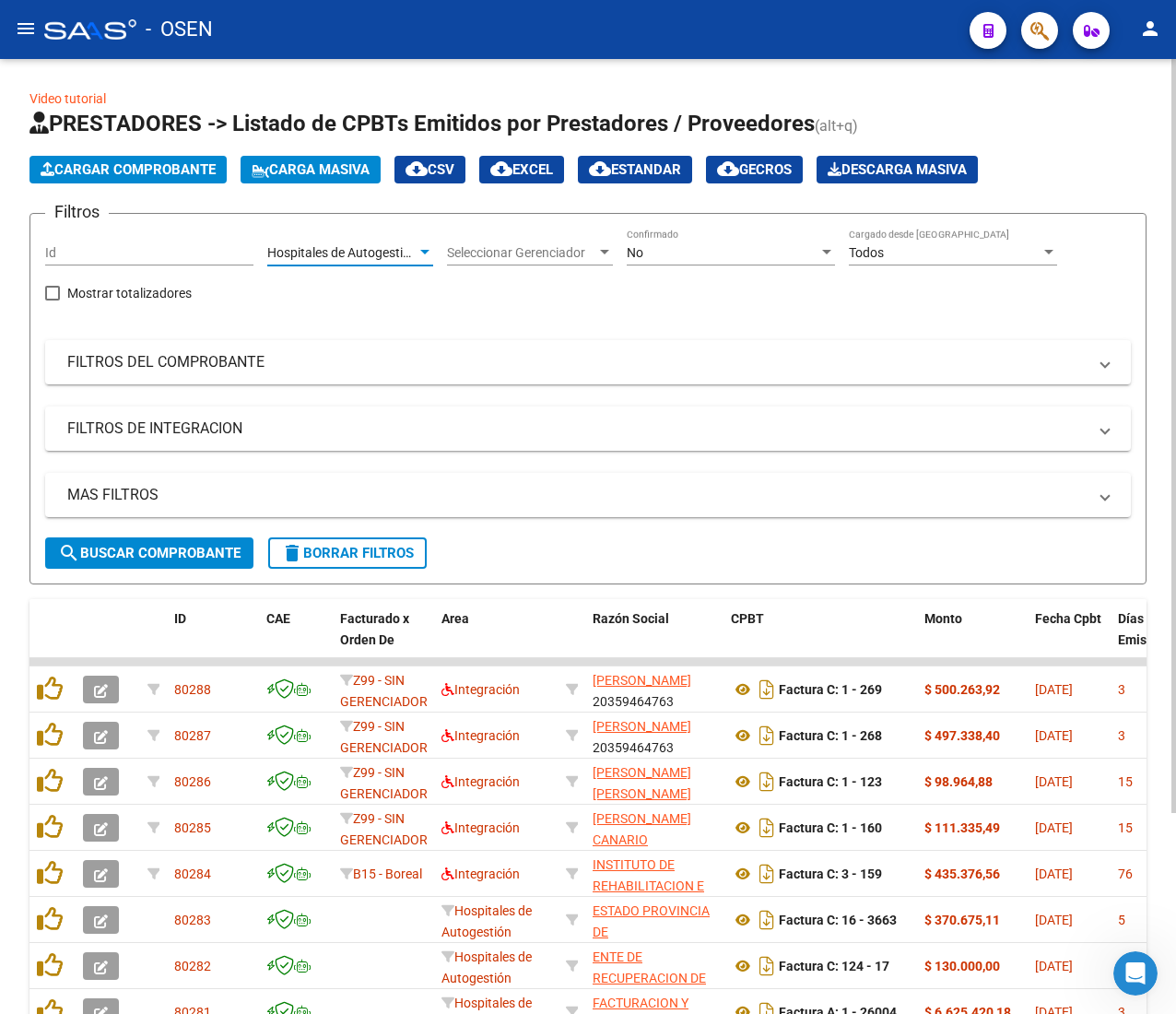
click at [152, 538] on button "search Buscar Comprobante" at bounding box center [149, 553] width 209 height 32
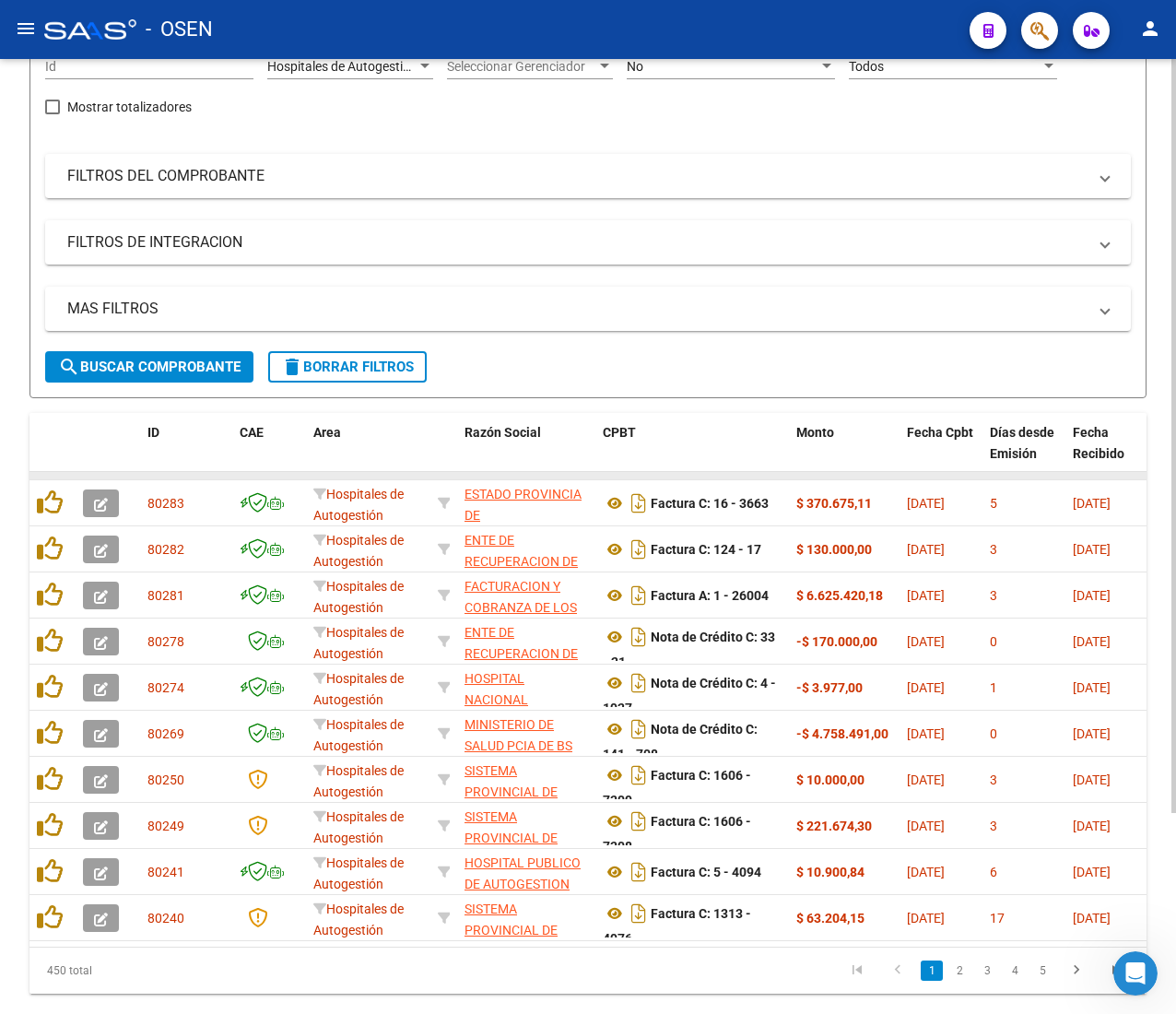
scroll to position [254, 0]
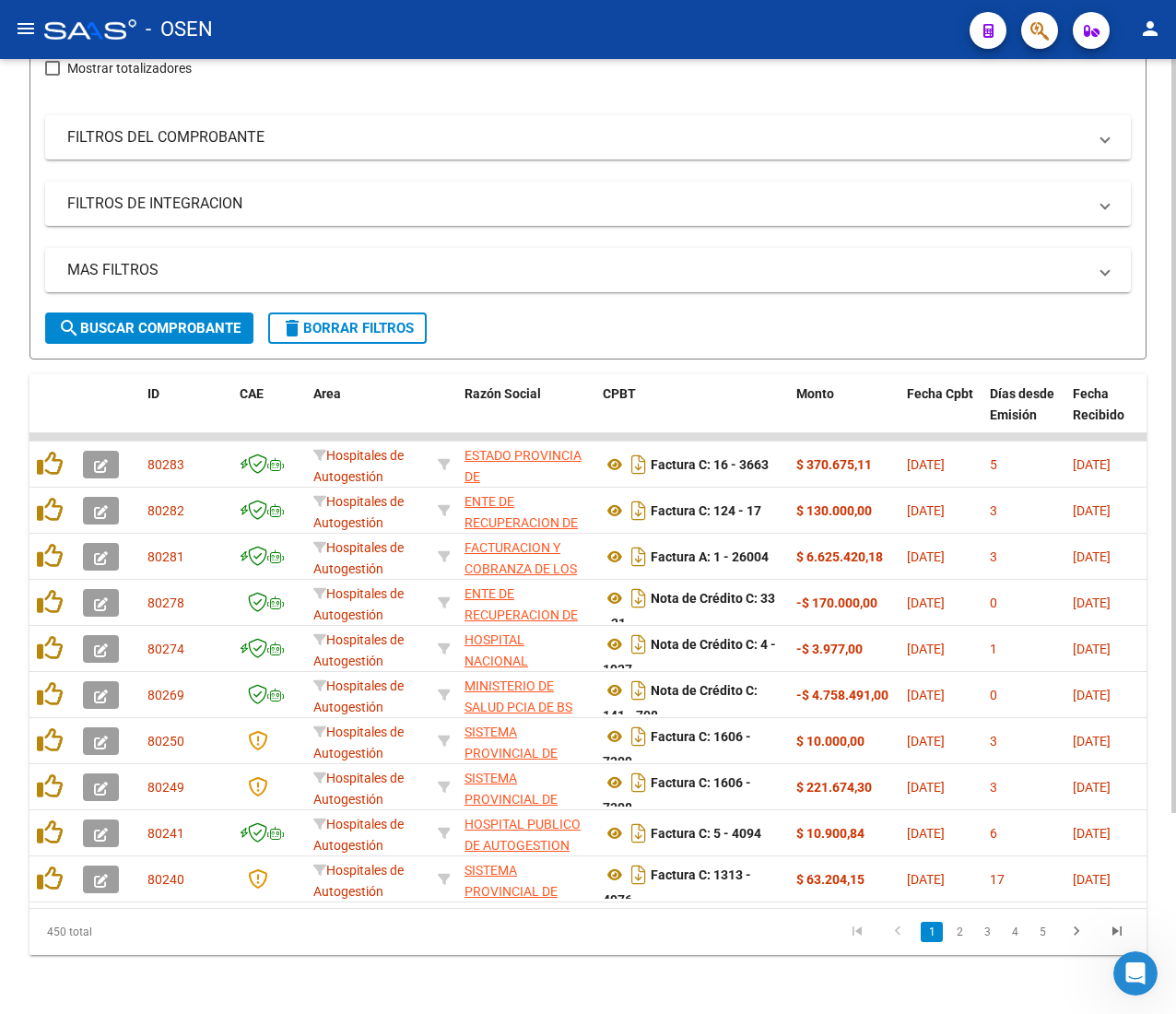
click at [730, 943] on datatable-pager "1 2 3 4 5" at bounding box center [698, 932] width 878 height 32
click at [1037, 931] on link "5" at bounding box center [1042, 932] width 22 height 21
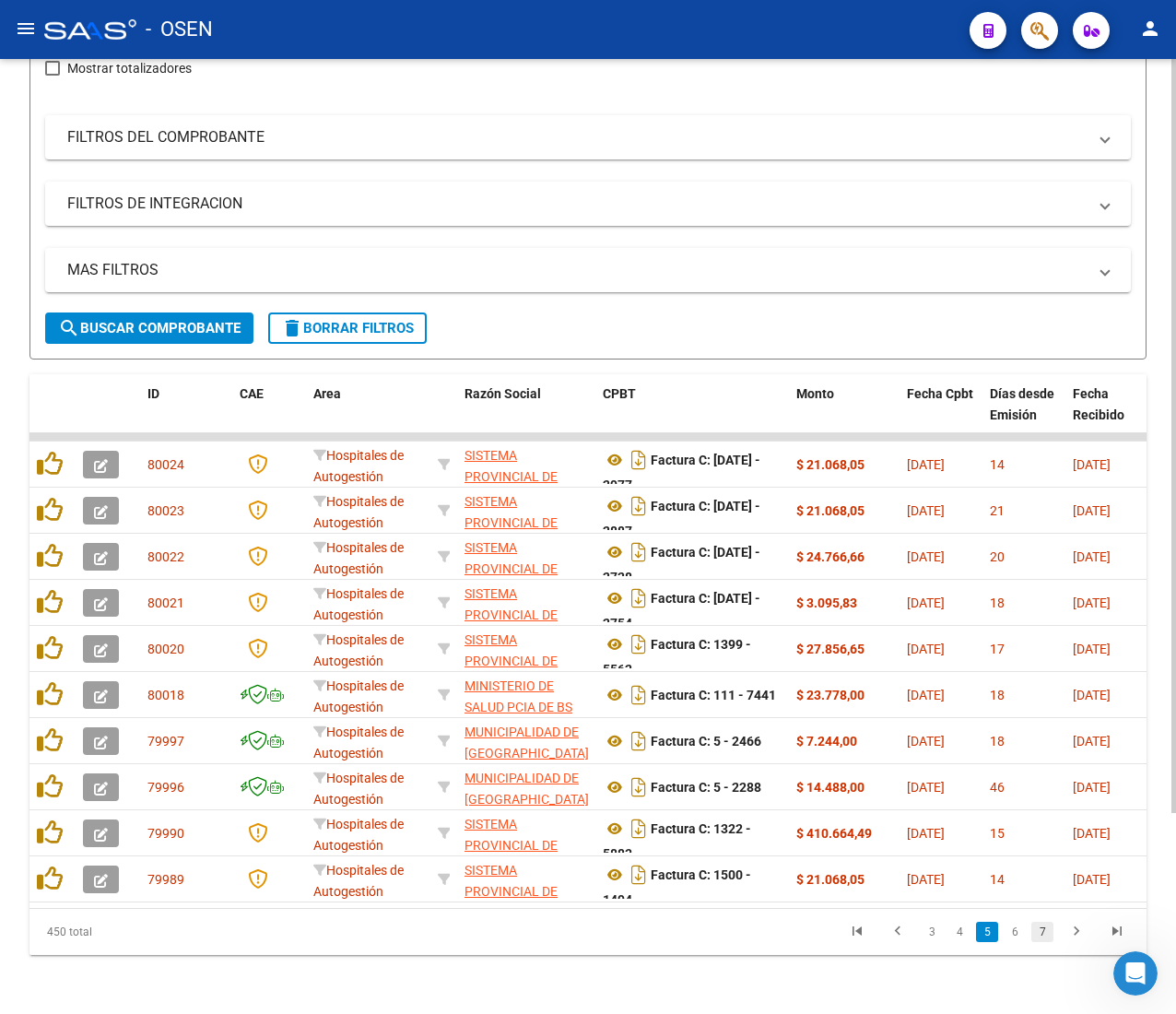
click at [1038, 933] on link "7" at bounding box center [1042, 932] width 22 height 21
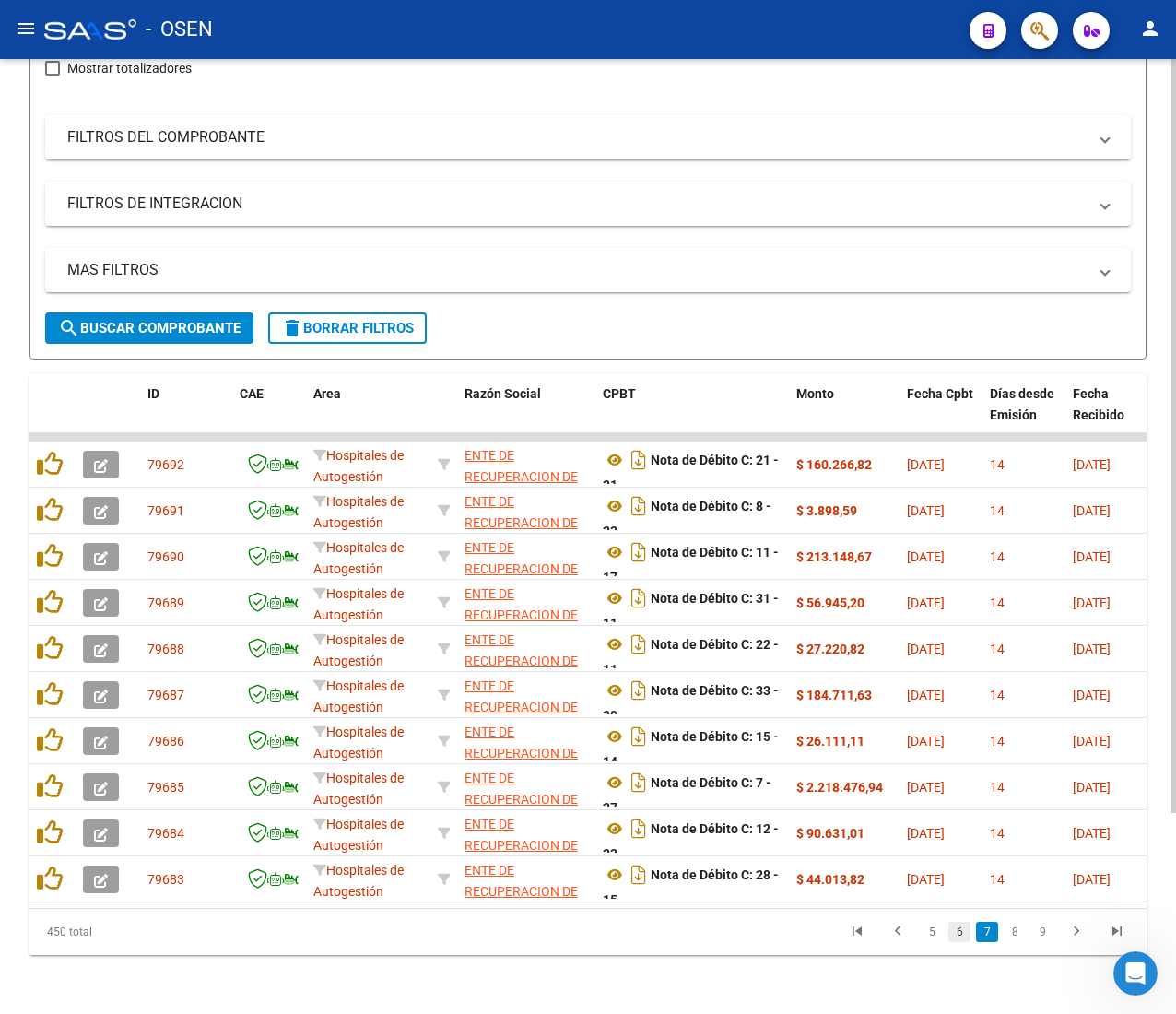
click at [964, 935] on link "6" at bounding box center [959, 932] width 22 height 21
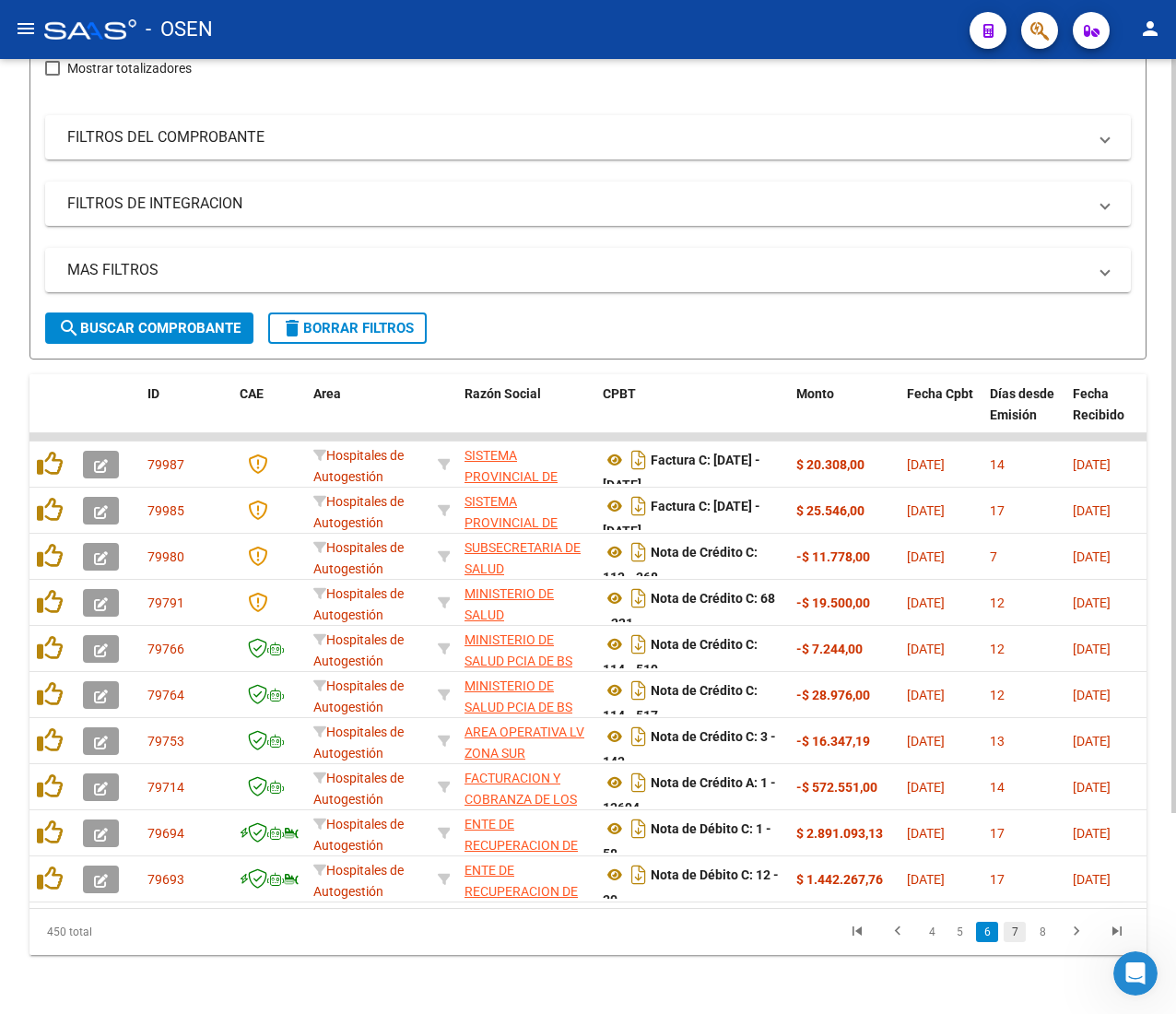
click at [1016, 932] on link "7" at bounding box center [1015, 932] width 22 height 21
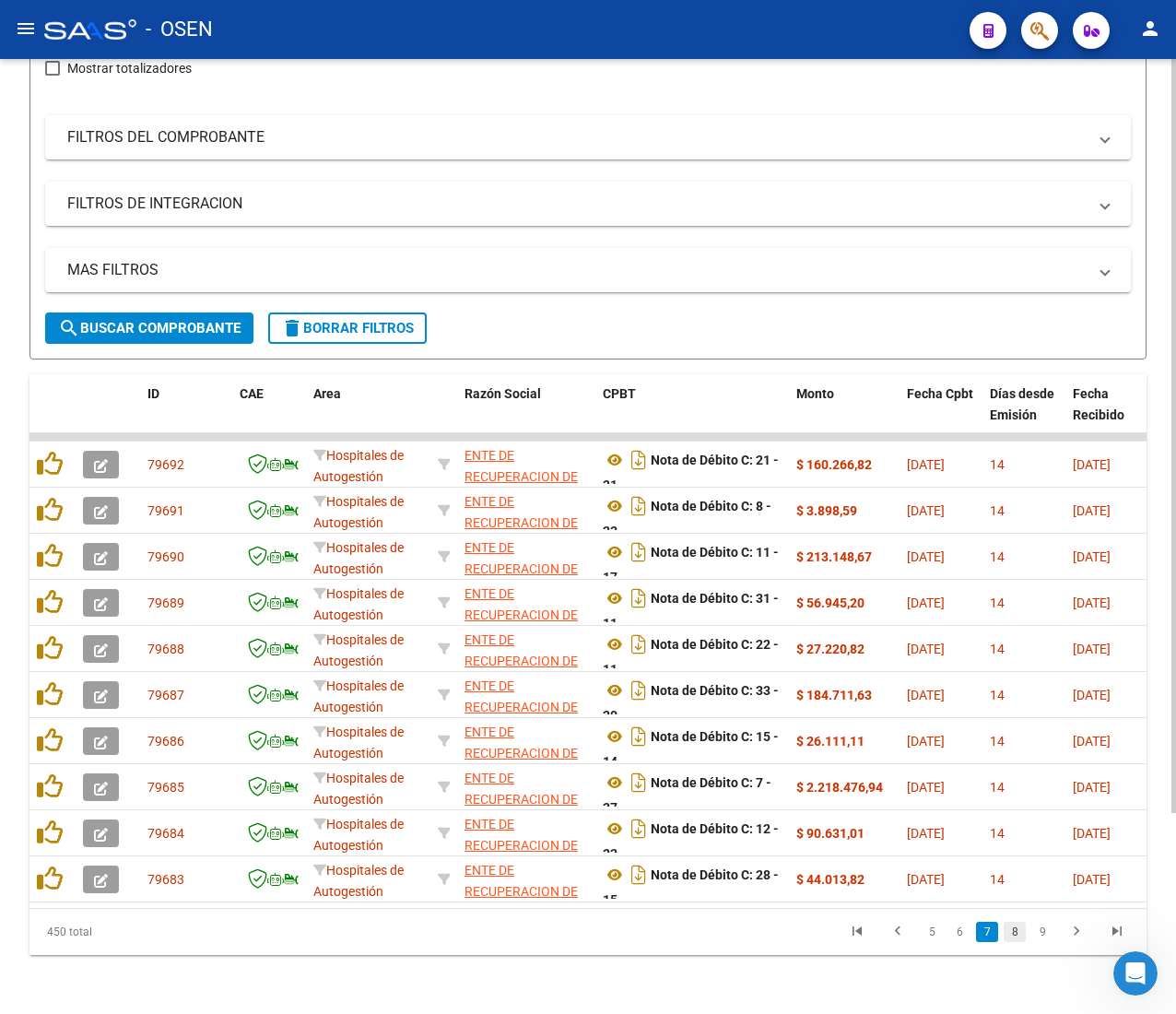
click at [1018, 932] on link "8" at bounding box center [1015, 932] width 22 height 21
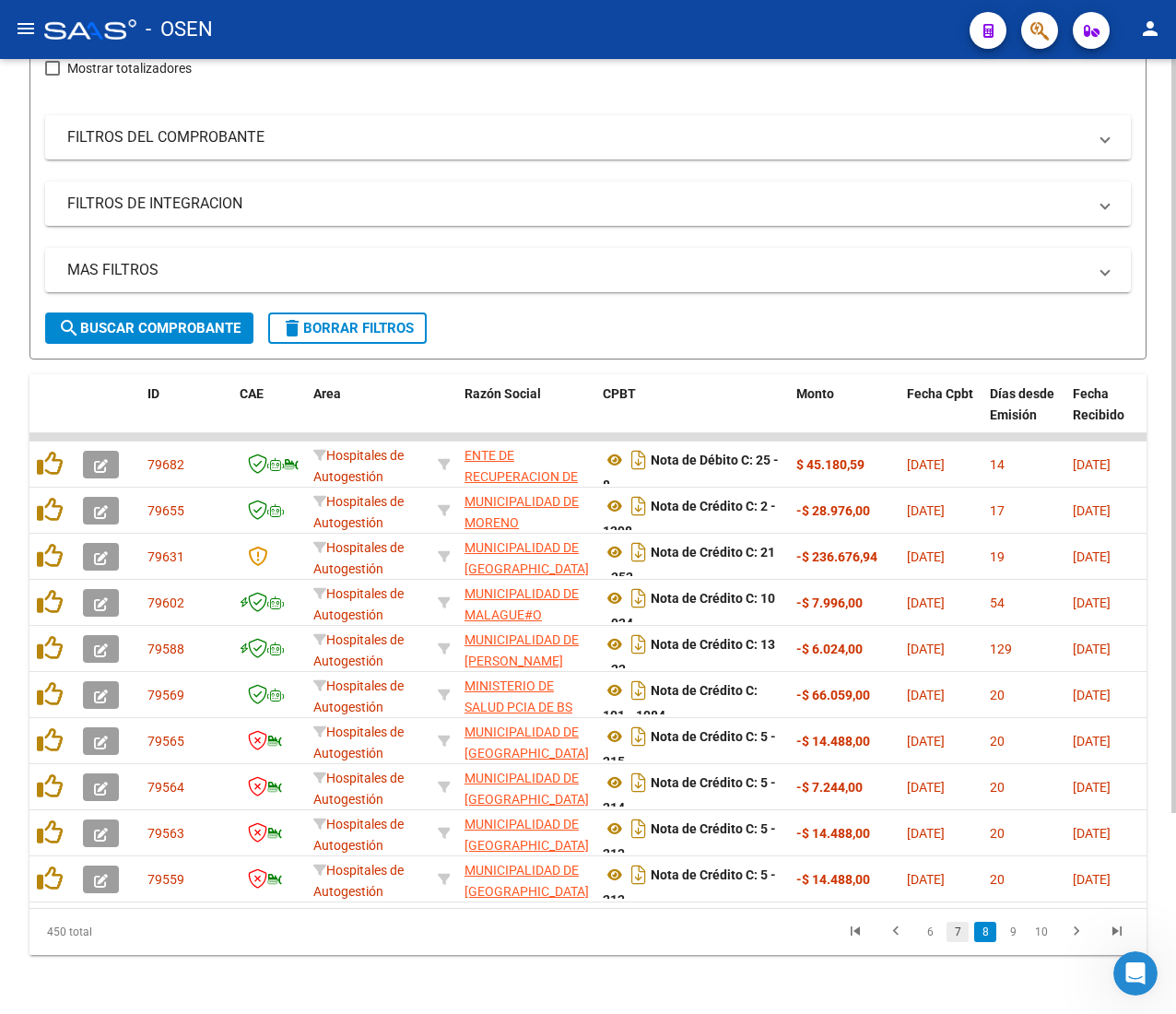
click at [956, 931] on link "7" at bounding box center [957, 932] width 22 height 21
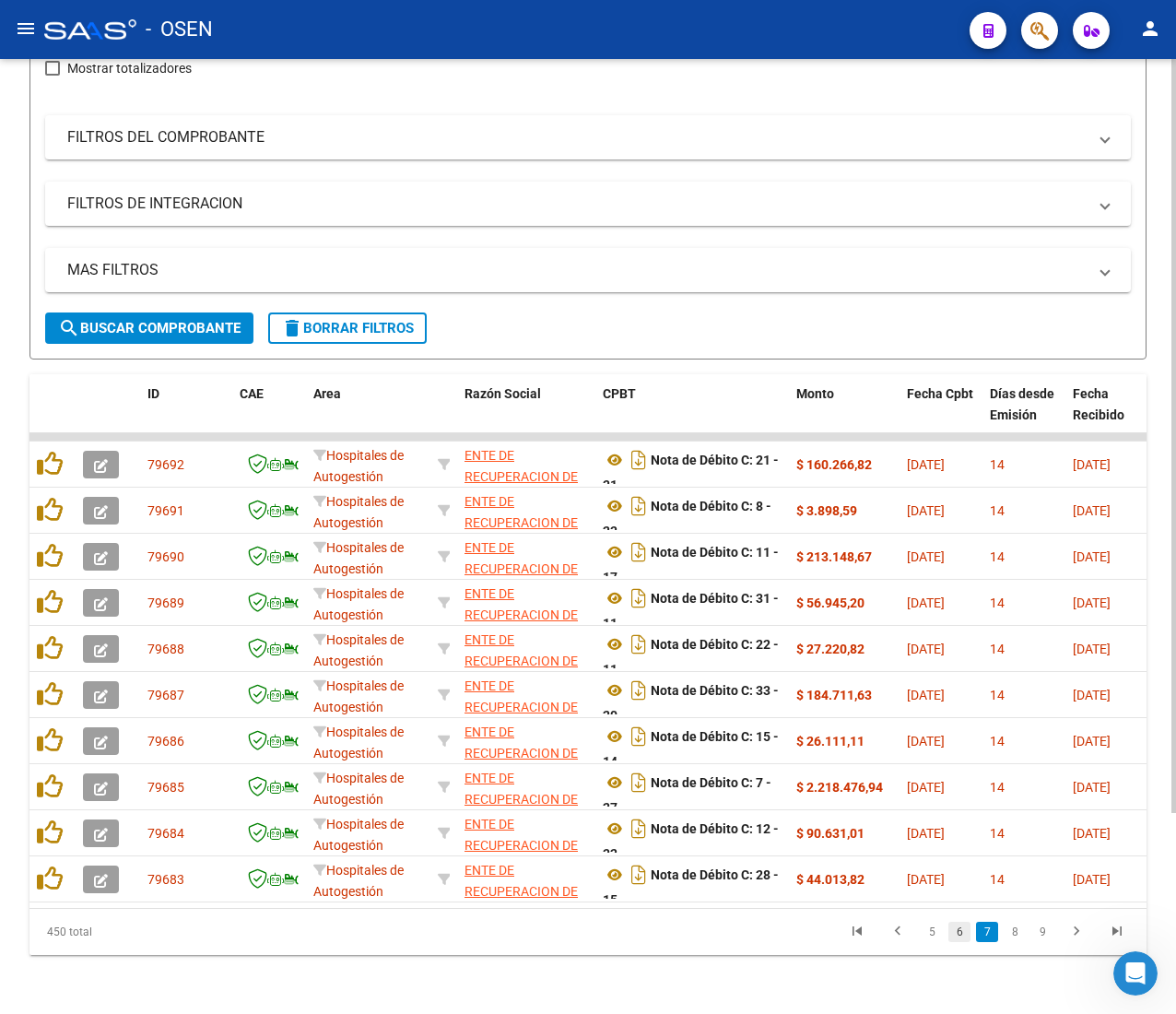
click at [956, 929] on link "6" at bounding box center [959, 932] width 22 height 21
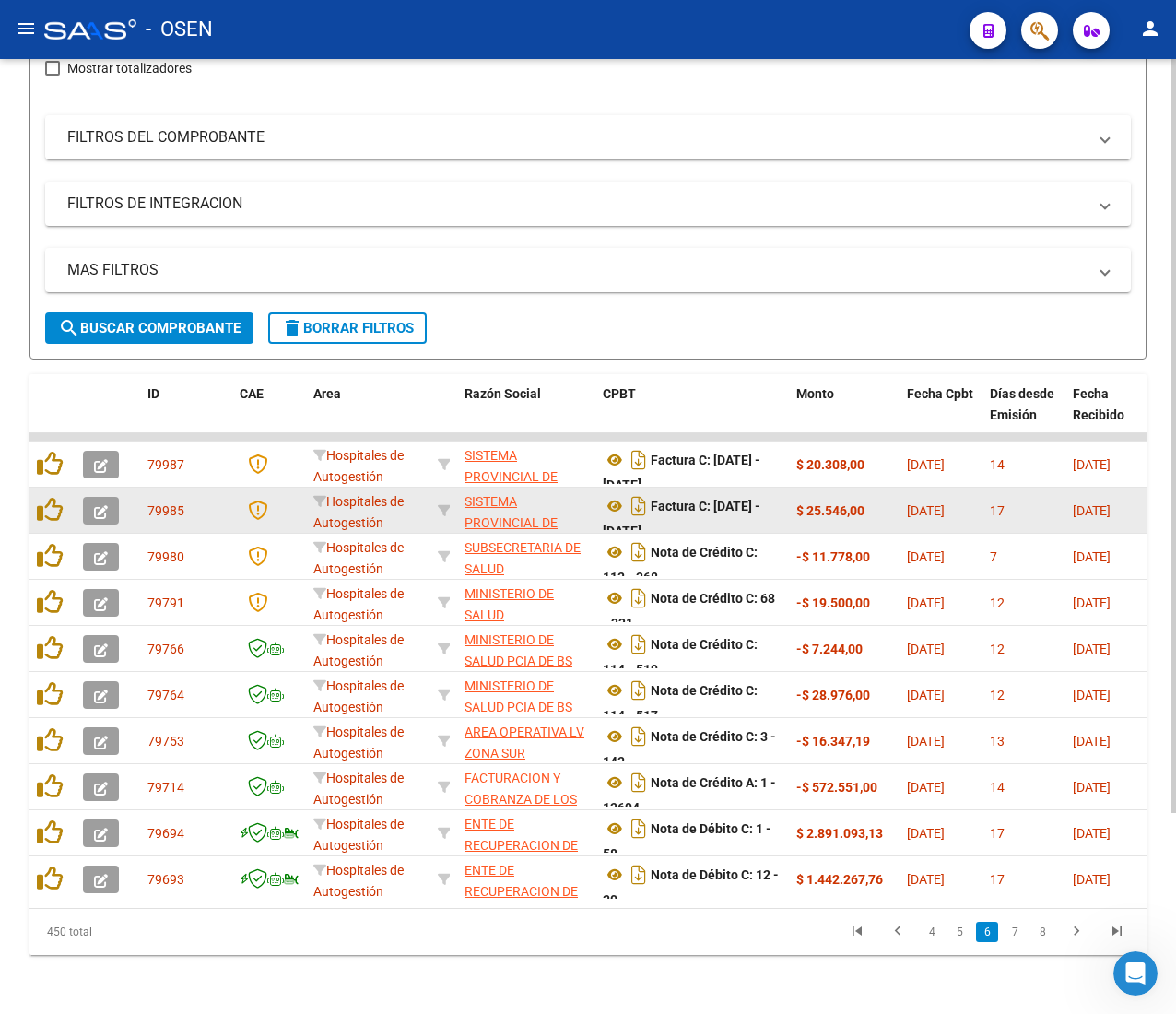
click at [111, 497] on button "button" at bounding box center [101, 510] width 36 height 28
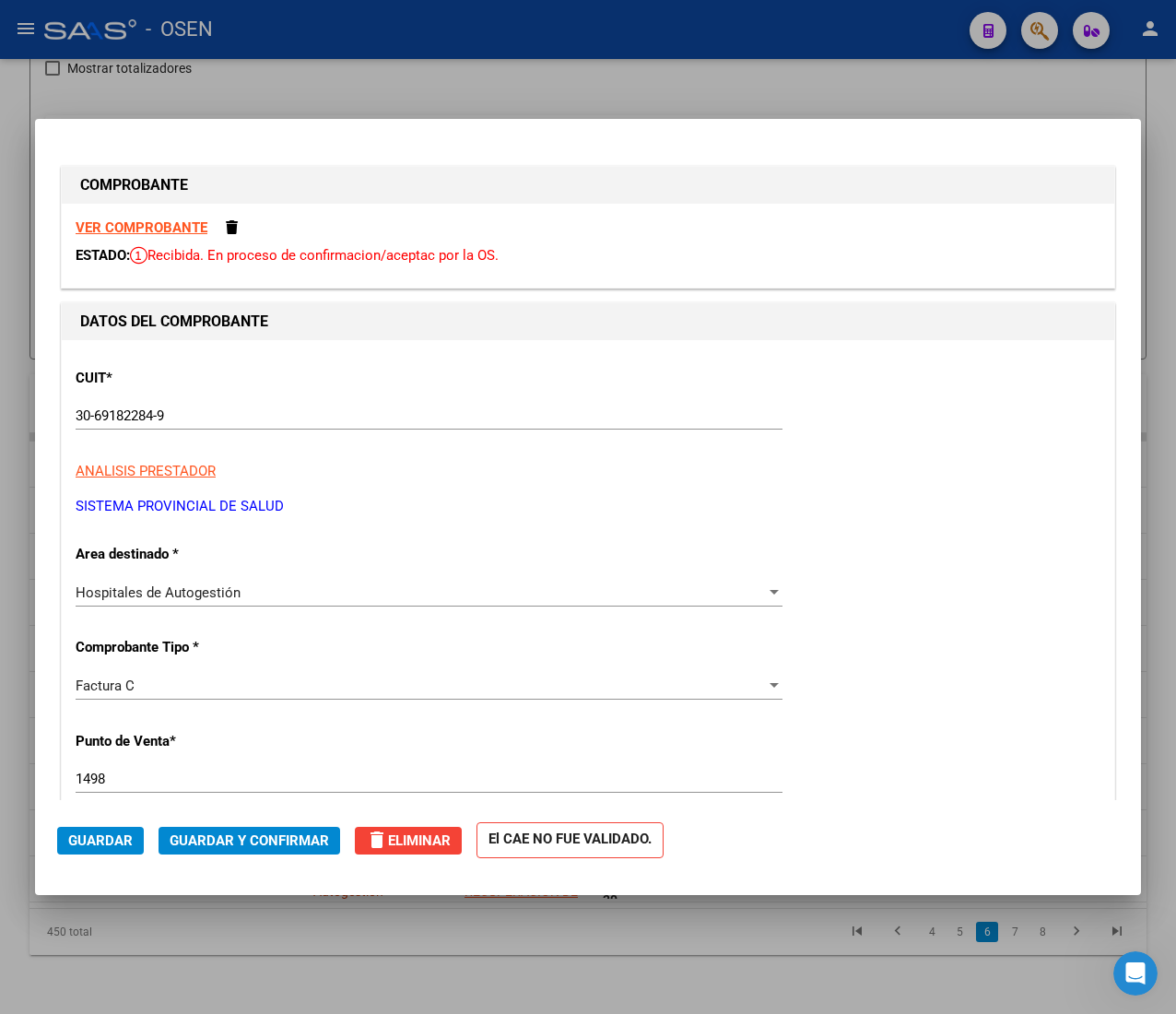
click at [133, 224] on strong "VER COMPROBANTE" at bounding box center [140, 228] width 132 height 17
click at [237, 822] on mat-dialog-actions "Guardar Guardar y Confirmar delete Eliminar El CAE NO FUE VALIDADO." at bounding box center [588, 837] width 1062 height 73
click at [255, 821] on mat-dialog-actions "Guardar Guardar y Confirmar delete Eliminar El CAE NO FUE VALIDADO." at bounding box center [588, 837] width 1062 height 73
click at [256, 839] on span "Guardar y Confirmar" at bounding box center [248, 841] width 159 height 17
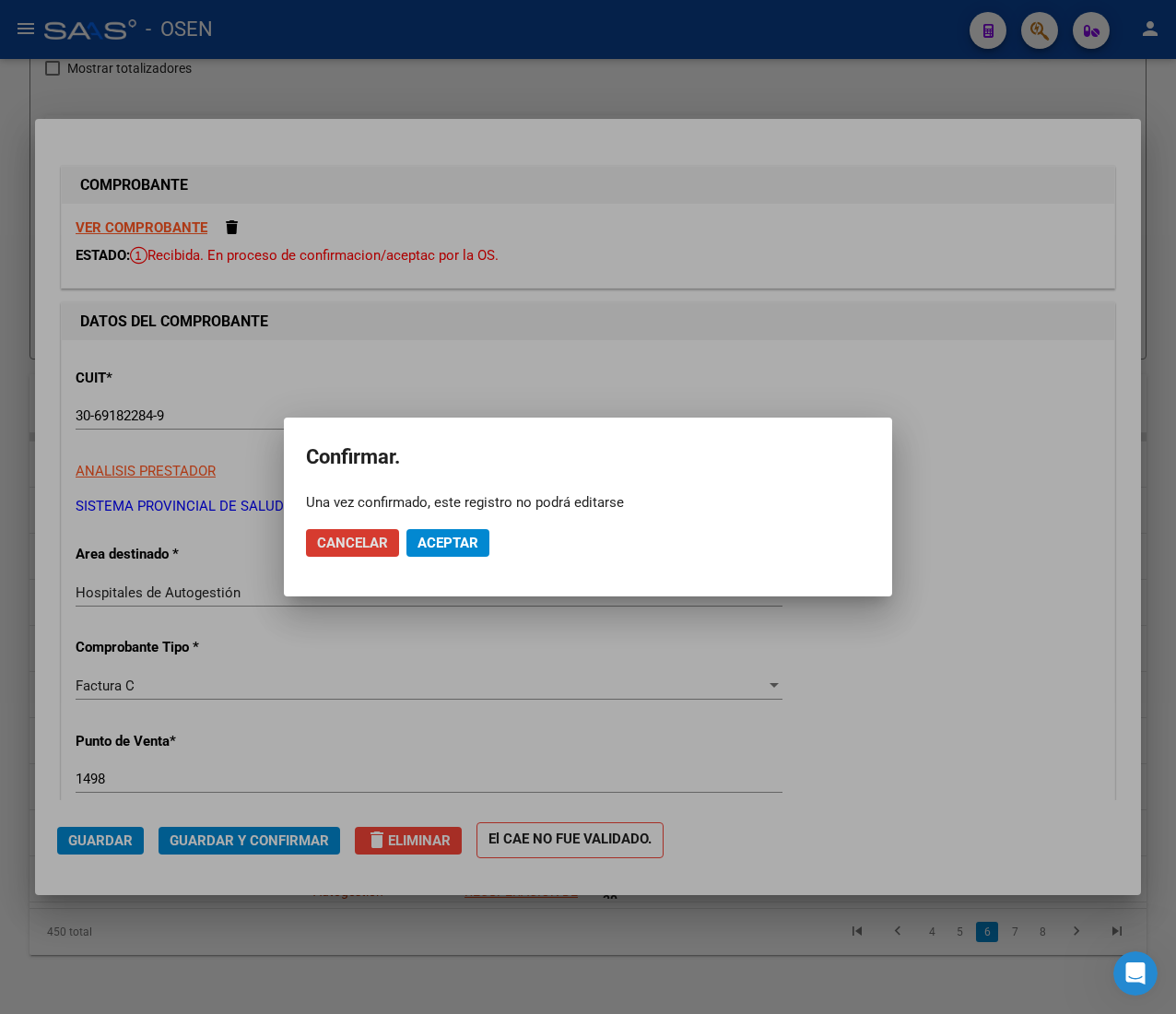
click at [432, 537] on span "Aceptar" at bounding box center [448, 543] width 61 height 17
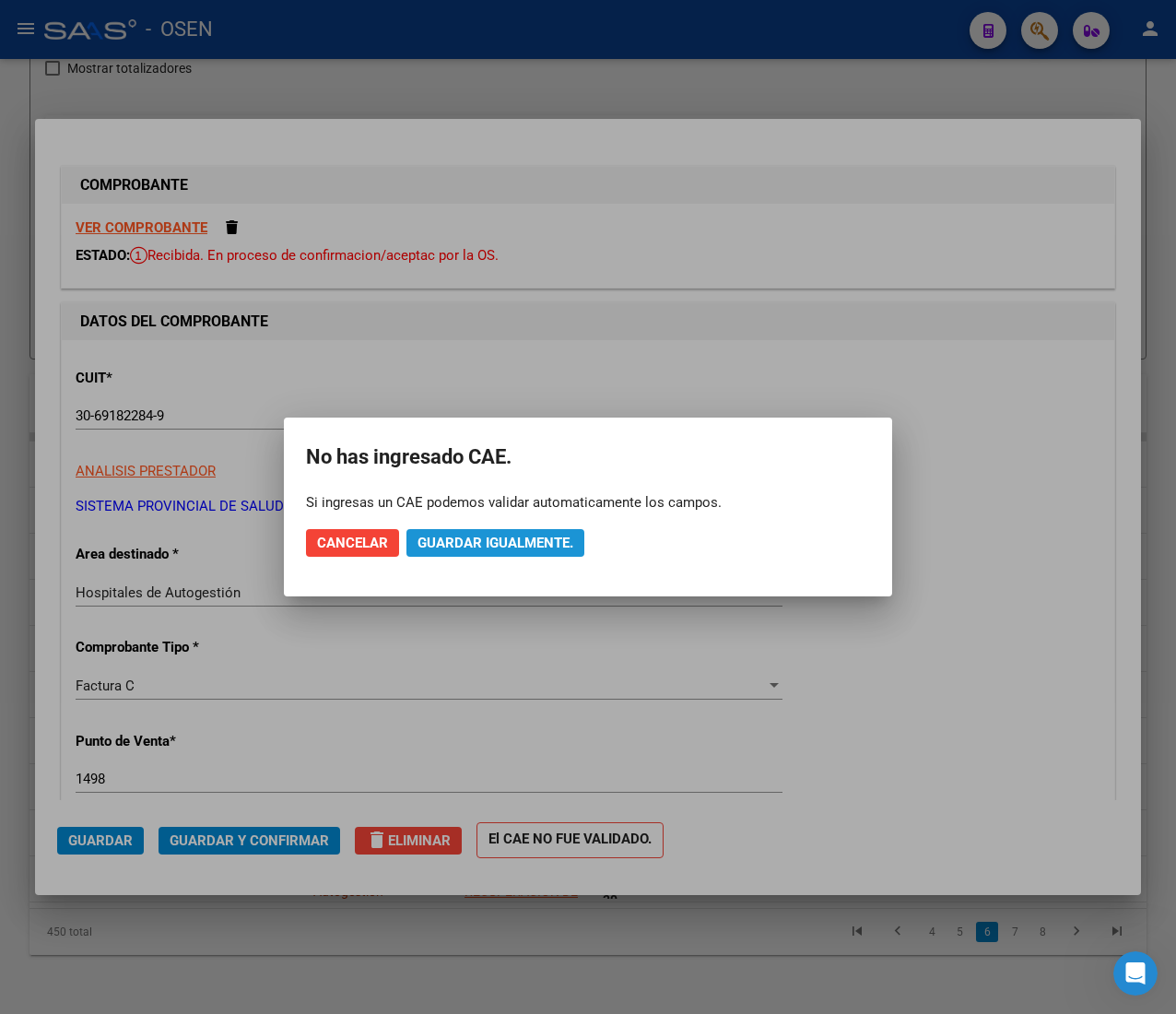
click at [557, 537] on span "Guardar igualmente." at bounding box center [496, 543] width 156 height 17
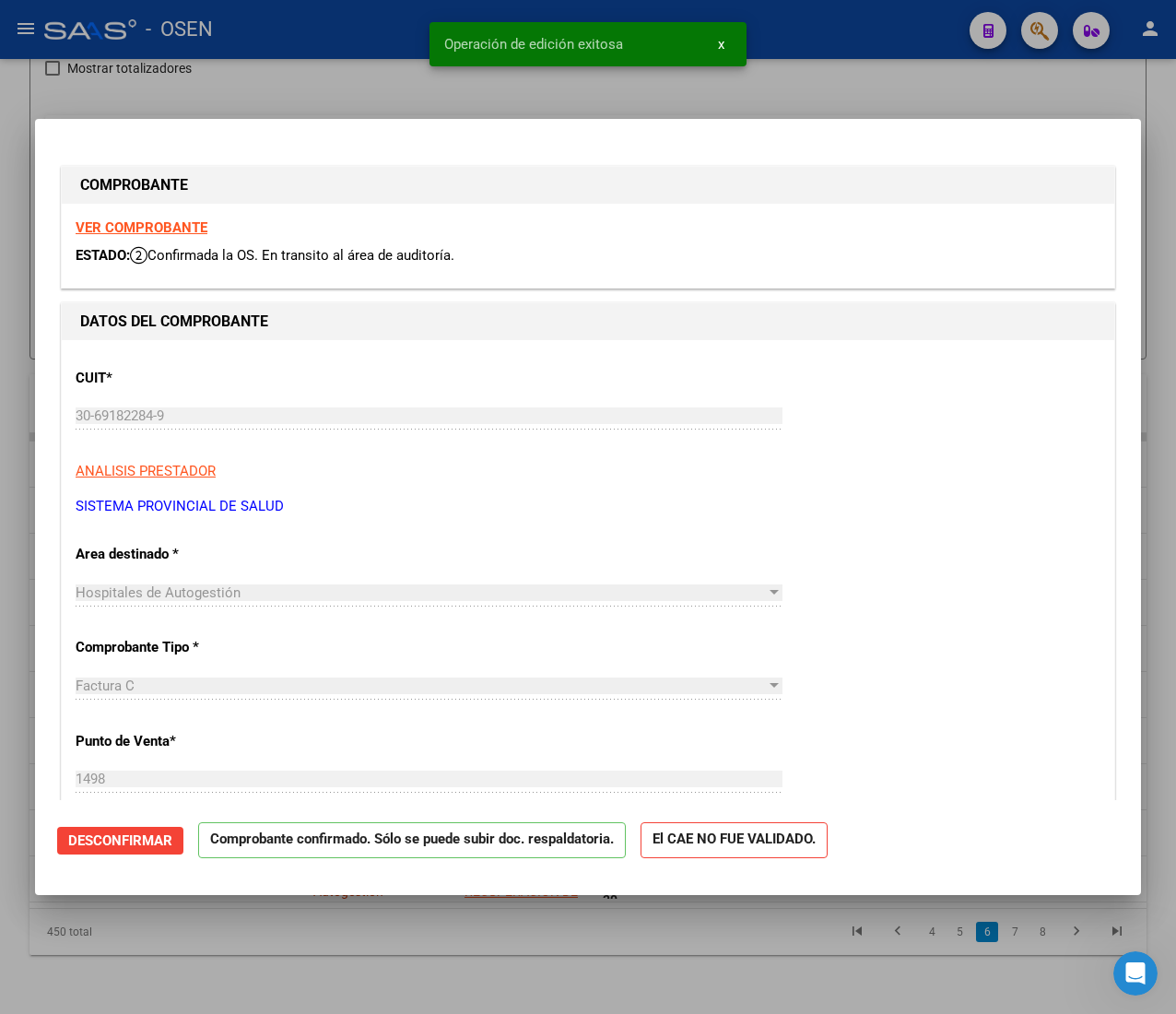
click at [403, 44] on div at bounding box center [588, 507] width 1176 height 1014
type input "$ 0,00"
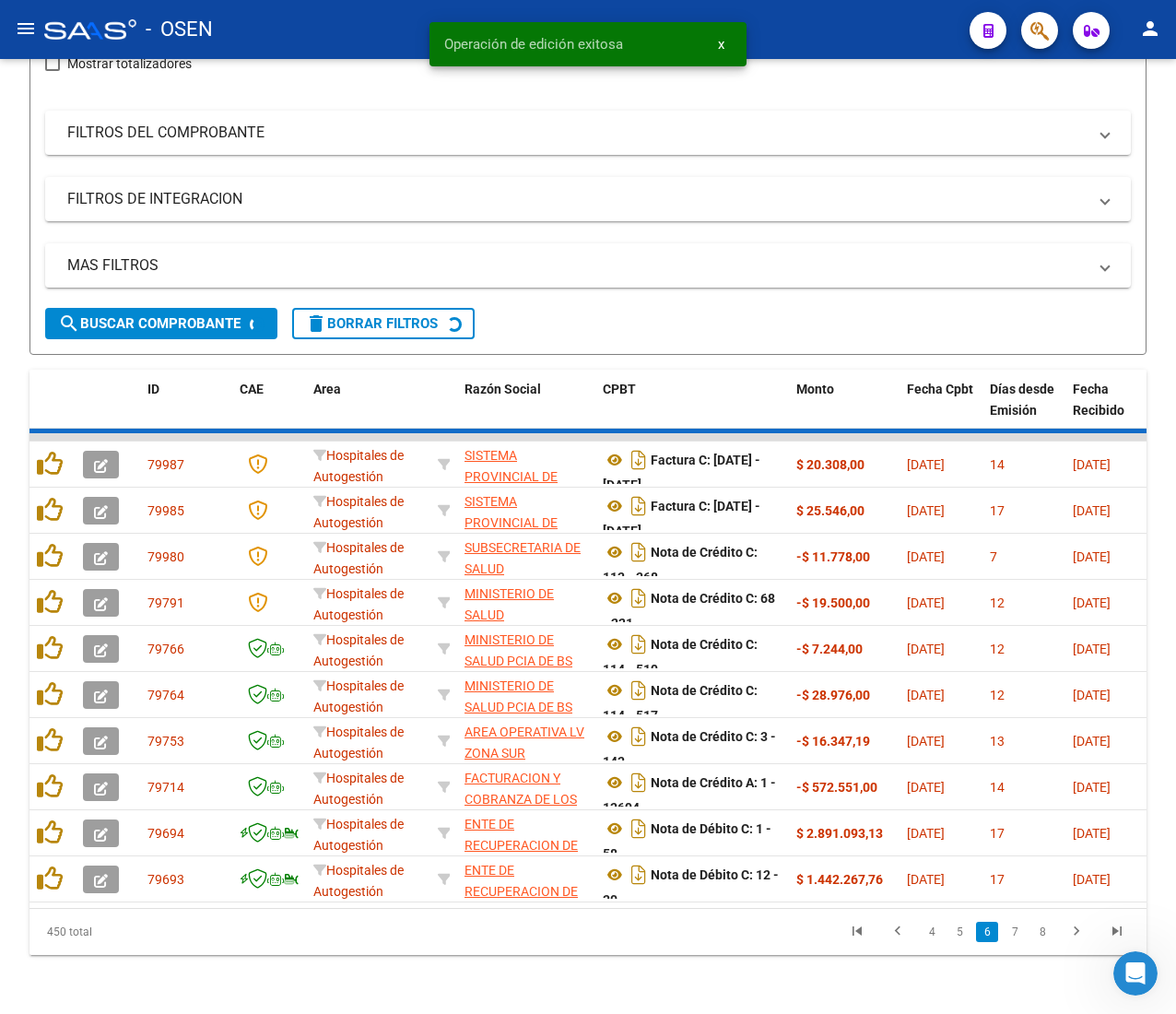
drag, startPoint x: 20, startPoint y: 28, endPoint x: 31, endPoint y: 30, distance: 11.2
click at [31, 32] on mat-icon "menu" at bounding box center [26, 29] width 22 height 22
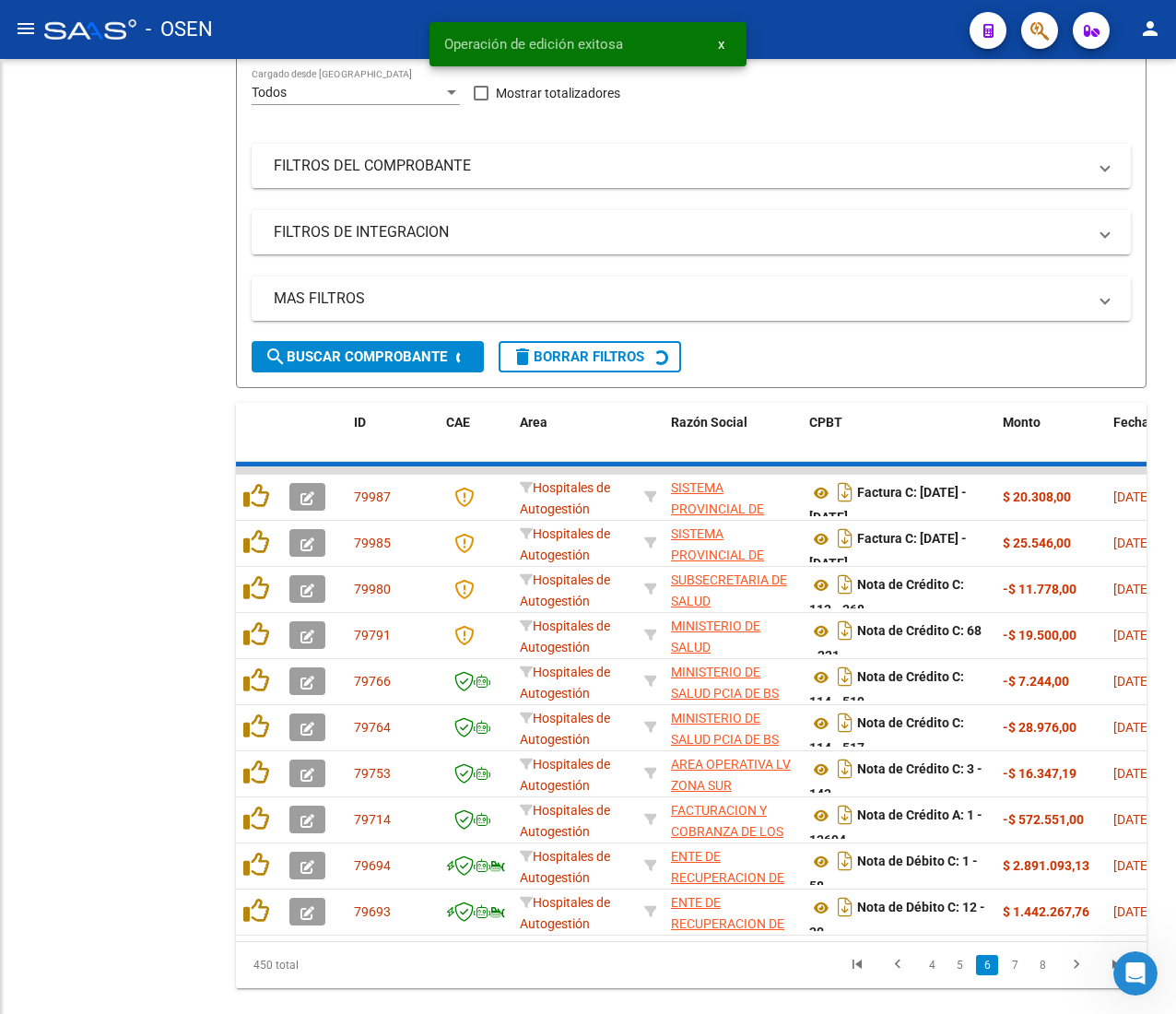
scroll to position [308, 0]
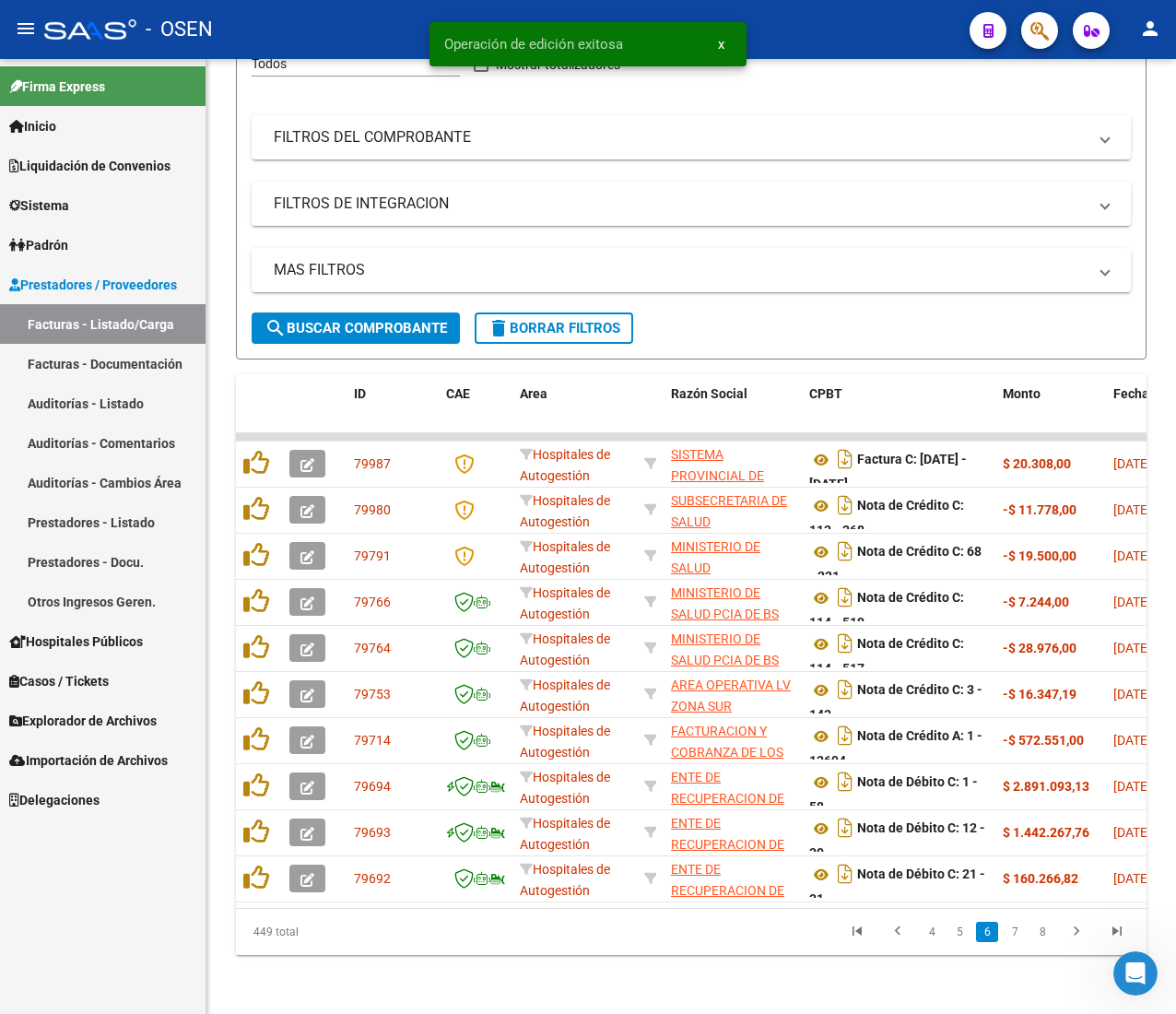
click at [135, 402] on link "Auditorías - Listado" at bounding box center [103, 404] width 206 height 40
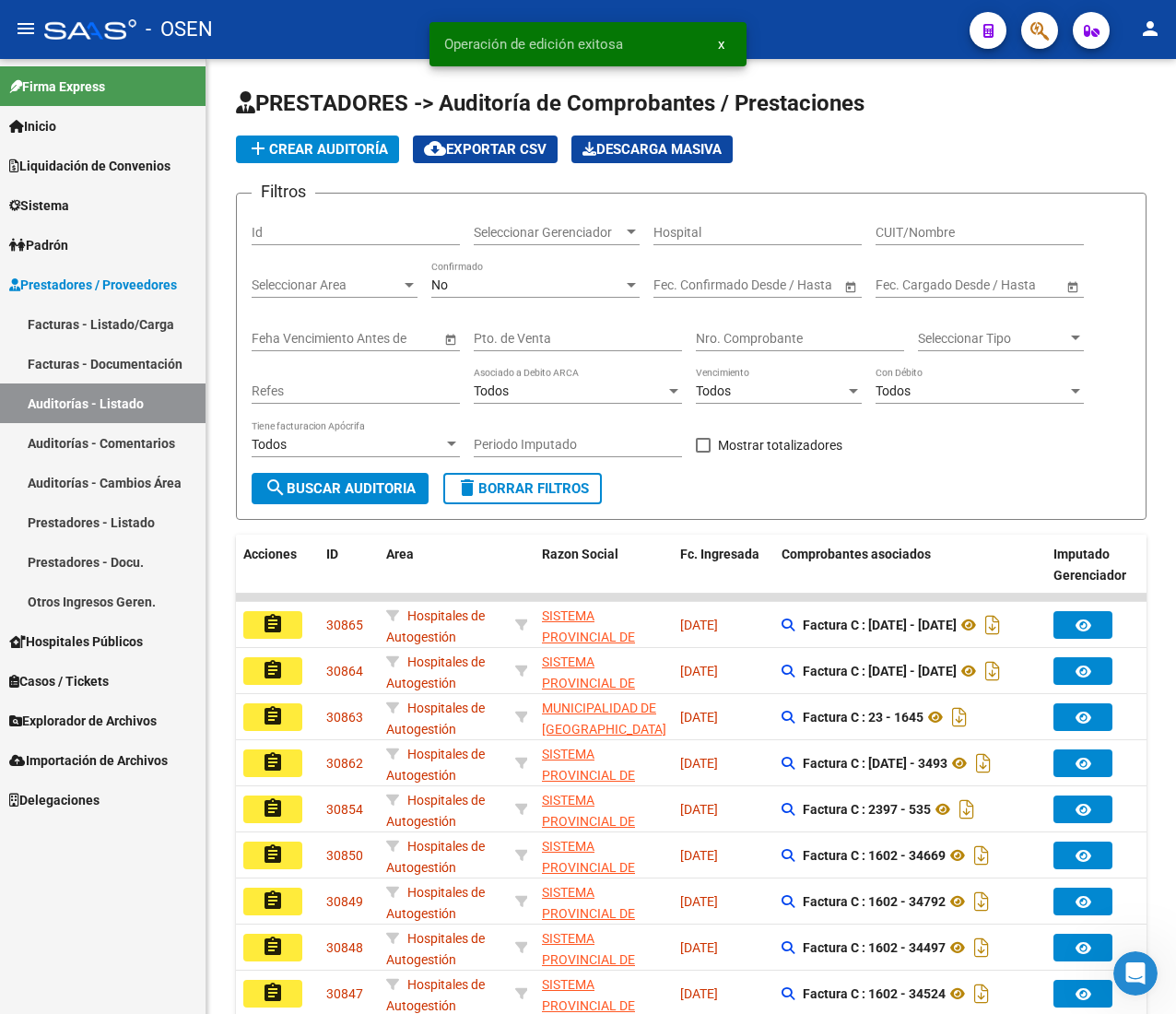
click at [27, 33] on mat-icon "menu" at bounding box center [26, 29] width 22 height 22
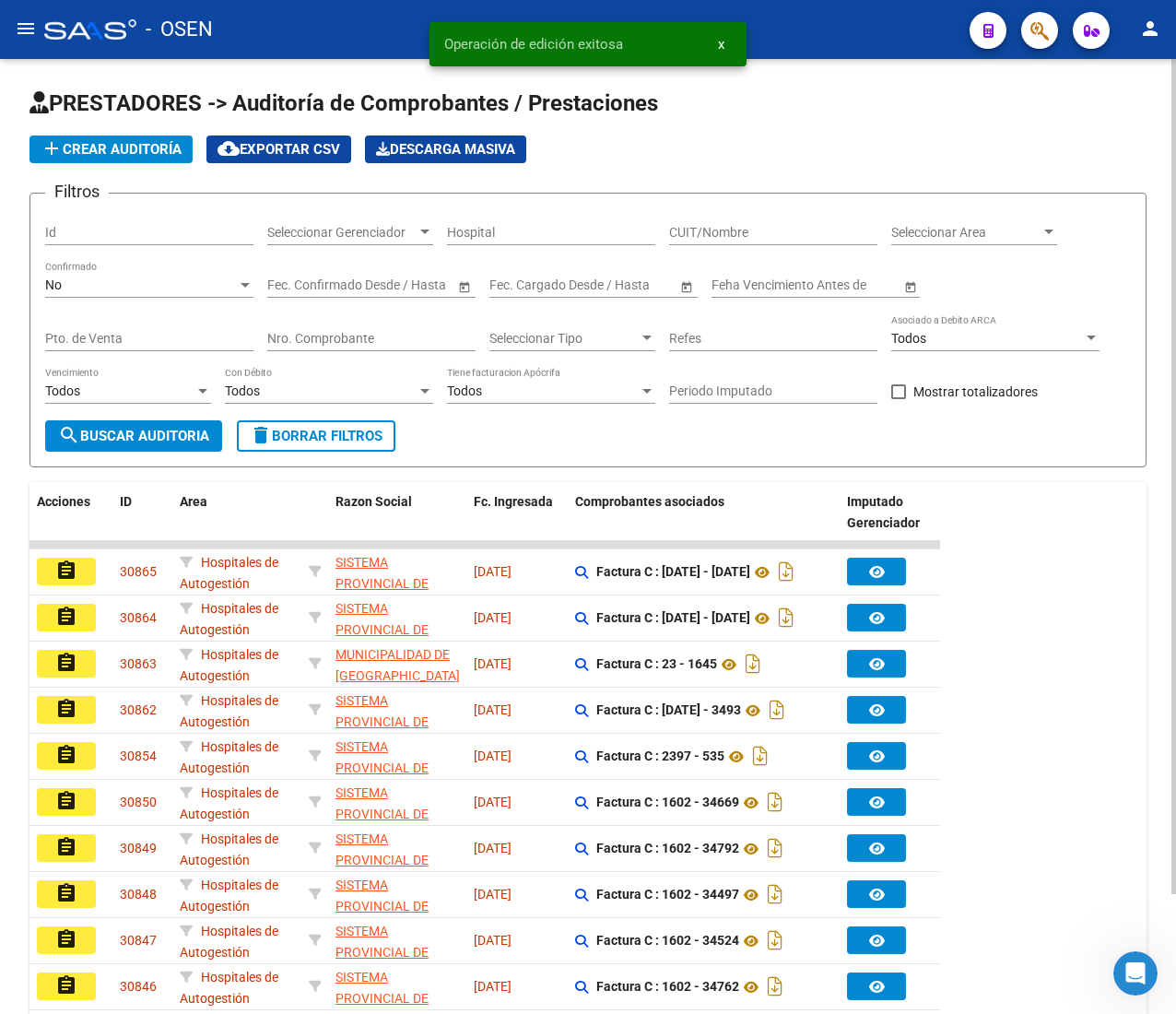
click at [129, 155] on span "add Crear Auditoría" at bounding box center [111, 149] width 141 height 17
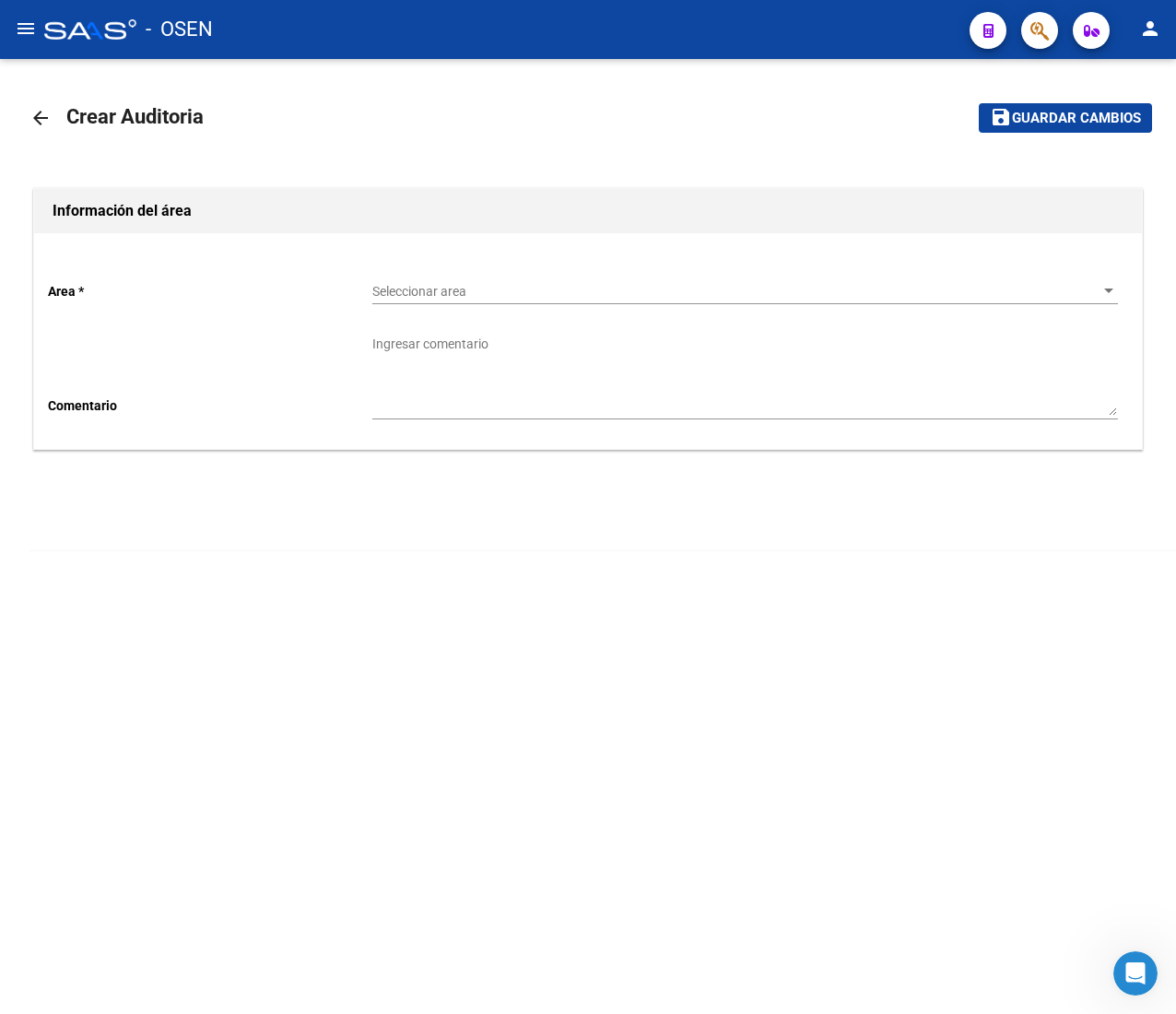
click at [418, 295] on span "Seleccionar area" at bounding box center [737, 292] width 729 height 16
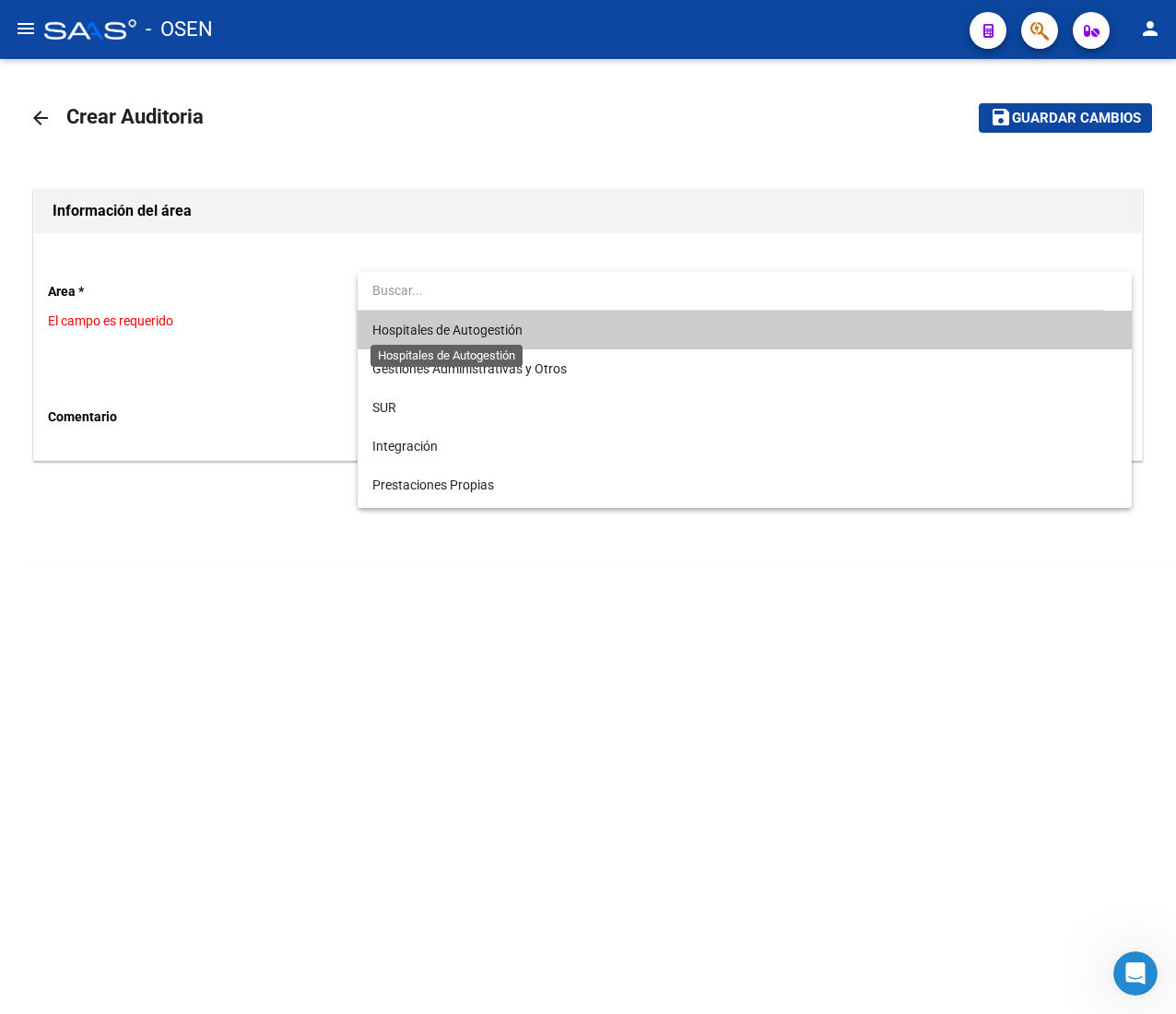
click at [435, 334] on span "Hospitales de Autogestión" at bounding box center [448, 329] width 150 height 15
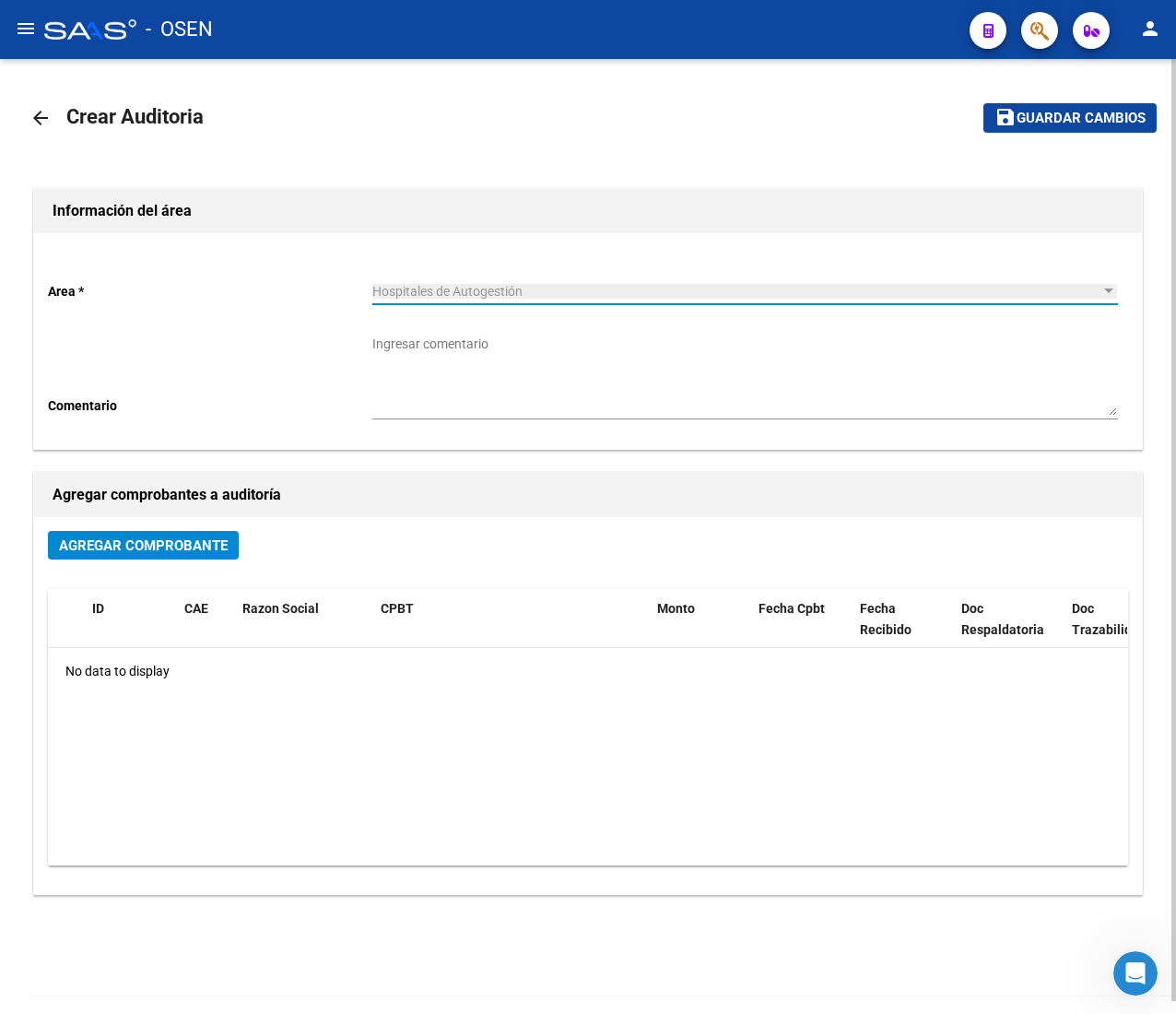
click at [142, 536] on span "Agregar Comprobante" at bounding box center [143, 544] width 169 height 17
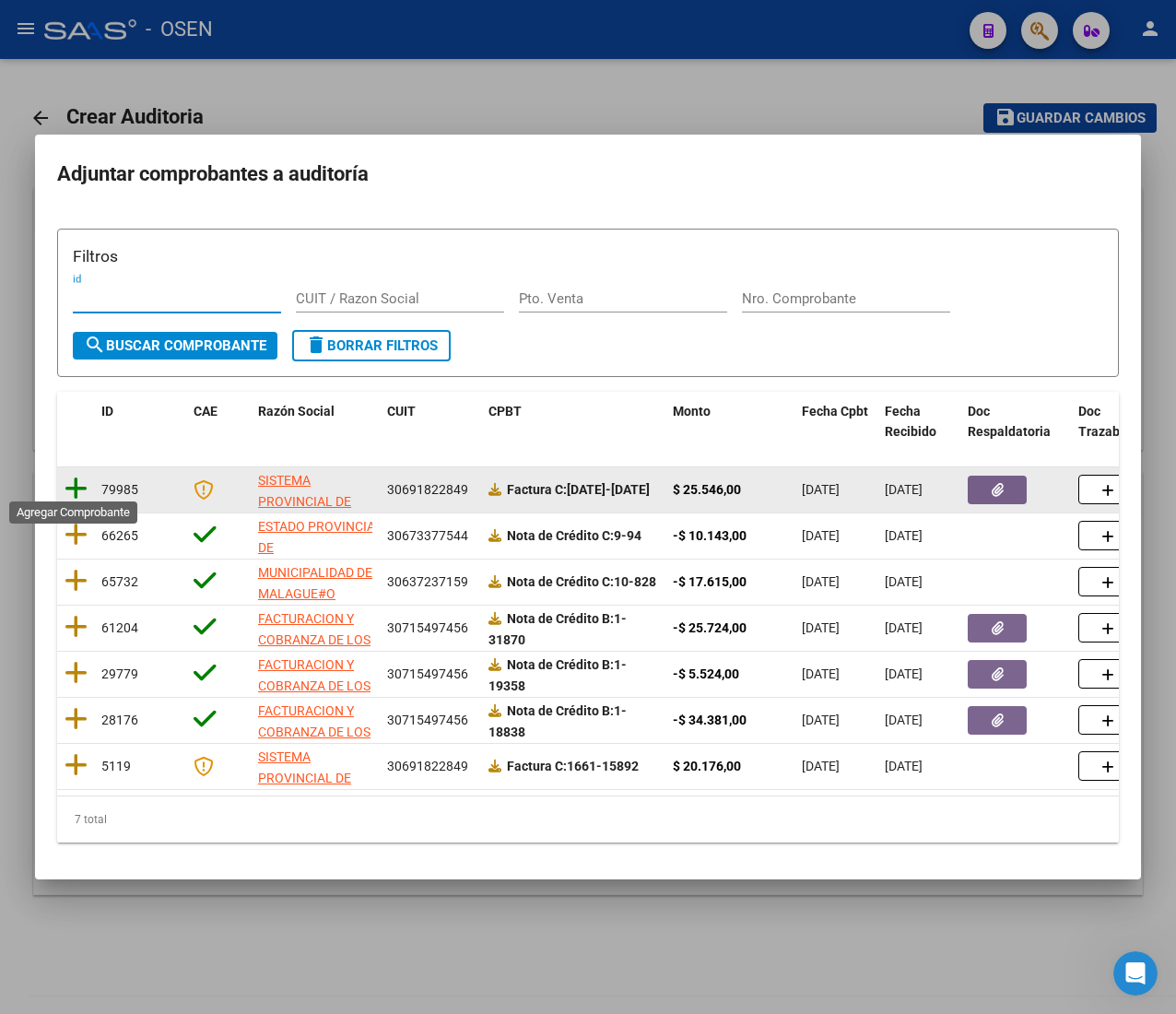
click at [75, 486] on icon at bounding box center [75, 489] width 23 height 26
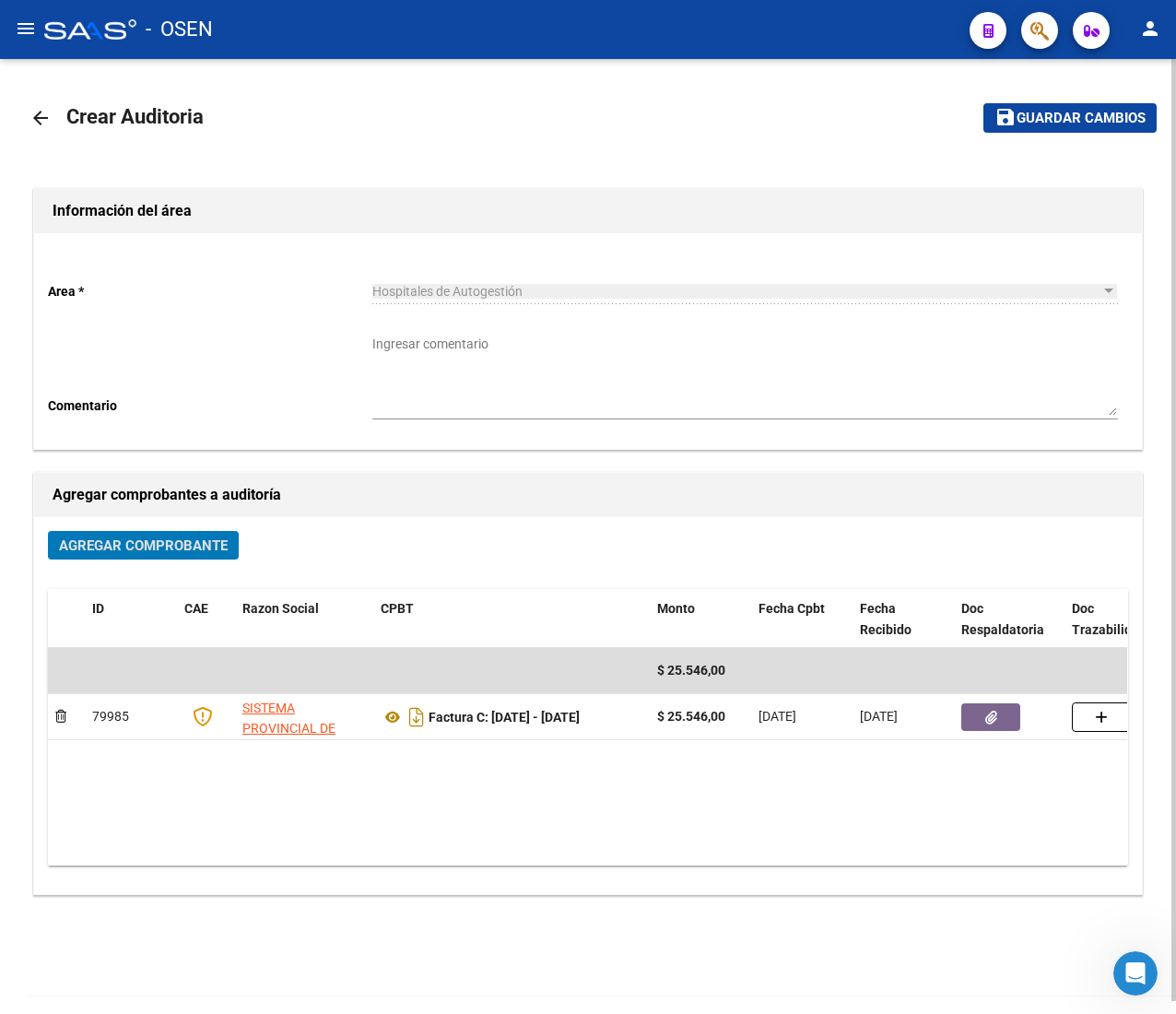
click at [1040, 102] on mat-toolbar-row "save Guardar cambios" at bounding box center [1003, 118] width 307 height 59
click at [1041, 113] on span "Guardar cambios" at bounding box center [1081, 119] width 129 height 17
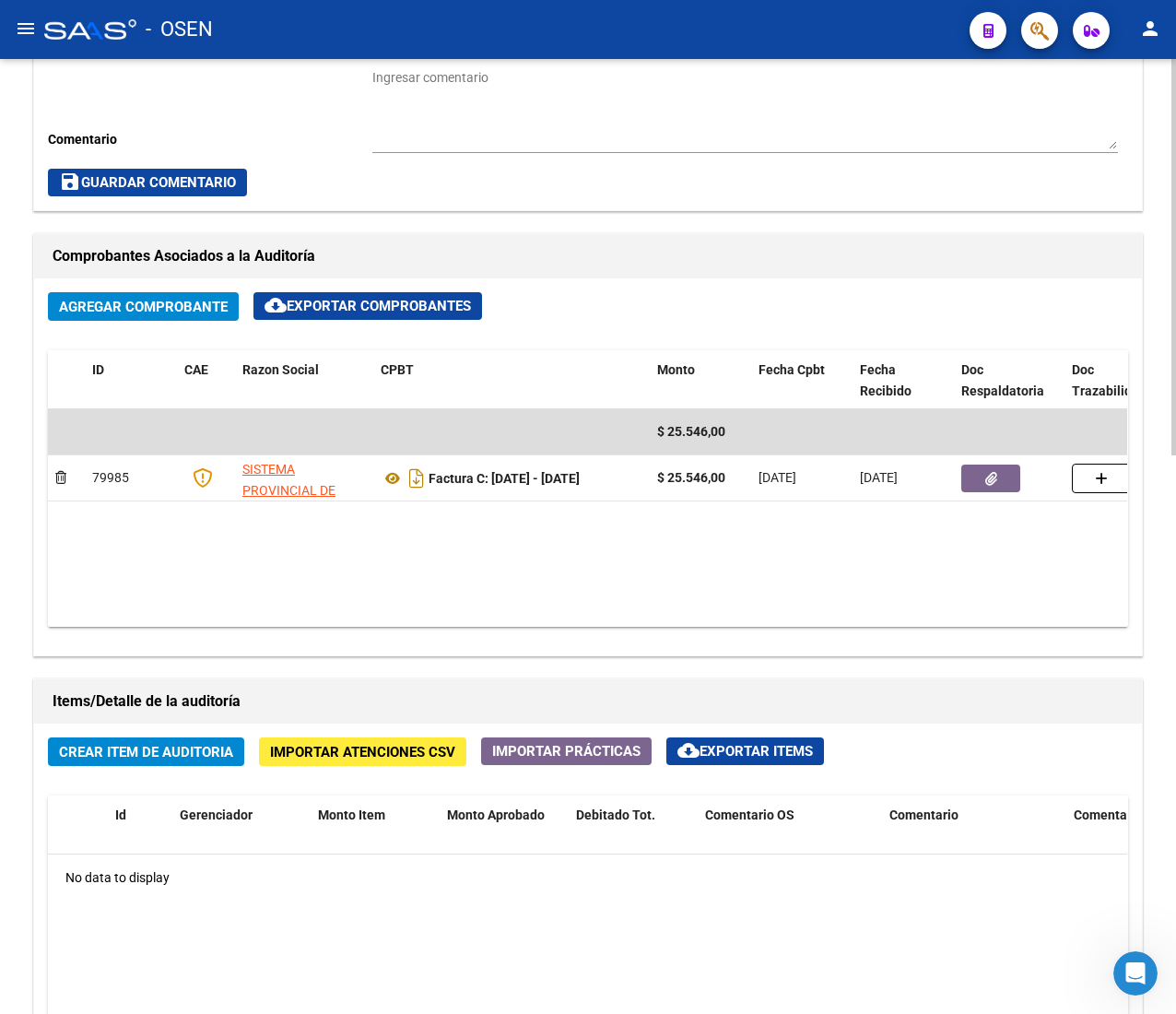
scroll to position [1344, 0]
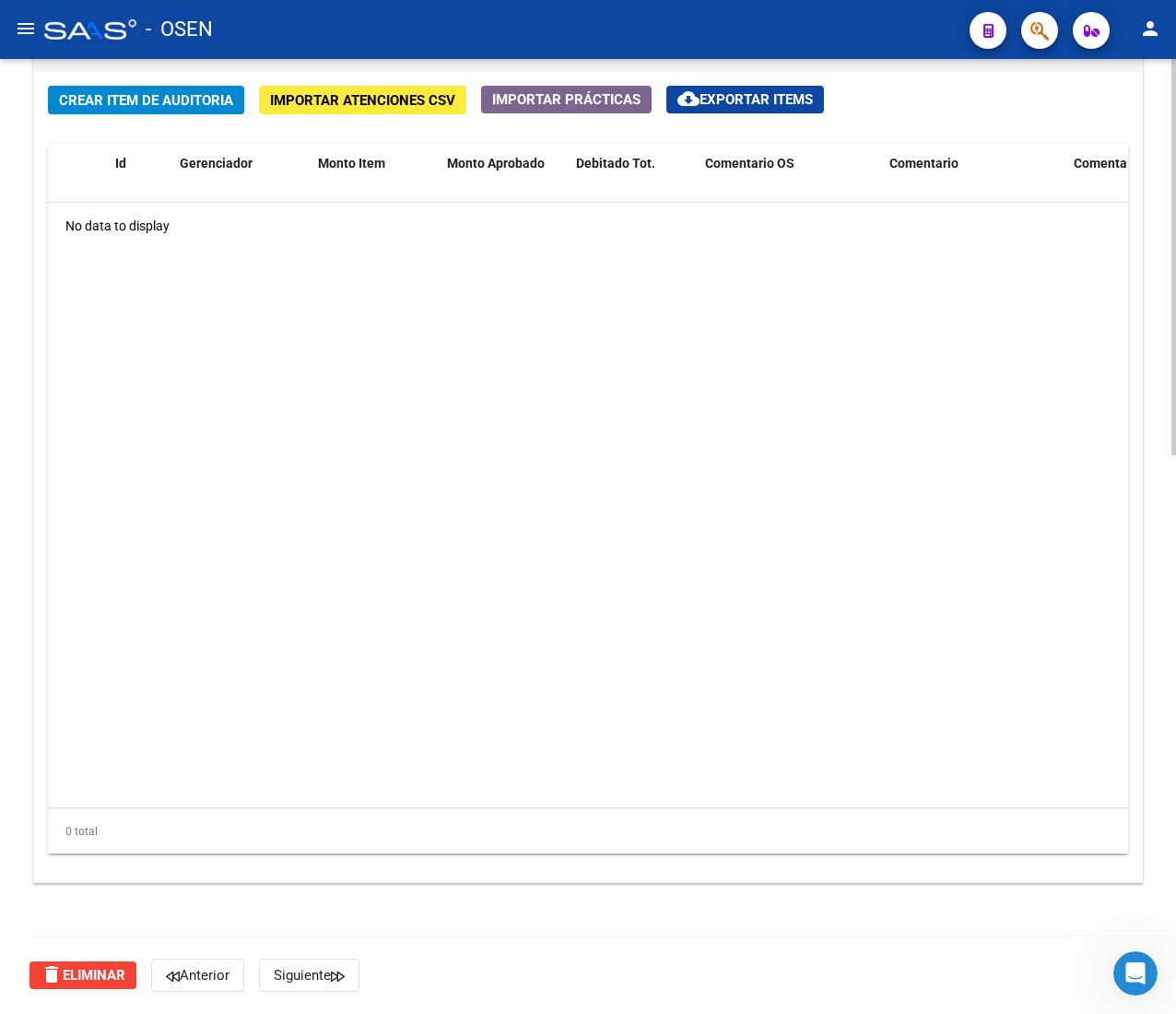
click at [199, 102] on span "Crear Item de Auditoria" at bounding box center [146, 100] width 174 height 17
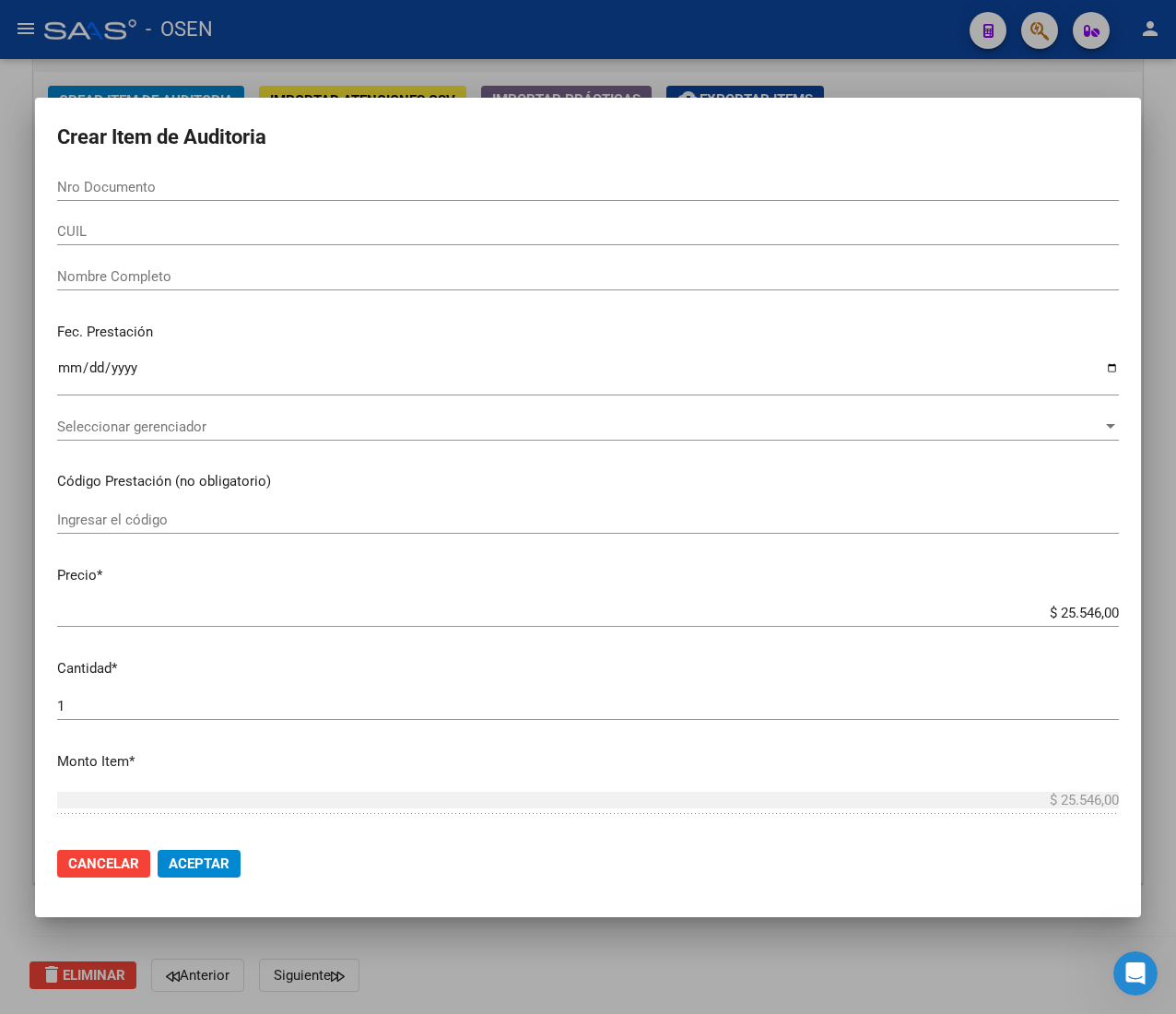
click at [173, 236] on input "CUIL" at bounding box center [588, 231] width 1062 height 17
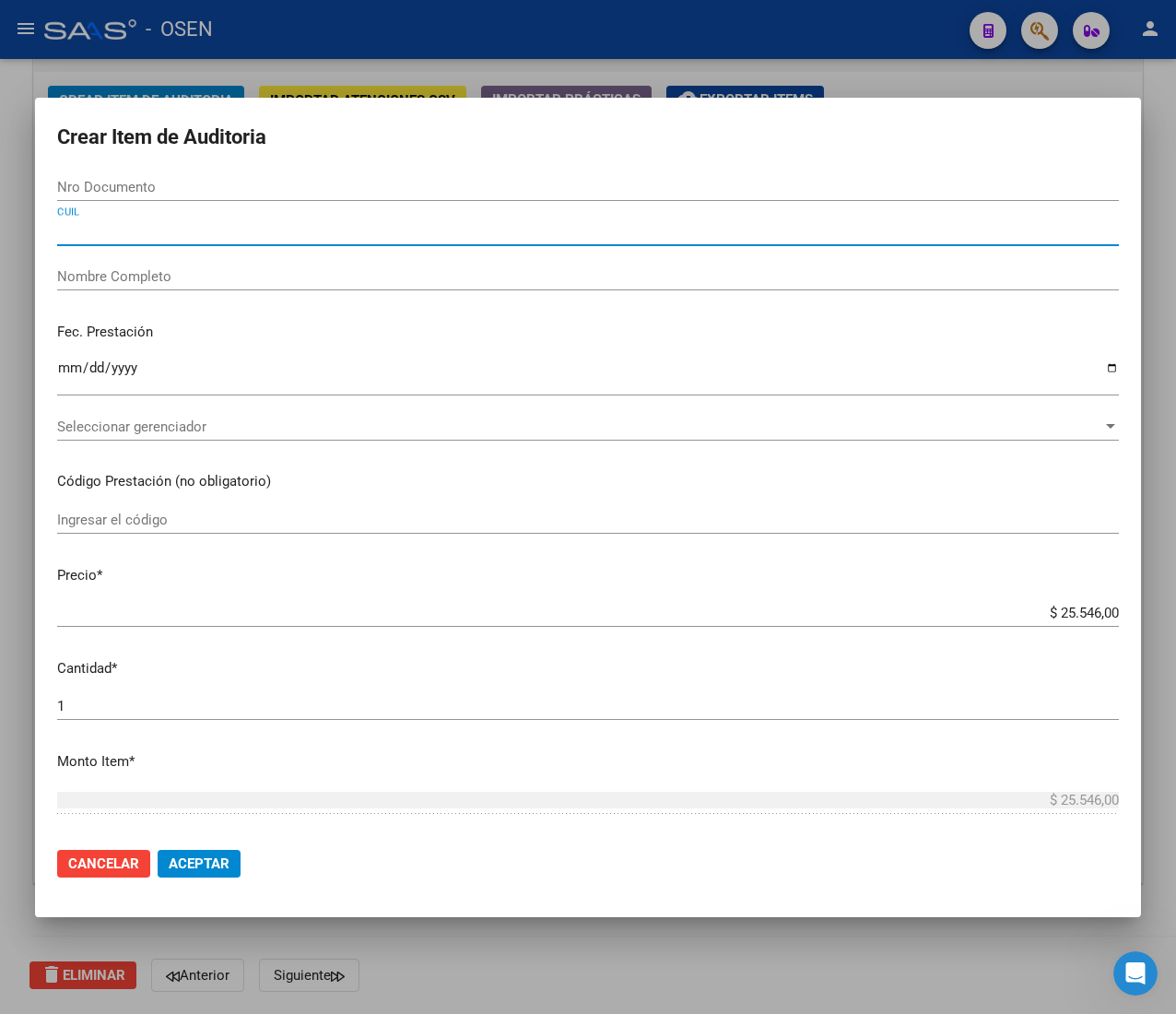
paste input "27549841762"
type input "27549841762"
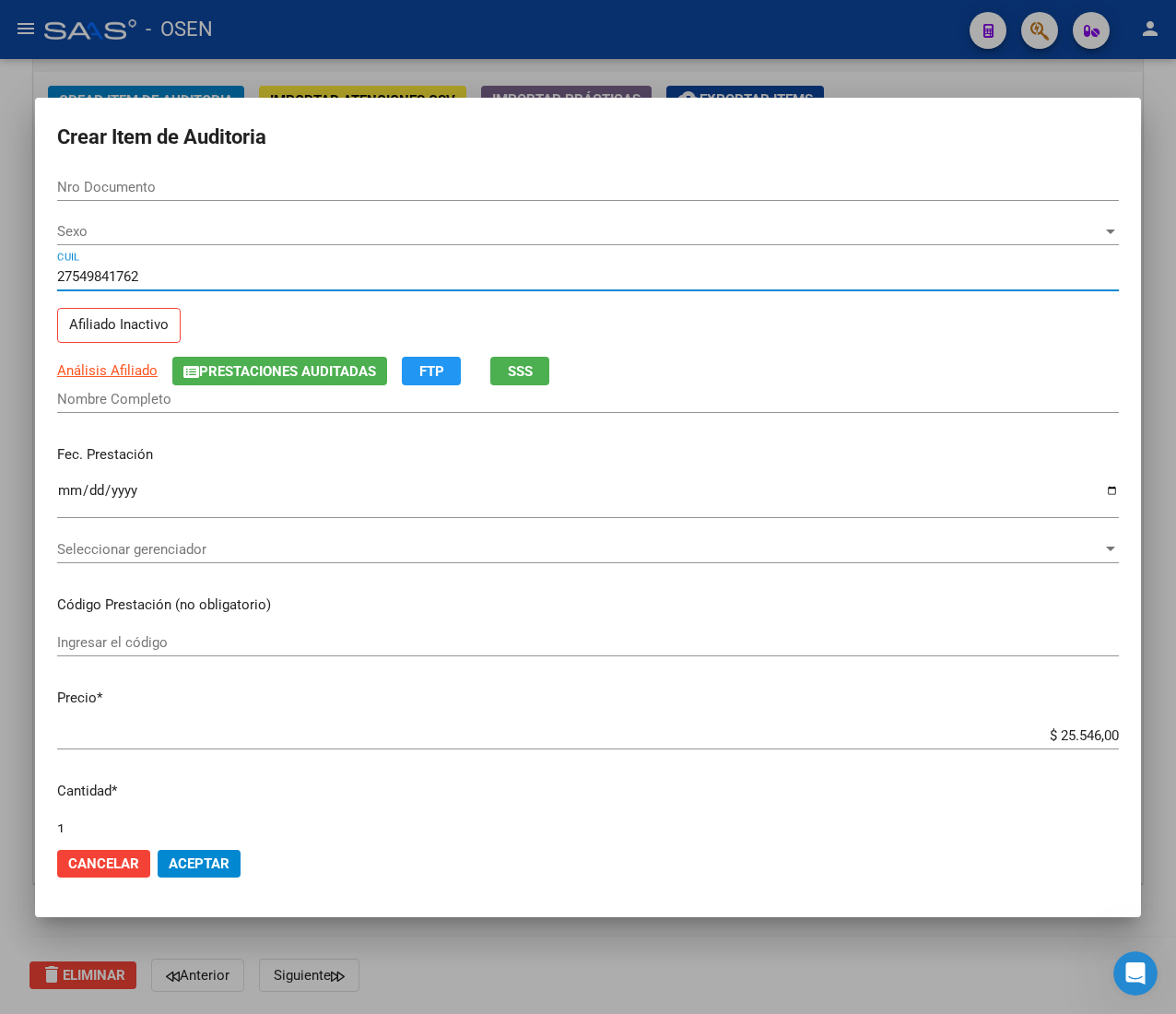
type input "54984176"
type input "[PERSON_NAME]"
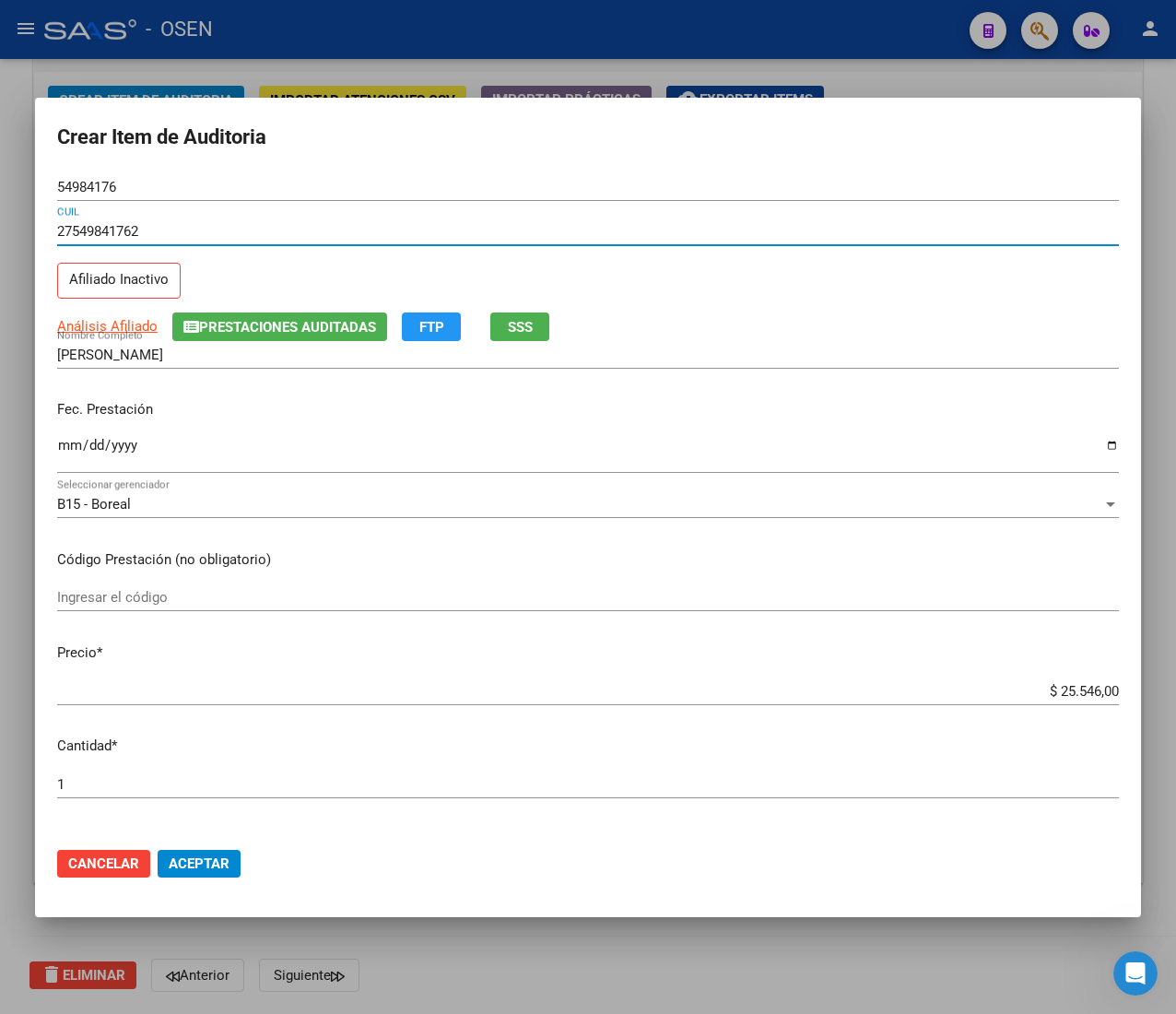
type input "27549841762"
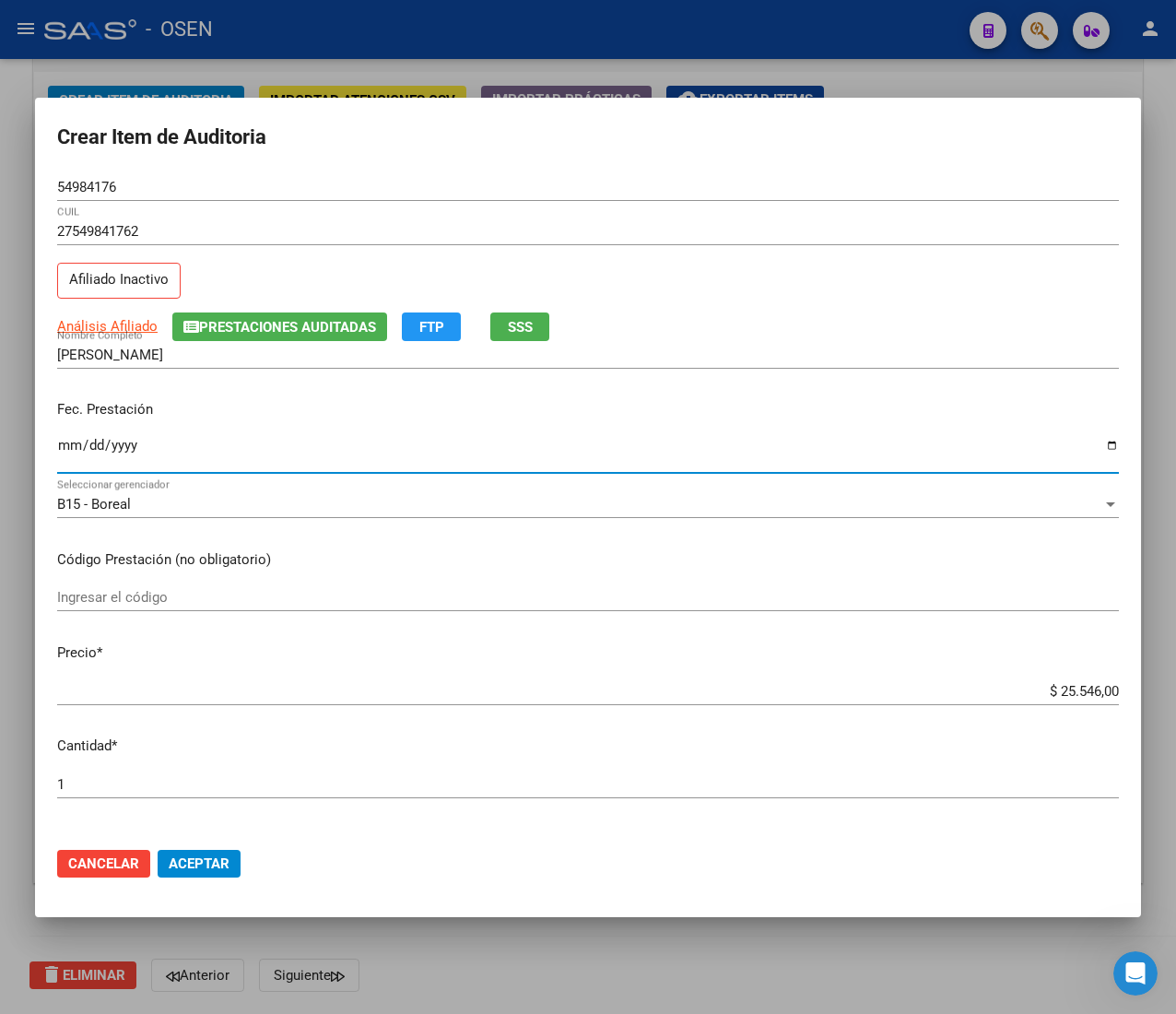
click at [74, 450] on input "Ingresar la fecha" at bounding box center [588, 453] width 1062 height 30
type input "[DATE]"
click at [129, 327] on span "Análisis Afiliado" at bounding box center [108, 326] width 101 height 17
type textarea "27549841762"
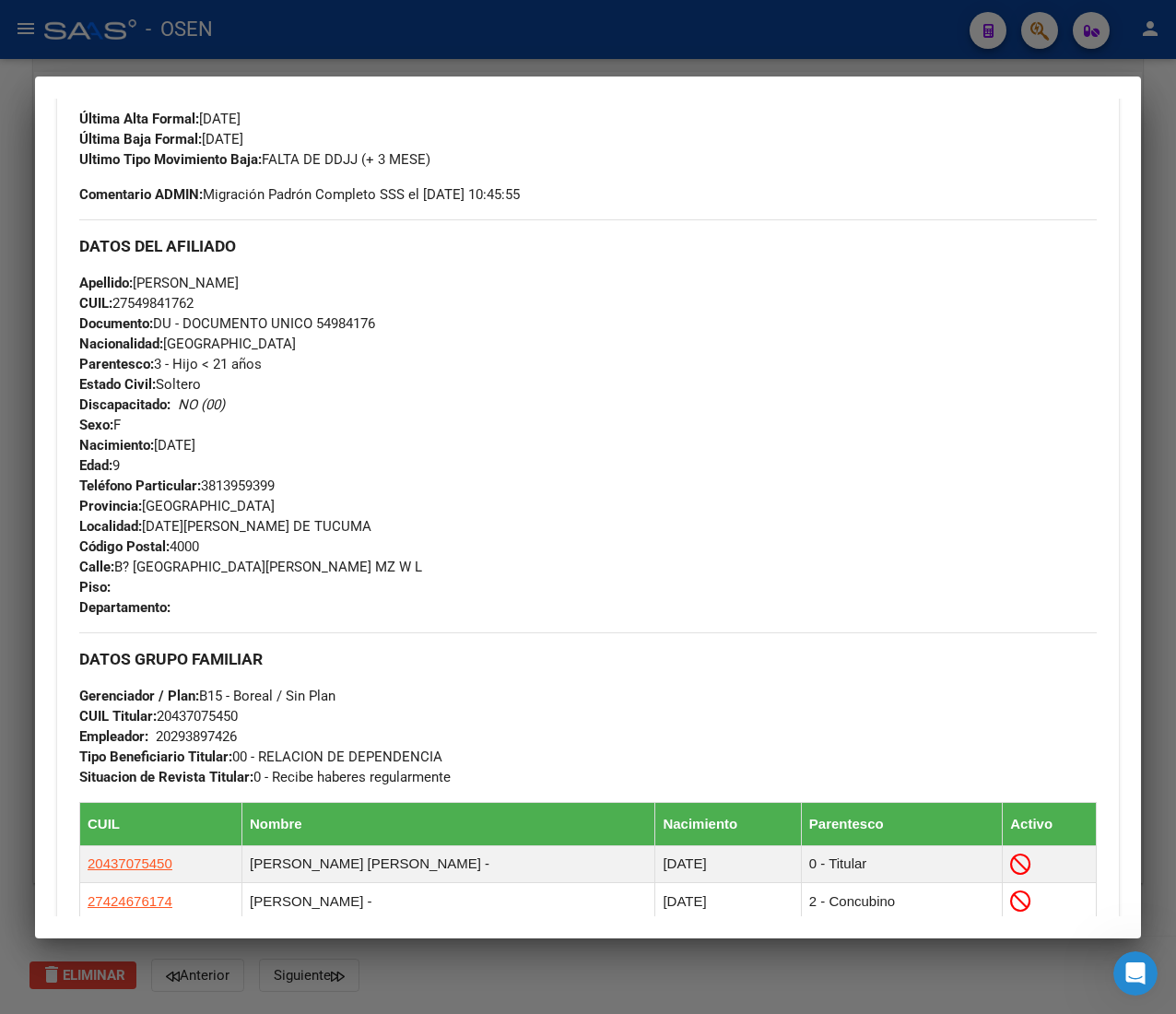
scroll to position [0, 0]
